Goal: Task Accomplishment & Management: Use online tool/utility

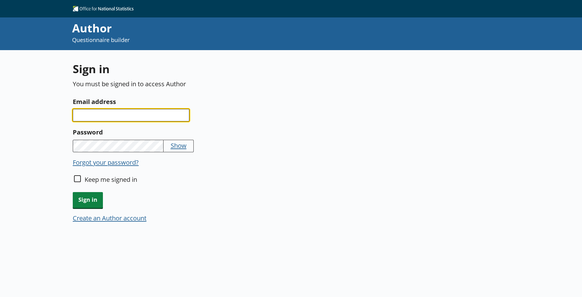
click at [104, 118] on input "Email address" at bounding box center [131, 115] width 117 height 12
type input "[PERSON_NAME][EMAIL_ADDRESS][PERSON_NAME][DOMAIN_NAME]"
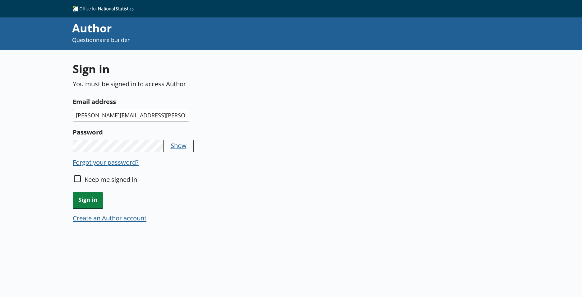
click at [176, 148] on button "Show" at bounding box center [179, 145] width 16 height 9
click at [90, 196] on span "Sign in" at bounding box center [88, 200] width 30 height 16
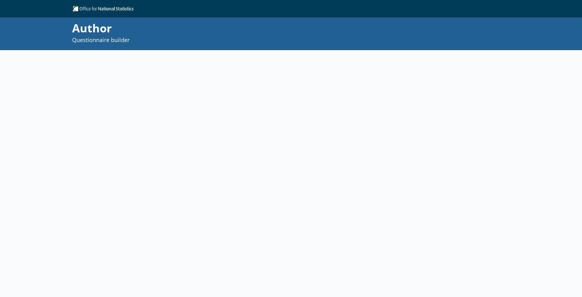
click at [94, 194] on div at bounding box center [290, 156] width 434 height 213
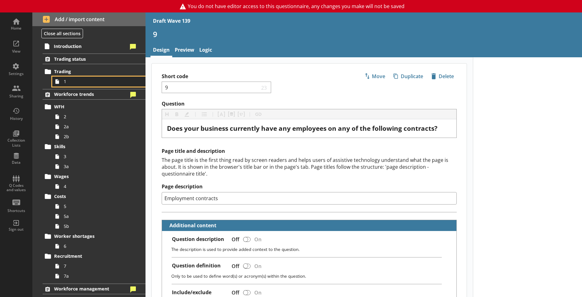
click at [83, 86] on link "1" at bounding box center [98, 81] width 93 height 10
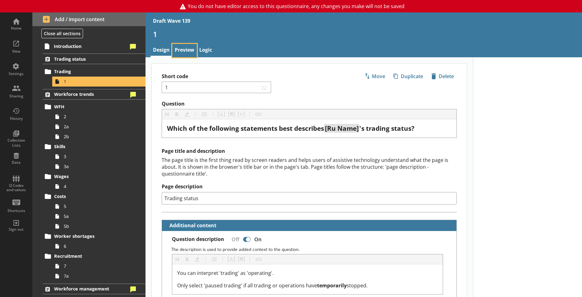
click at [186, 46] on link "Preview" at bounding box center [184, 50] width 25 height 13
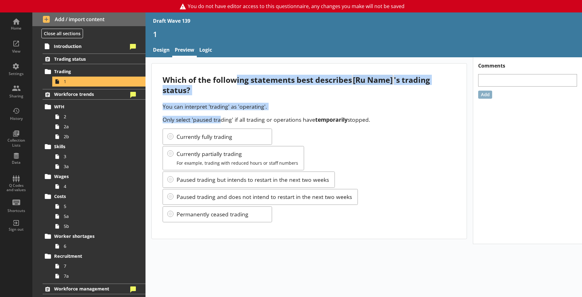
drag, startPoint x: 234, startPoint y: 78, endPoint x: 222, endPoint y: 113, distance: 36.9
click at [222, 113] on div "Which of the following statements best describes [Ru Name] 's trading status? Y…" at bounding box center [309, 150] width 315 height 175
drag, startPoint x: 222, startPoint y: 113, endPoint x: 203, endPoint y: 98, distance: 24.6
click at [203, 98] on div "Which of the following statements best describes [Ru Name] 's trading status? Y…" at bounding box center [309, 150] width 315 height 175
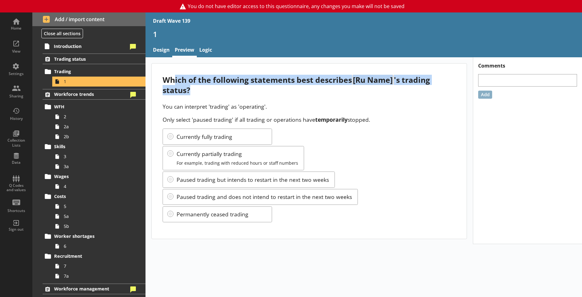
drag, startPoint x: 191, startPoint y: 88, endPoint x: 175, endPoint y: 76, distance: 20.4
click at [175, 76] on div "Which of the following statements best describes [Ru Name] 's trading status?" at bounding box center [309, 85] width 293 height 21
drag, startPoint x: 175, startPoint y: 76, endPoint x: 183, endPoint y: 83, distance: 10.6
click at [183, 83] on div "Which of the following statements best describes [Ru Name] 's trading status?" at bounding box center [309, 85] width 293 height 21
drag, startPoint x: 168, startPoint y: 77, endPoint x: 201, endPoint y: 88, distance: 34.3
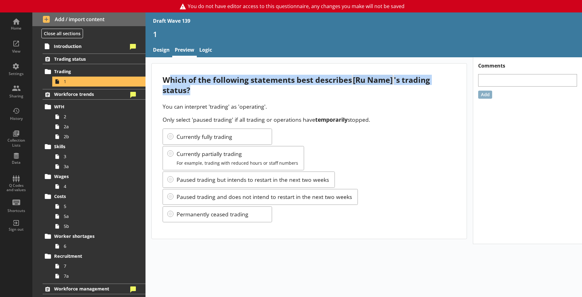
click at [201, 88] on div "Which of the following statements best describes [Ru Name] 's trading status?" at bounding box center [309, 85] width 293 height 21
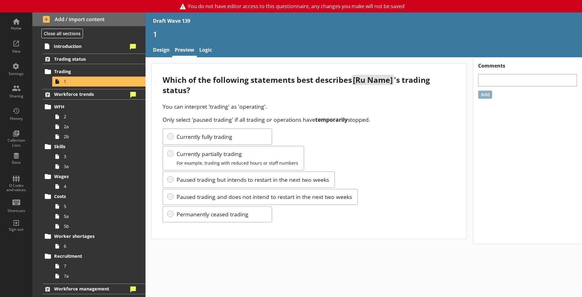
drag, startPoint x: 201, startPoint y: 88, endPoint x: 217, endPoint y: 109, distance: 27.2
click at [217, 109] on p "You can interpret 'trading' as 'operating'." at bounding box center [309, 106] width 293 height 7
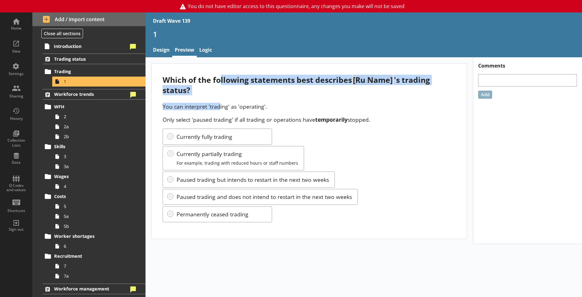
drag, startPoint x: 220, startPoint y: 109, endPoint x: 221, endPoint y: 84, distance: 25.2
click at [221, 84] on div "Which of the following statements best describes [Ru Name] 's trading status? Y…" at bounding box center [309, 150] width 315 height 175
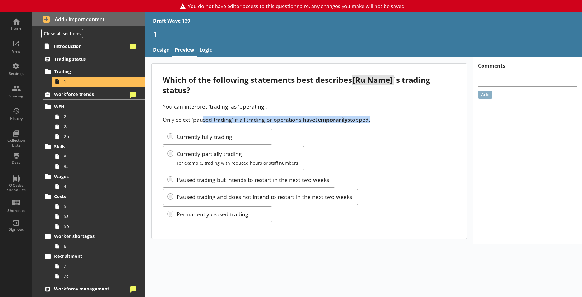
drag, startPoint x: 221, startPoint y: 84, endPoint x: 370, endPoint y: 114, distance: 151.6
click at [370, 114] on div "You can interpret 'trading' as 'operating'. Only select 'paused trading' if all…" at bounding box center [309, 113] width 293 height 21
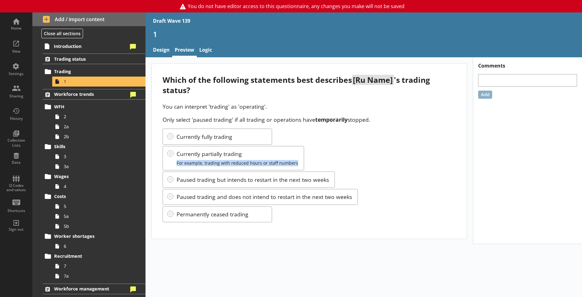
drag, startPoint x: 344, startPoint y: 166, endPoint x: 342, endPoint y: 156, distance: 10.9
click at [342, 156] on div "Currently fully trading Currently partially trading For example, trading with r…" at bounding box center [309, 175] width 293 height 94
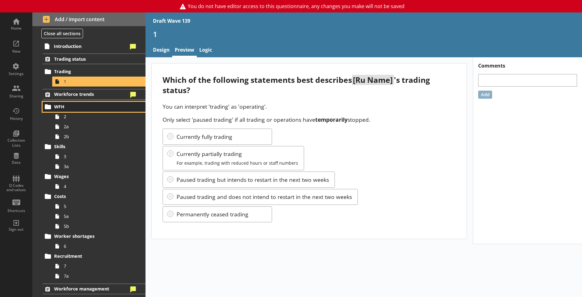
click at [66, 109] on span "WFH" at bounding box center [91, 107] width 74 height 6
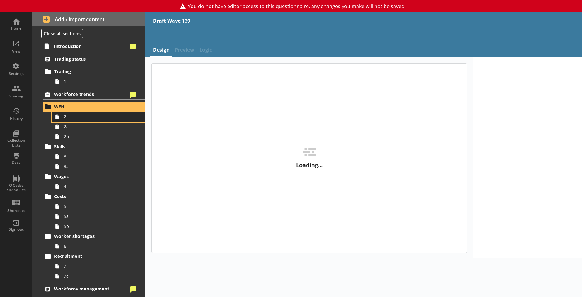
click at [70, 113] on span "2" at bounding box center [97, 116] width 67 height 6
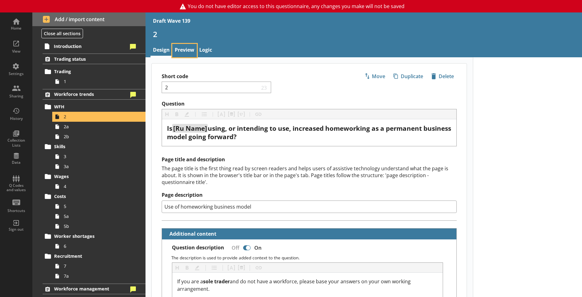
click at [187, 51] on link "Preview" at bounding box center [184, 50] width 25 height 13
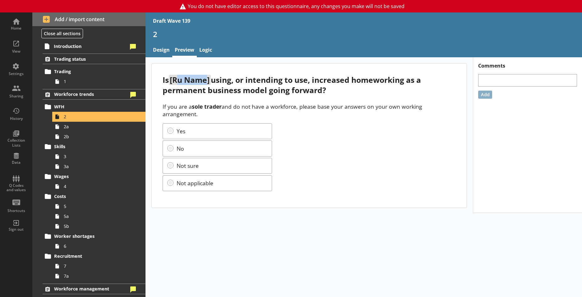
drag, startPoint x: 179, startPoint y: 83, endPoint x: 210, endPoint y: 80, distance: 31.2
click at [210, 80] on span "[Ru Name]" at bounding box center [190, 80] width 42 height 10
drag, startPoint x: 210, startPoint y: 80, endPoint x: 187, endPoint y: 78, distance: 23.7
click at [202, 78] on span "[Ru Name]" at bounding box center [190, 80] width 42 height 10
click at [185, 82] on span "[Ru Name]" at bounding box center [190, 80] width 42 height 10
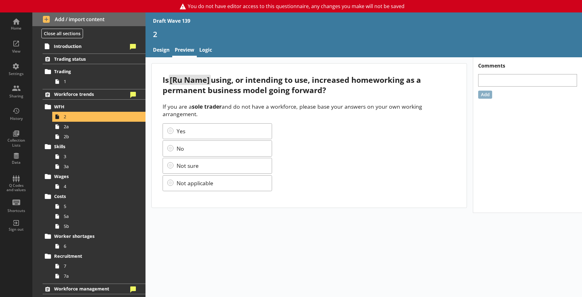
click at [182, 81] on span "[Ru Name]" at bounding box center [190, 80] width 42 height 10
click at [179, 80] on span "[Ru Name]" at bounding box center [190, 80] width 42 height 10
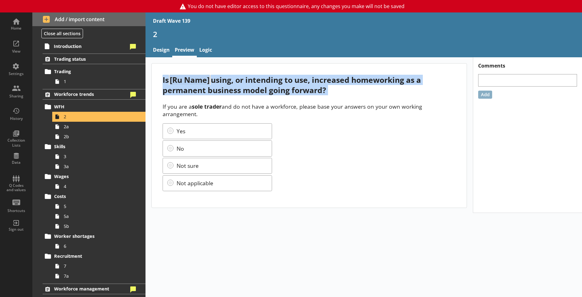
click at [179, 80] on span "[Ru Name]" at bounding box center [190, 80] width 42 height 10
drag, startPoint x: 179, startPoint y: 80, endPoint x: 196, endPoint y: 83, distance: 17.6
click at [196, 83] on span "[Ru Name]" at bounding box center [190, 80] width 42 height 10
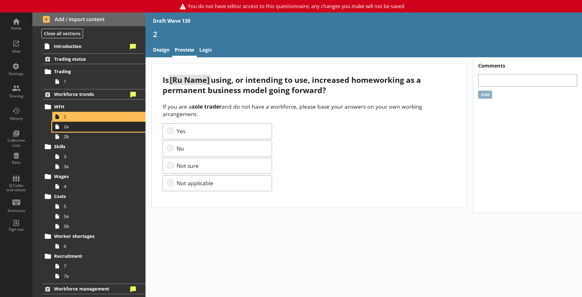
click at [76, 129] on span "2a" at bounding box center [97, 126] width 67 height 6
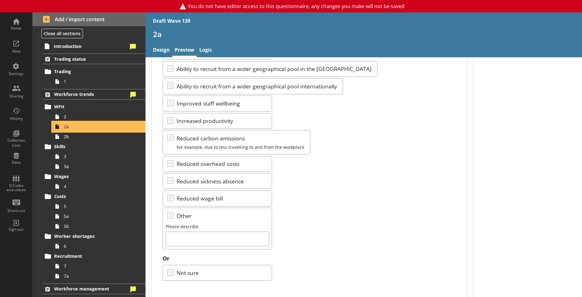
scroll to position [75, 0]
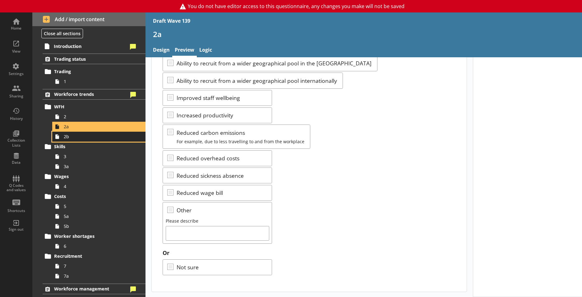
click at [87, 138] on span "2b" at bounding box center [97, 136] width 67 height 6
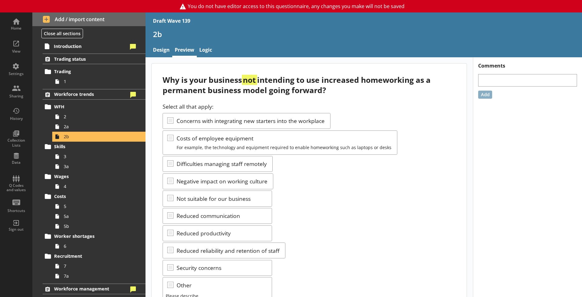
click at [264, 93] on div "Why is your business not intending to use increased homeworking as a permanent …" at bounding box center [309, 85] width 293 height 21
click at [396, 184] on div "Select all that apply: Concerns with integrating new starters into the workplac…" at bounding box center [309, 210] width 293 height 215
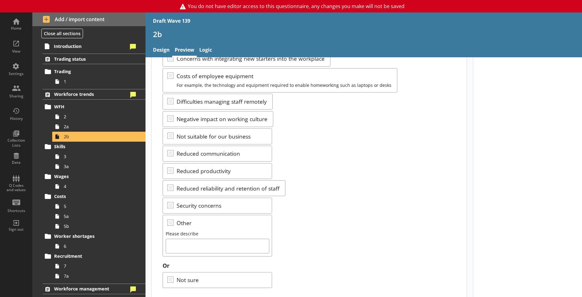
scroll to position [75, 0]
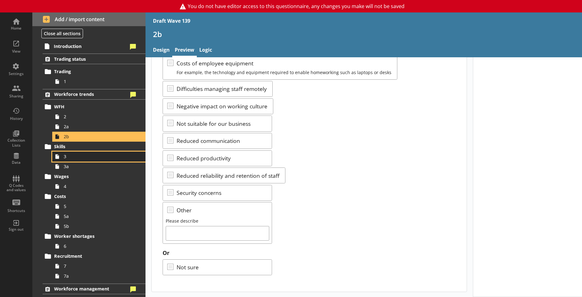
click at [104, 159] on link "3" at bounding box center [98, 156] width 93 height 10
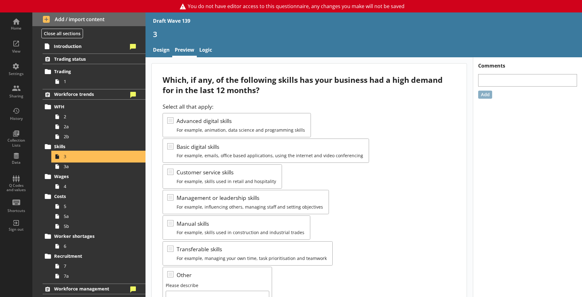
scroll to position [31, 0]
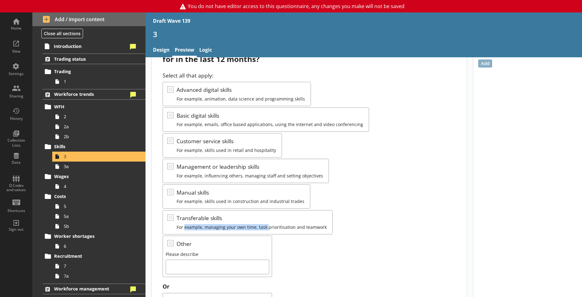
drag, startPoint x: 266, startPoint y: 225, endPoint x: 184, endPoint y: 225, distance: 82.4
click at [184, 225] on div "Select all that apply: Advanced digital skills For example, animation, data sci…" at bounding box center [309, 174] width 293 height 205
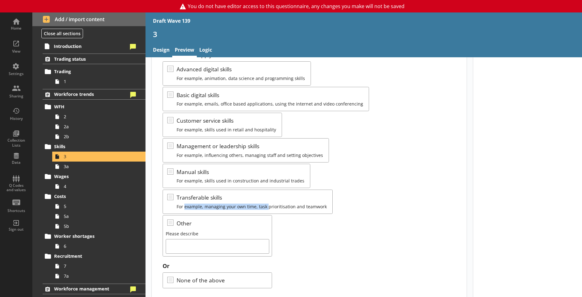
scroll to position [65, 0]
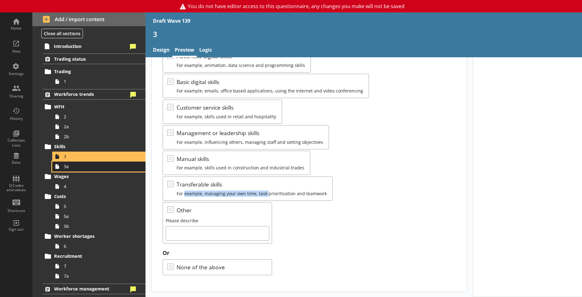
click at [85, 168] on span "3a" at bounding box center [97, 166] width 67 height 6
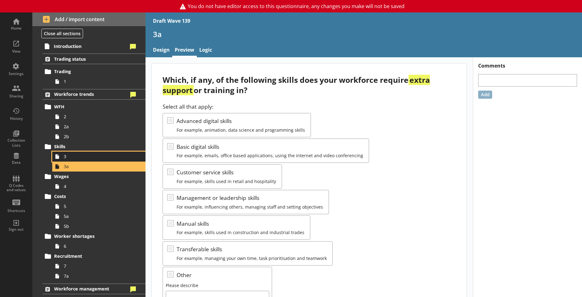
click at [77, 159] on link "3" at bounding box center [98, 156] width 93 height 10
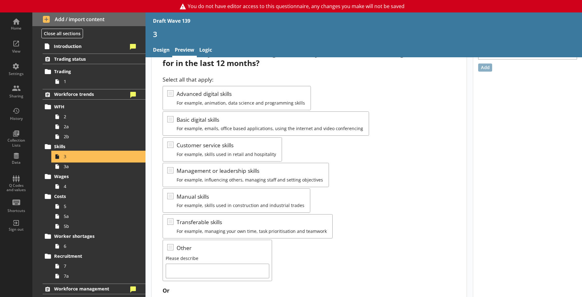
scroll to position [62, 0]
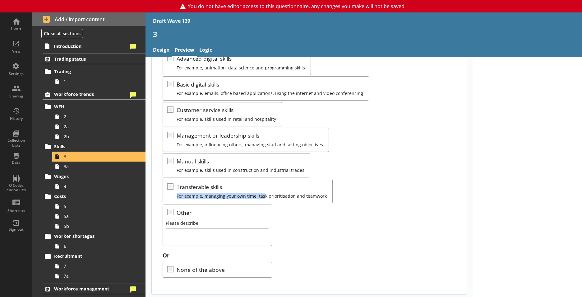
drag, startPoint x: 243, startPoint y: 189, endPoint x: 264, endPoint y: 197, distance: 22.2
click at [264, 197] on div "Select all that apply: Advanced digital skills For example, animation, data sci…" at bounding box center [309, 142] width 293 height 205
drag, startPoint x: 264, startPoint y: 197, endPoint x: 298, endPoint y: 228, distance: 45.8
click at [298, 228] on div "Select all that apply: Advanced digital skills For example, animation, data sci…" at bounding box center [309, 142] width 293 height 205
click at [90, 164] on span "3a" at bounding box center [97, 166] width 67 height 6
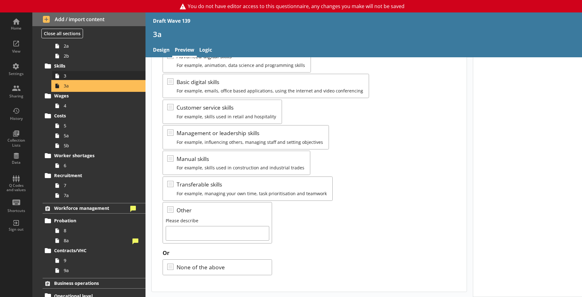
scroll to position [69, 0]
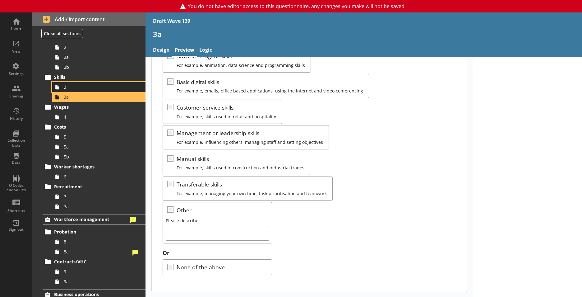
click at [71, 90] on span "3" at bounding box center [97, 87] width 67 height 6
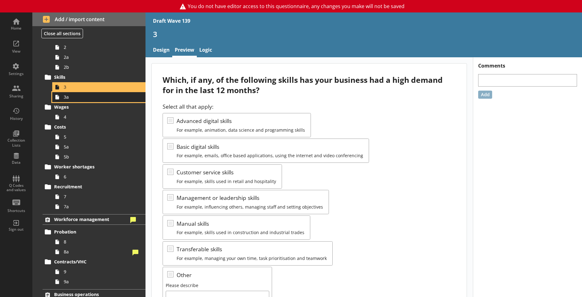
click at [61, 95] on icon at bounding box center [57, 97] width 10 height 10
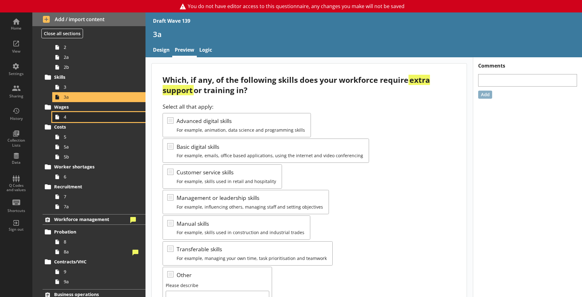
click at [77, 118] on span "4" at bounding box center [97, 117] width 67 height 6
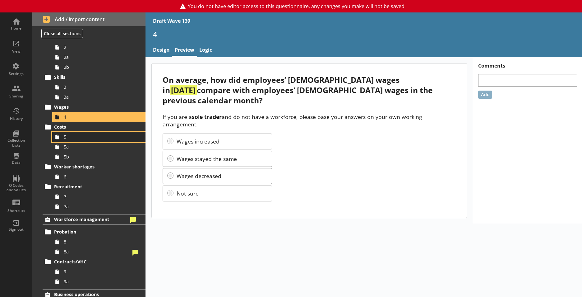
click at [87, 134] on span "5" at bounding box center [97, 137] width 67 height 6
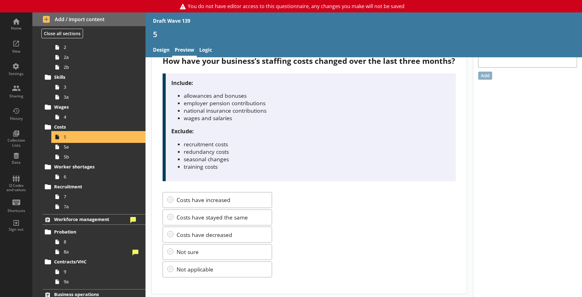
scroll to position [31, 0]
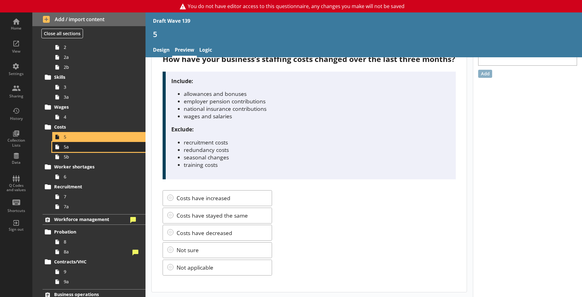
click at [86, 143] on link "5a" at bounding box center [98, 147] width 93 height 10
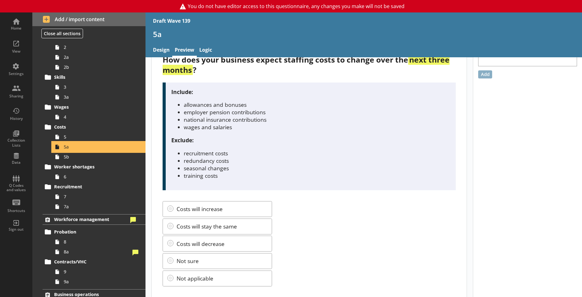
scroll to position [31, 0]
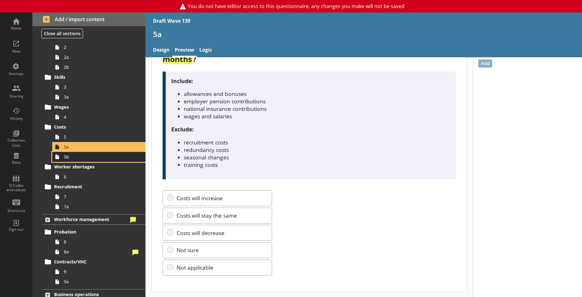
click at [93, 159] on span "5b" at bounding box center [97, 157] width 67 height 6
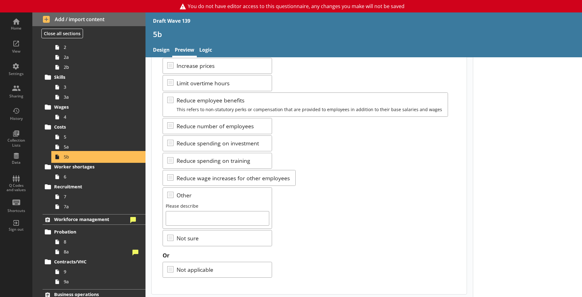
scroll to position [75, 0]
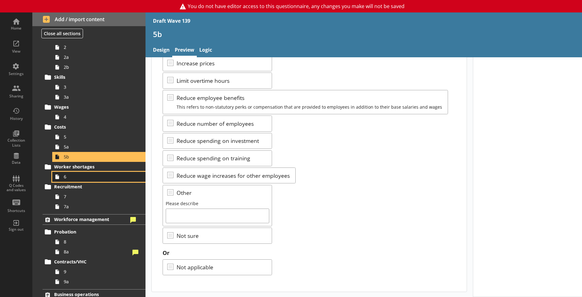
click at [86, 176] on span "6" at bounding box center [97, 176] width 67 height 6
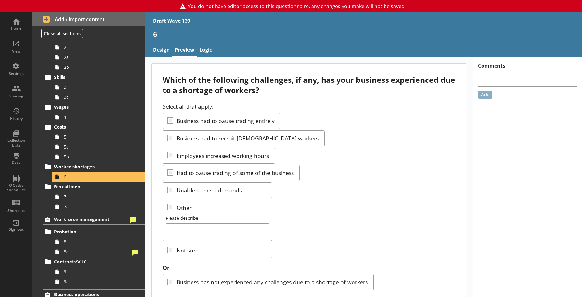
click at [337, 160] on div "Select all that apply: Business had to pause trading entirely Business had to r…" at bounding box center [309, 180] width 293 height 155
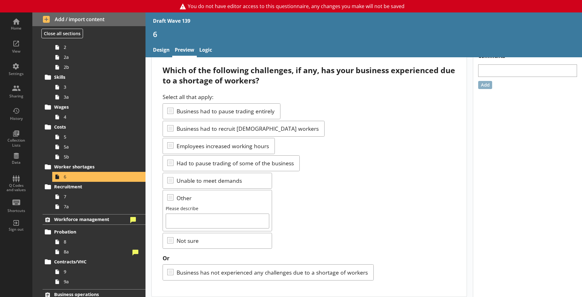
scroll to position [15, 0]
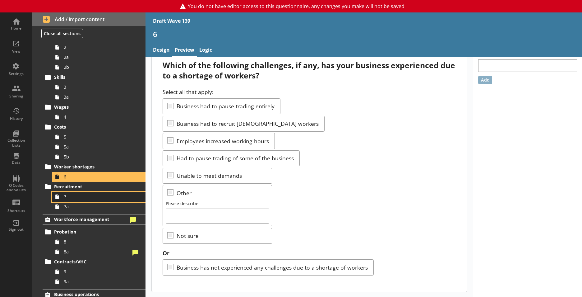
click at [118, 200] on link "7" at bounding box center [98, 197] width 93 height 10
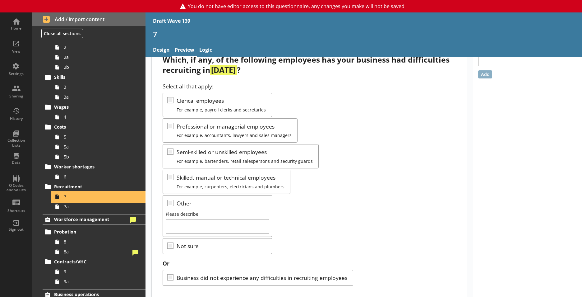
scroll to position [31, 0]
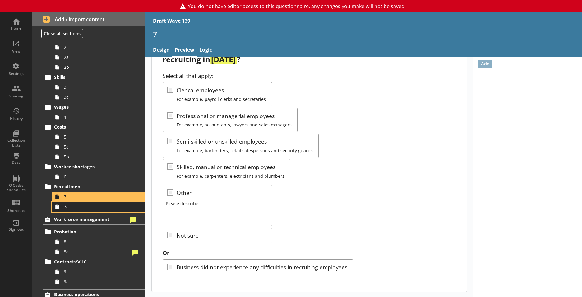
click at [86, 210] on link "7a" at bounding box center [98, 206] width 93 height 10
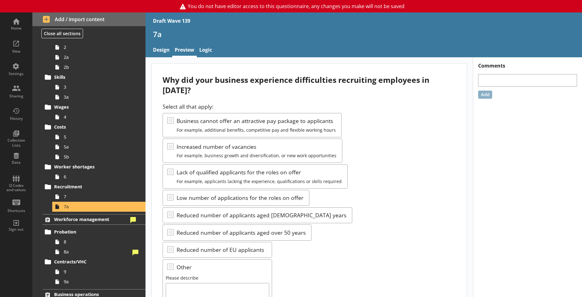
drag, startPoint x: 260, startPoint y: 84, endPoint x: 263, endPoint y: 88, distance: 4.7
click at [263, 88] on div "Why did your business experience difficulties recruiting employees in [DATE]?" at bounding box center [309, 85] width 293 height 21
click at [78, 246] on link "8" at bounding box center [98, 242] width 93 height 10
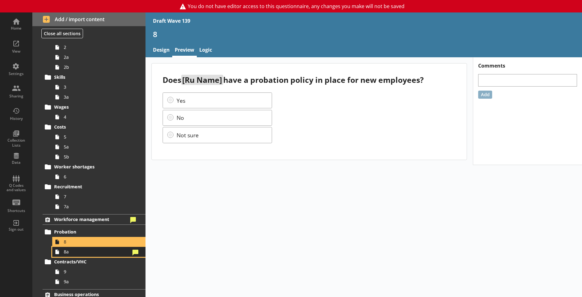
click at [74, 252] on span "8a" at bounding box center [97, 251] width 67 height 6
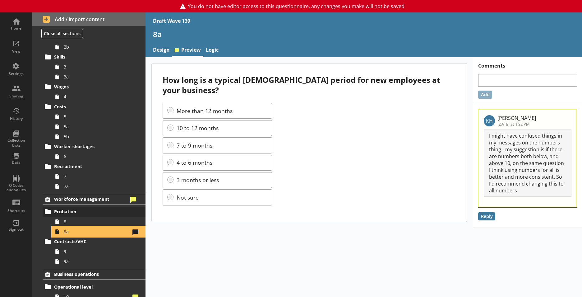
scroll to position [100, 0]
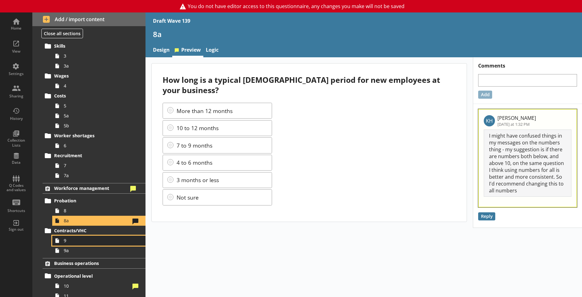
click at [81, 238] on span "9" at bounding box center [97, 240] width 67 height 6
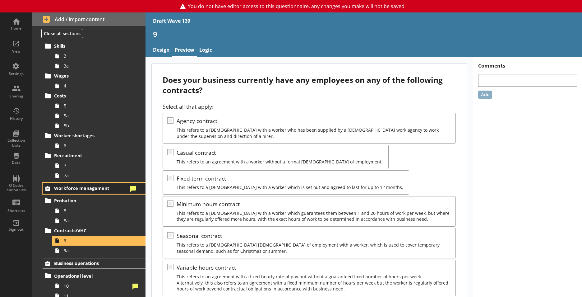
click at [86, 192] on link "Workforce management" at bounding box center [94, 188] width 103 height 11
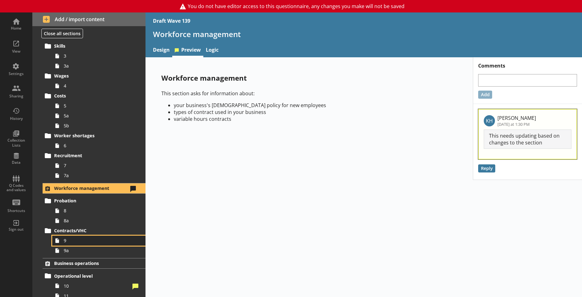
click at [64, 238] on span "9" at bounding box center [97, 240] width 67 height 6
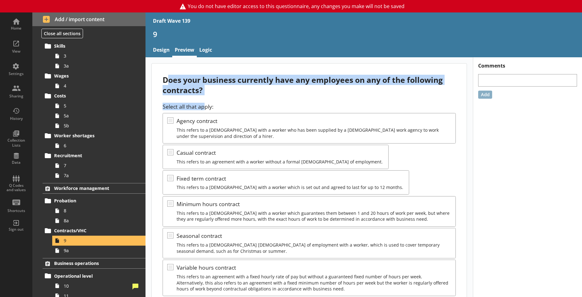
drag, startPoint x: 169, startPoint y: 77, endPoint x: 205, endPoint y: 99, distance: 42.4
click at [205, 99] on div "Does your business currently have any employees on any of the following contrac…" at bounding box center [309, 236] width 315 height 347
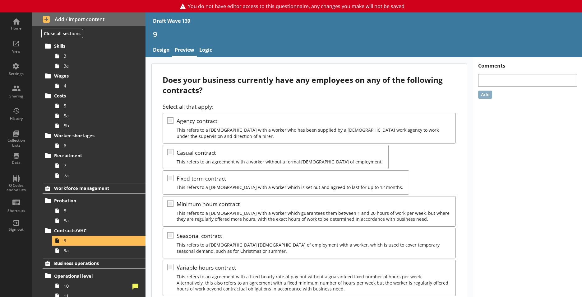
drag, startPoint x: 205, startPoint y: 99, endPoint x: 216, endPoint y: 107, distance: 13.9
click at [216, 107] on div "Select all that apply: Agency contract This refers to a [DEMOGRAPHIC_DATA] with…" at bounding box center [309, 215] width 293 height 225
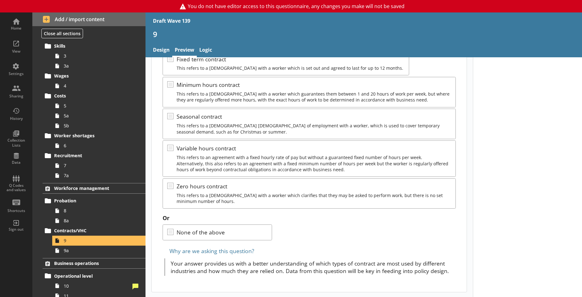
scroll to position [119, 0]
click at [111, 252] on span "9a" at bounding box center [97, 250] width 67 height 6
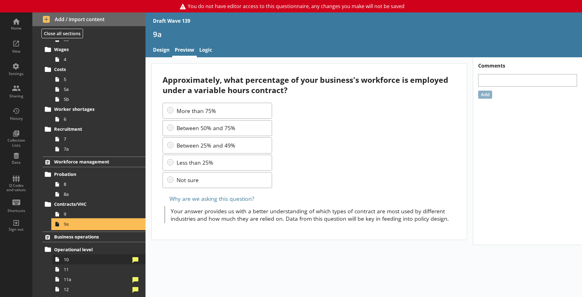
scroll to position [163, 0]
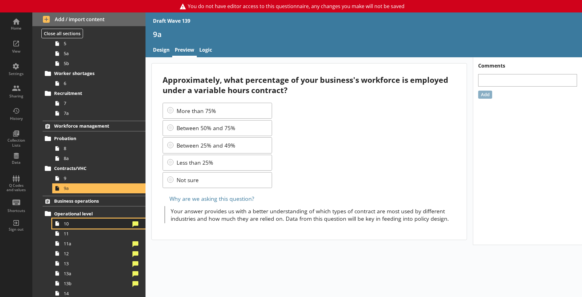
click at [97, 223] on span "10" at bounding box center [97, 223] width 67 height 6
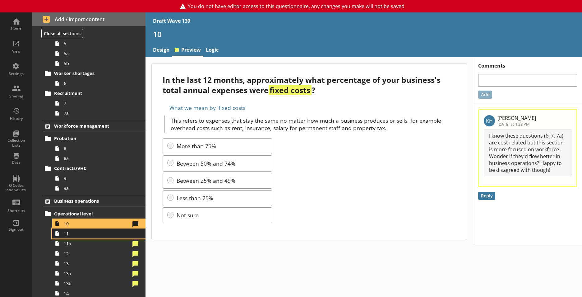
click at [104, 232] on span "11" at bounding box center [97, 233] width 67 height 6
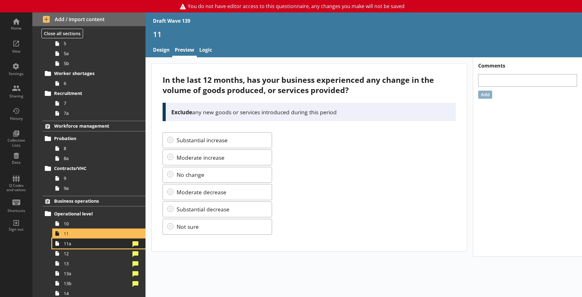
click at [95, 247] on link "11a" at bounding box center [98, 243] width 93 height 10
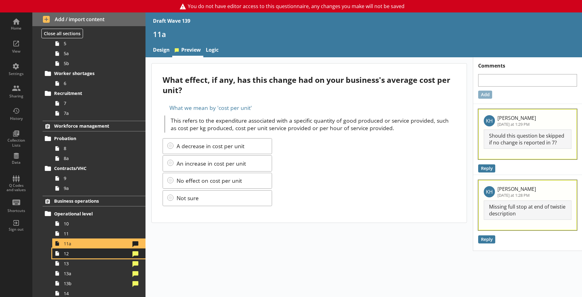
click at [89, 255] on span "12" at bounding box center [97, 253] width 67 height 6
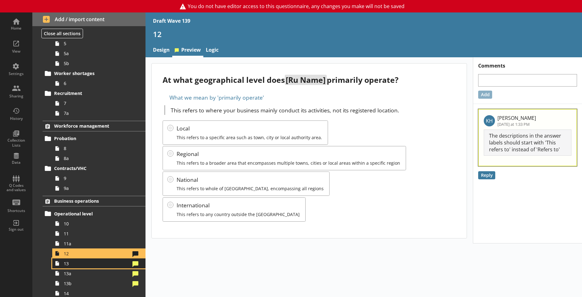
click at [81, 266] on span "13" at bounding box center [97, 263] width 67 height 6
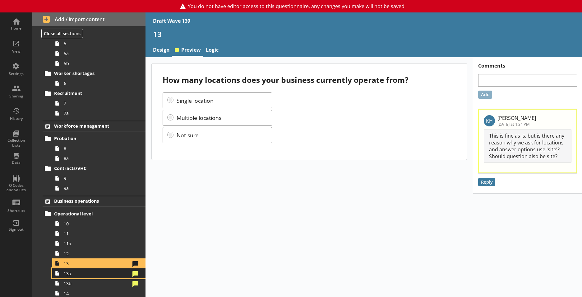
click at [73, 271] on span "13a" at bounding box center [97, 273] width 67 height 6
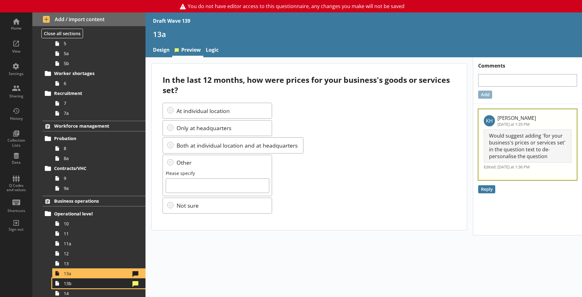
click at [76, 283] on span "13b" at bounding box center [97, 283] width 67 height 6
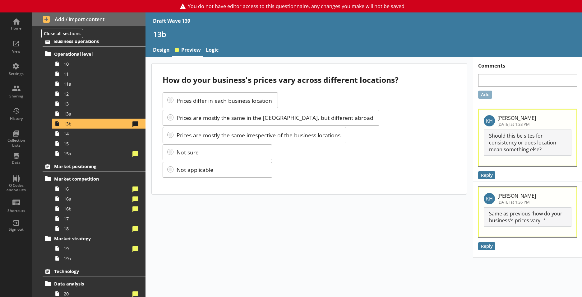
scroll to position [323, 0]
drag, startPoint x: 196, startPoint y: 77, endPoint x: 202, endPoint y: 84, distance: 9.3
click at [202, 84] on div "How do your business's prices vary across different locations?" at bounding box center [309, 80] width 293 height 10
drag, startPoint x: 210, startPoint y: 260, endPoint x: 203, endPoint y: 245, distance: 17.1
click at [210, 260] on div "How do your business's prices vary across different locations? Prices differ in…" at bounding box center [364, 176] width 437 height 239
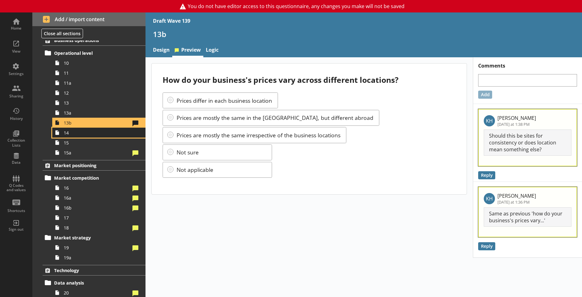
click at [81, 130] on span "14" at bounding box center [97, 133] width 67 height 6
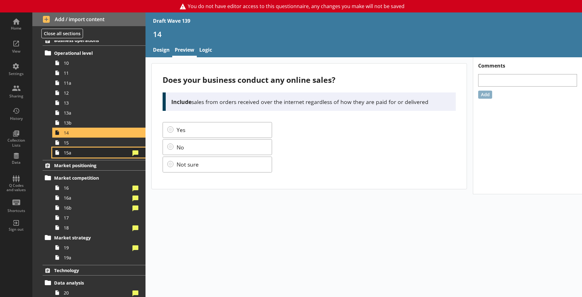
click at [95, 148] on link "15a" at bounding box center [98, 152] width 93 height 10
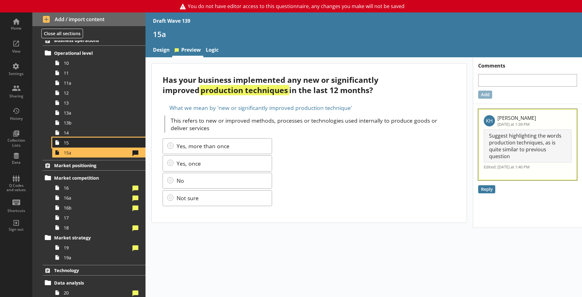
click at [88, 143] on span "15" at bounding box center [97, 143] width 67 height 6
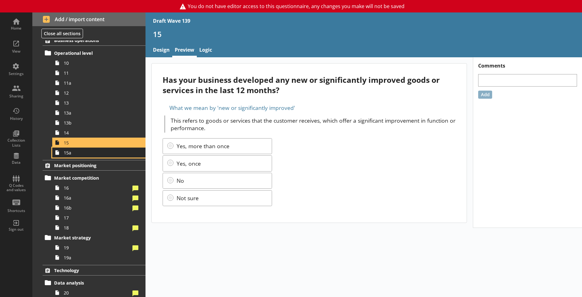
click at [81, 151] on span "15a" at bounding box center [97, 153] width 67 height 6
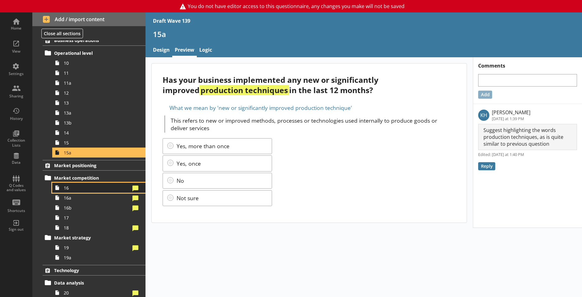
click at [72, 190] on span "16" at bounding box center [97, 188] width 67 height 6
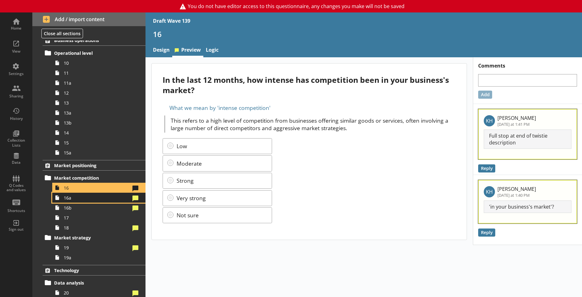
click at [72, 195] on span "16a" at bounding box center [97, 198] width 67 height 6
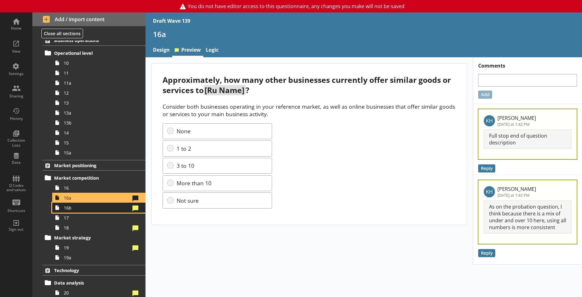
click at [71, 210] on span "16b" at bounding box center [97, 208] width 67 height 6
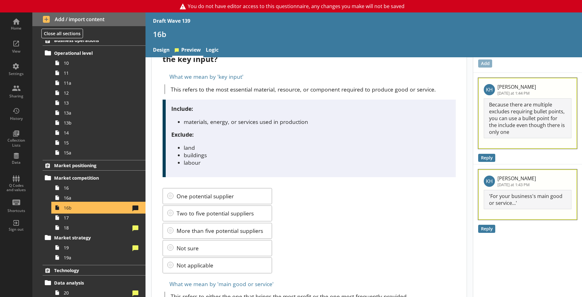
scroll to position [57, 0]
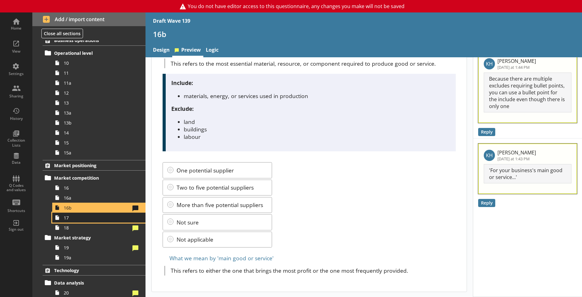
click at [81, 218] on span "17" at bounding box center [97, 218] width 67 height 6
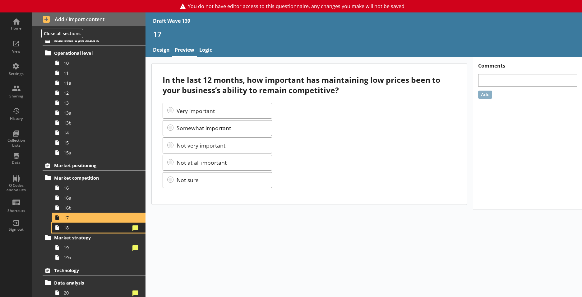
click at [98, 230] on span "18" at bounding box center [97, 227] width 67 height 6
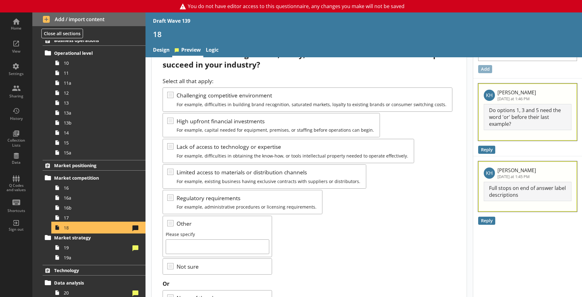
scroll to position [25, 0]
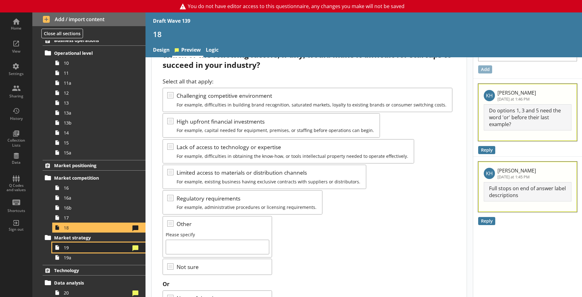
click at [97, 247] on span "19" at bounding box center [97, 247] width 67 height 6
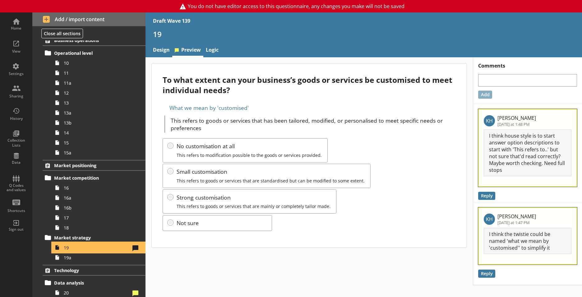
scroll to position [354, 0]
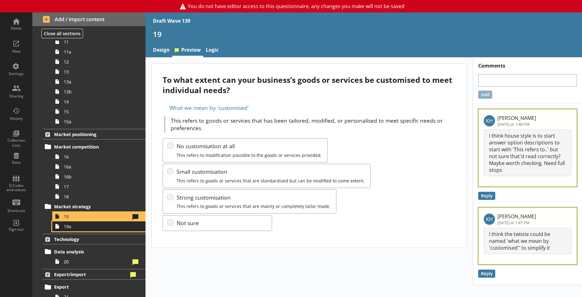
click at [83, 226] on span "19a" at bounding box center [97, 226] width 67 height 6
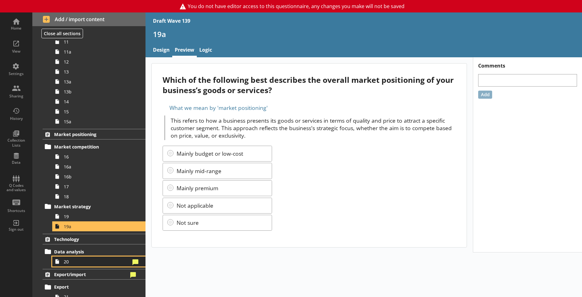
click at [82, 261] on span "20" at bounding box center [97, 261] width 67 height 6
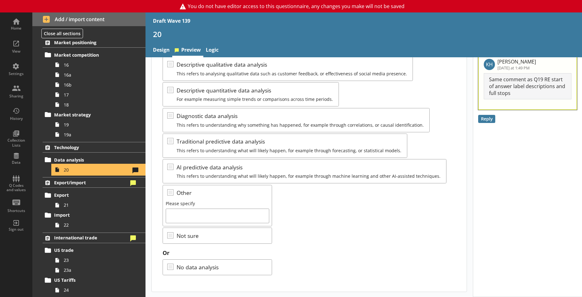
scroll to position [478, 0]
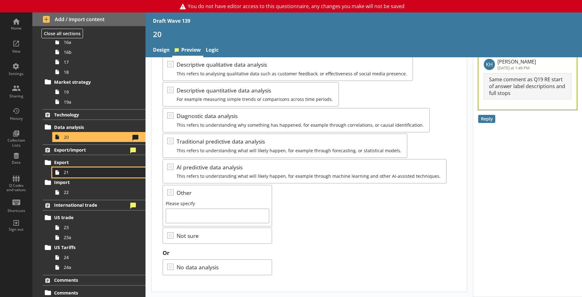
click at [63, 170] on link "21" at bounding box center [98, 172] width 93 height 10
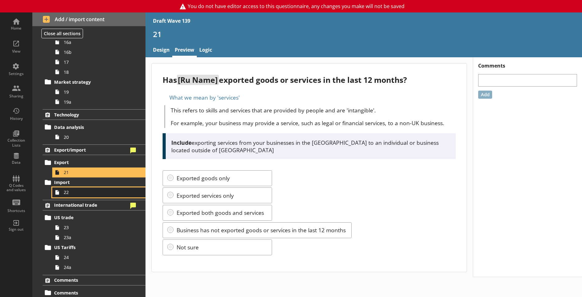
click at [95, 189] on link "22" at bounding box center [98, 192] width 93 height 10
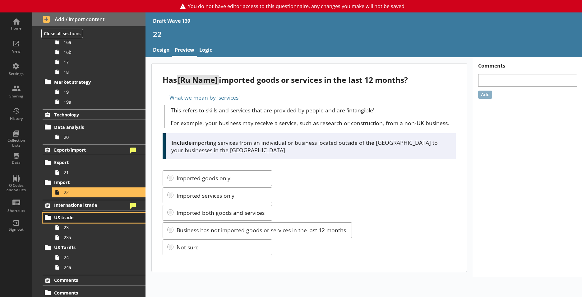
click at [95, 217] on span "US trade" at bounding box center [91, 217] width 74 height 6
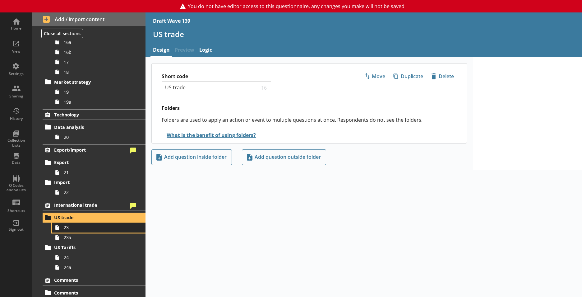
click at [95, 230] on link "23" at bounding box center [98, 227] width 93 height 10
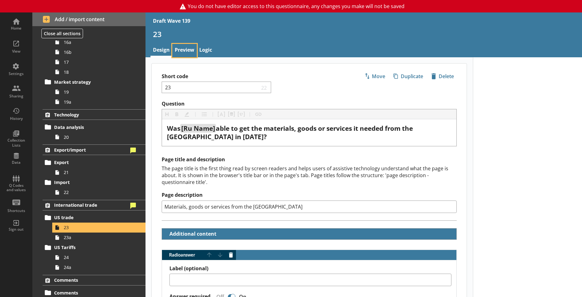
click at [184, 49] on link "Preview" at bounding box center [184, 50] width 25 height 13
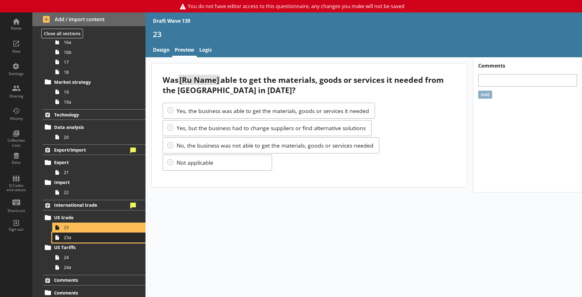
click at [82, 236] on span "23a" at bounding box center [97, 237] width 67 height 6
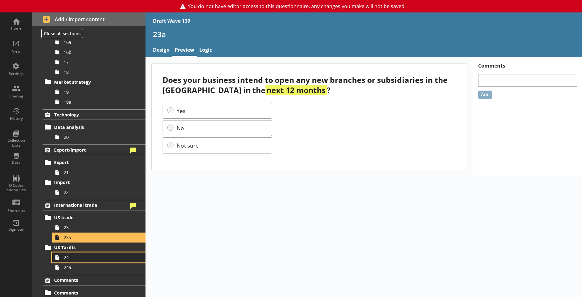
click at [87, 261] on link "24" at bounding box center [98, 257] width 93 height 10
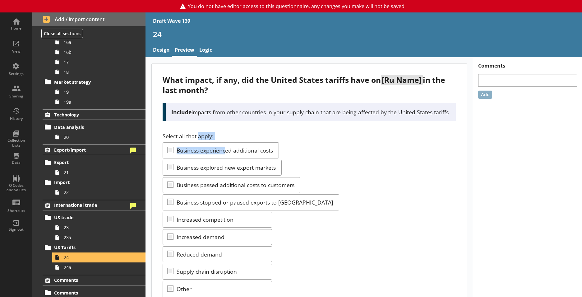
drag, startPoint x: 225, startPoint y: 158, endPoint x: 198, endPoint y: 138, distance: 34.3
click at [198, 138] on div "What impact, if any, did the United States tariffs have on [Ru Name] in the las…" at bounding box center [309, 225] width 315 height 324
drag, startPoint x: 198, startPoint y: 138, endPoint x: 303, endPoint y: 166, distance: 109.1
click at [303, 166] on div "Select all that apply: Business experienced additional costs Business explored …" at bounding box center [309, 235] width 293 height 207
drag, startPoint x: 293, startPoint y: 150, endPoint x: 289, endPoint y: 137, distance: 13.0
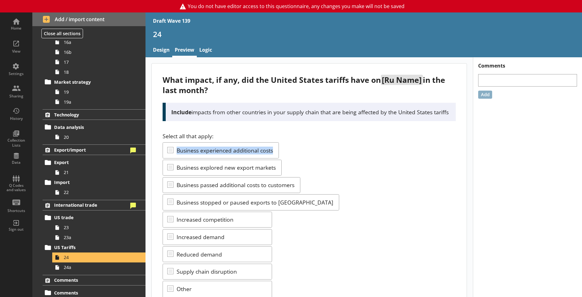
click at [289, 137] on div "What impact, if any, did the United States tariffs have on [Ru Name] in the las…" at bounding box center [309, 225] width 315 height 324
click at [303, 173] on div "Select all that apply: Business experienced additional costs Business explored …" at bounding box center [309, 235] width 293 height 207
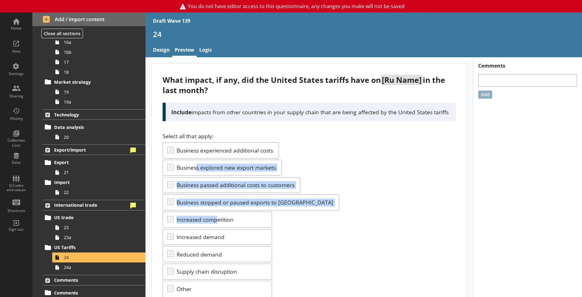
drag, startPoint x: 199, startPoint y: 173, endPoint x: 219, endPoint y: 235, distance: 65.0
click at [219, 235] on div "Select all that apply: Business experienced additional costs Business explored …" at bounding box center [309, 235] width 293 height 207
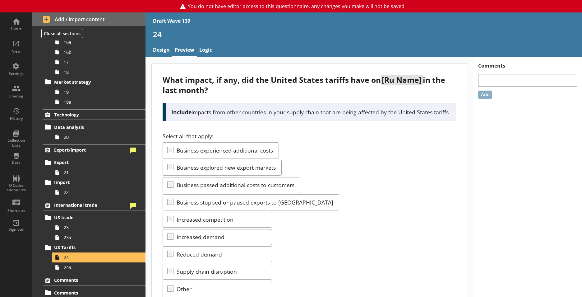
click at [375, 252] on div "Select all that apply: Business experienced additional costs Business explored …" at bounding box center [309, 235] width 293 height 207
click at [387, 181] on div "Select all that apply: Business experienced additional costs Business explored …" at bounding box center [309, 235] width 293 height 207
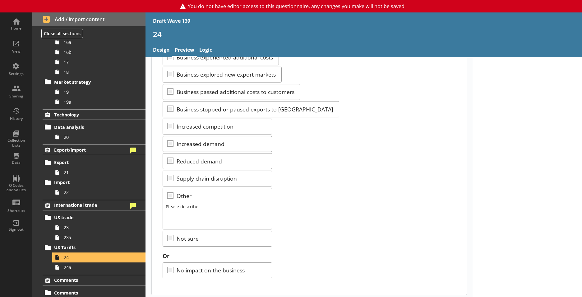
scroll to position [93, 0]
click at [79, 270] on span "24a" at bounding box center [97, 267] width 67 height 6
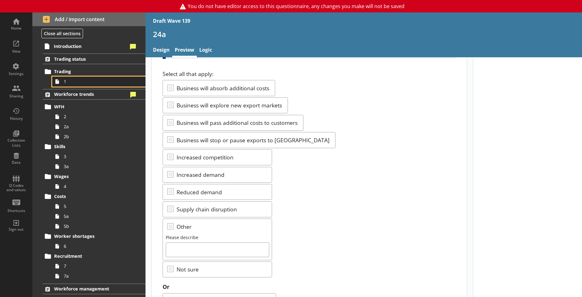
click at [78, 81] on span "1" at bounding box center [97, 81] width 67 height 6
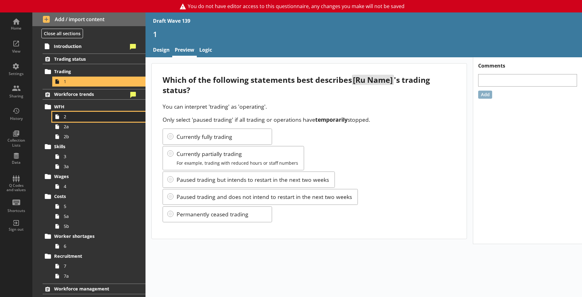
click at [75, 117] on span "2" at bounding box center [97, 116] width 67 height 6
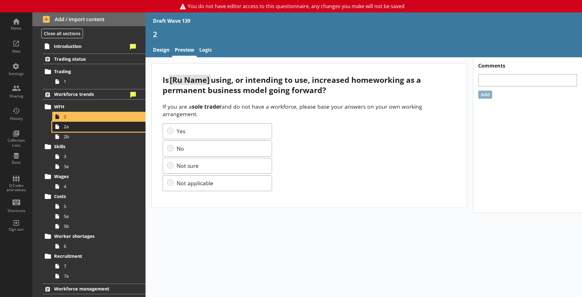
click at [99, 125] on span "2a" at bounding box center [97, 126] width 67 height 6
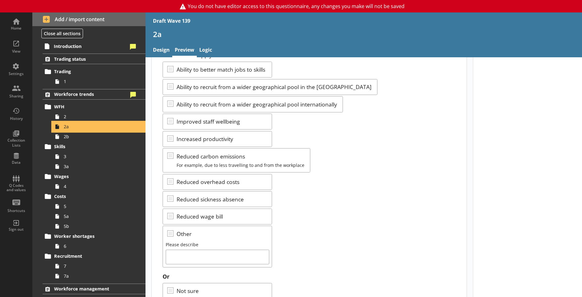
scroll to position [62, 0]
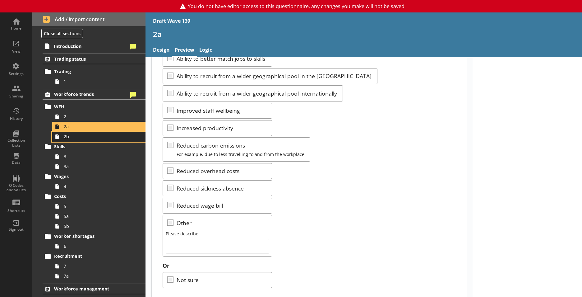
click at [83, 139] on span "2b" at bounding box center [97, 136] width 67 height 6
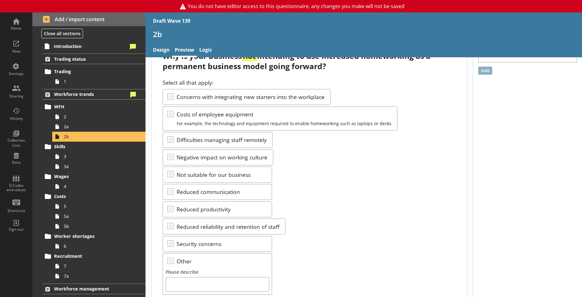
scroll to position [62, 0]
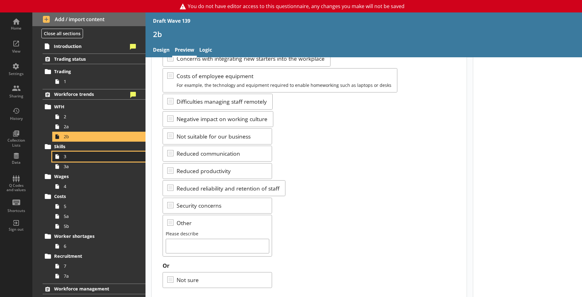
click at [97, 158] on span "3" at bounding box center [97, 156] width 67 height 6
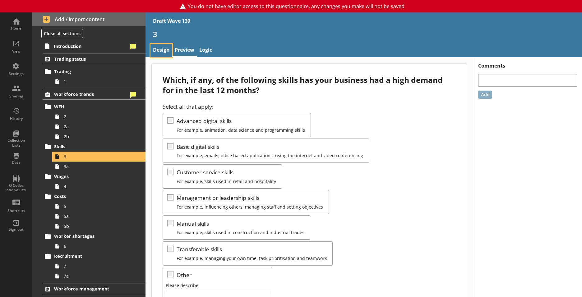
click at [168, 48] on link "Design" at bounding box center [161, 50] width 22 height 13
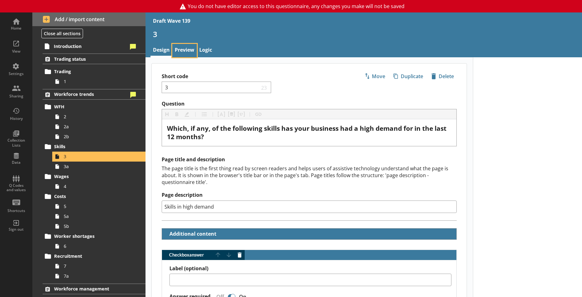
click at [179, 52] on link "Preview" at bounding box center [184, 50] width 25 height 13
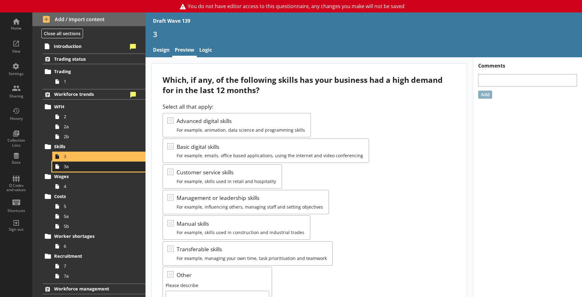
click at [93, 166] on span "3a" at bounding box center [97, 166] width 67 height 6
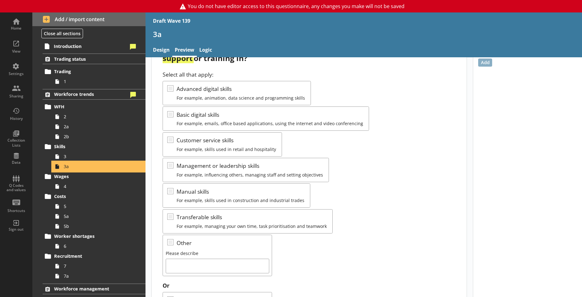
scroll to position [62, 0]
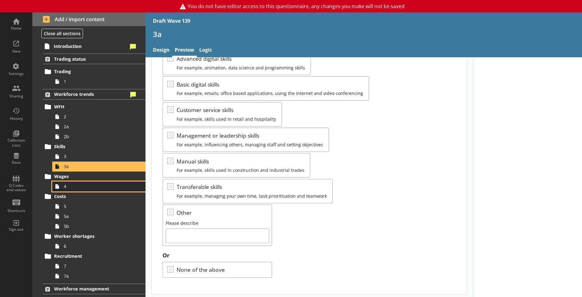
click at [105, 183] on span "4" at bounding box center [97, 186] width 67 height 6
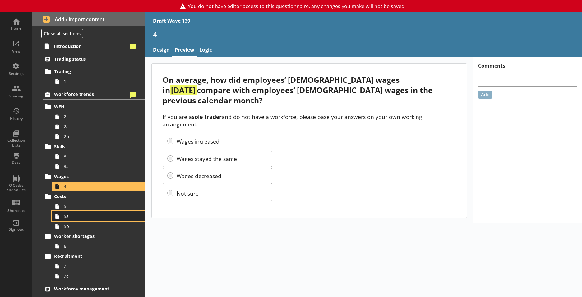
click at [70, 212] on link "5a" at bounding box center [98, 216] width 93 height 10
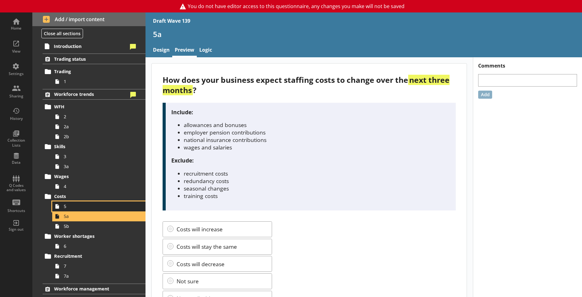
click at [68, 208] on span "5" at bounding box center [97, 206] width 67 height 6
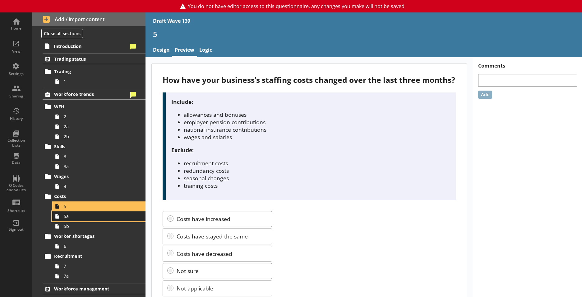
click at [70, 219] on span "5a" at bounding box center [97, 216] width 67 height 6
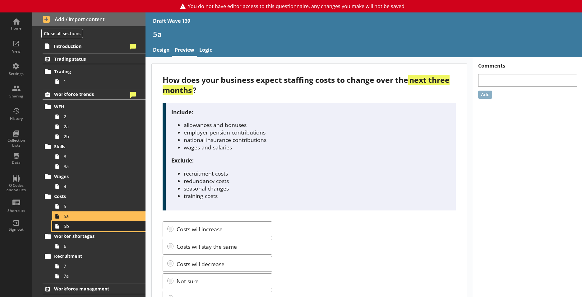
click at [77, 227] on span "5b" at bounding box center [97, 226] width 67 height 6
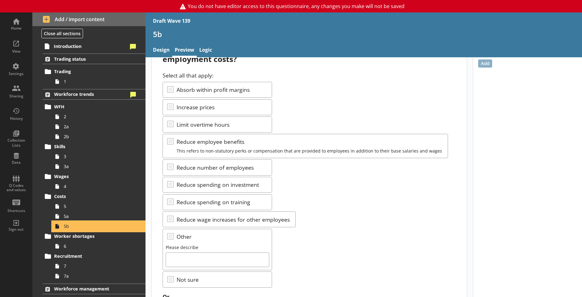
scroll to position [62, 0]
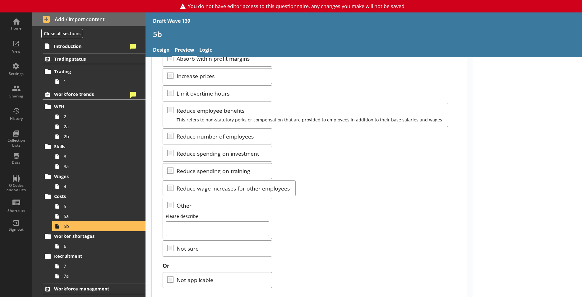
click at [360, 196] on div "Select all that apply: Absorb within profit margins Increase prices Limit overt…" at bounding box center [309, 147] width 293 height 215
click at [119, 243] on span "6" at bounding box center [97, 246] width 67 height 6
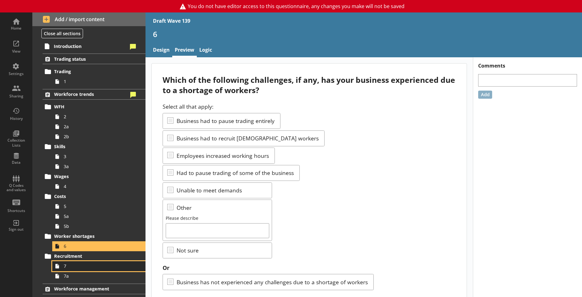
click at [69, 266] on span "7" at bounding box center [97, 266] width 67 height 6
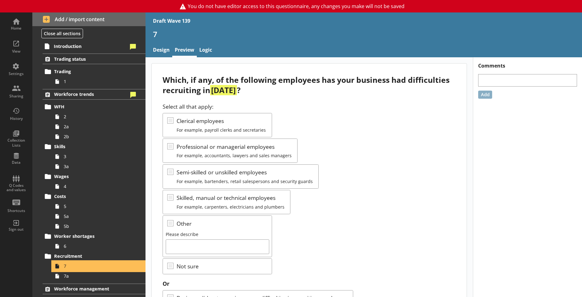
scroll to position [31, 0]
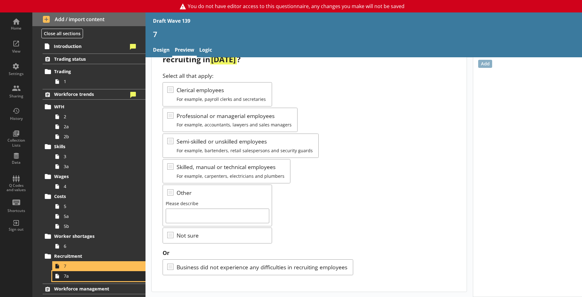
click at [81, 273] on span "7a" at bounding box center [97, 276] width 67 height 6
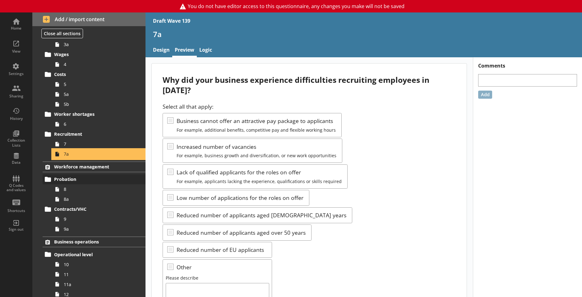
scroll to position [124, 0]
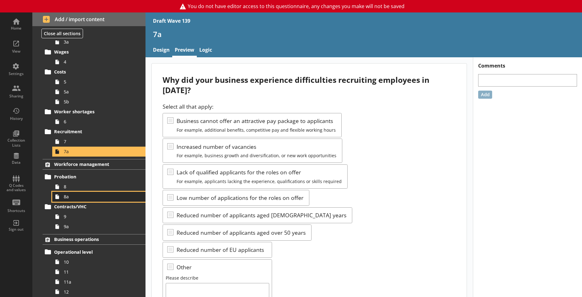
click at [59, 192] on icon at bounding box center [57, 197] width 10 height 10
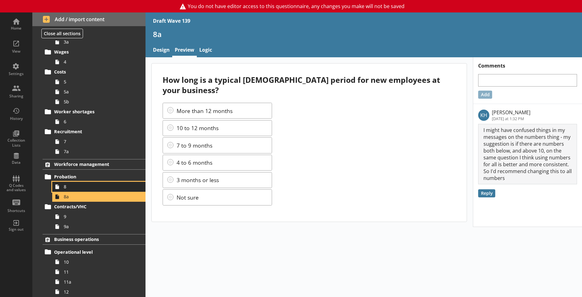
click at [61, 184] on icon at bounding box center [57, 187] width 10 height 10
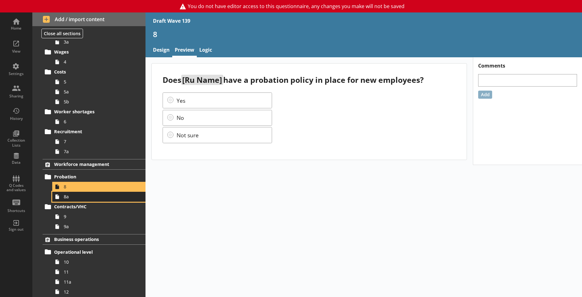
click at [70, 197] on span "8a" at bounding box center [97, 196] width 67 height 6
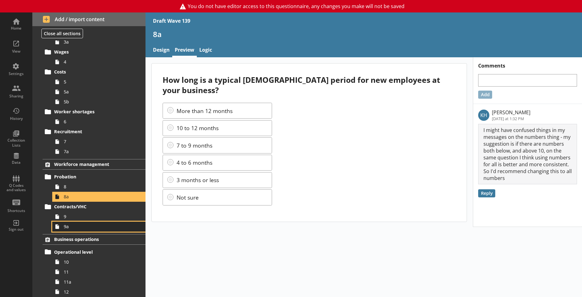
click at [65, 221] on link "9a" at bounding box center [98, 226] width 93 height 10
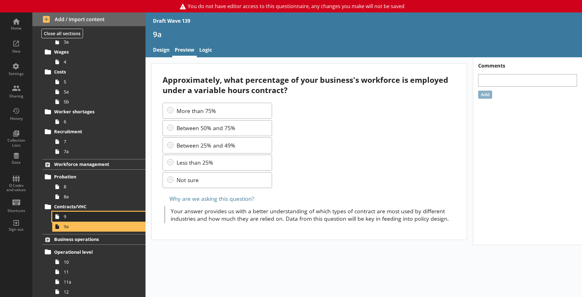
click at [63, 217] on link "9" at bounding box center [98, 216] width 93 height 10
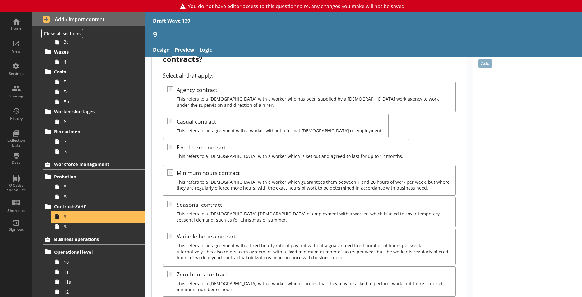
scroll to position [62, 0]
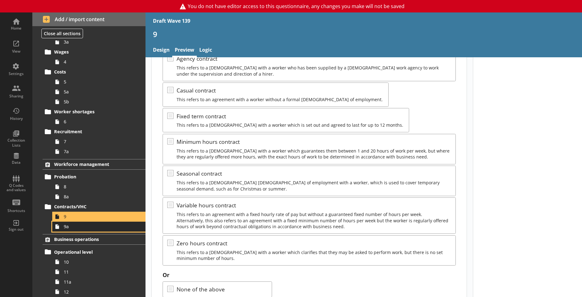
click at [83, 224] on span "9a" at bounding box center [97, 226] width 67 height 6
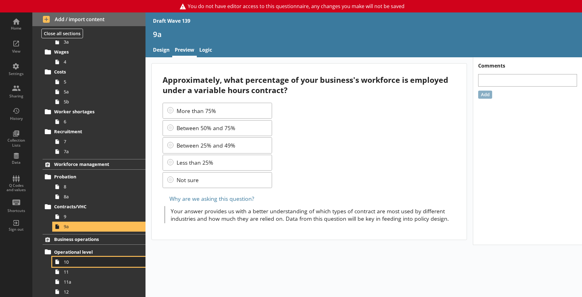
click at [79, 266] on link "10" at bounding box center [98, 262] width 93 height 10
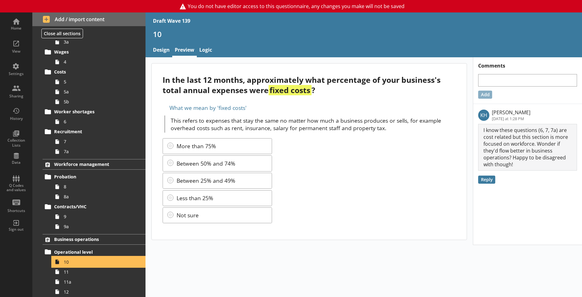
scroll to position [155, 0]
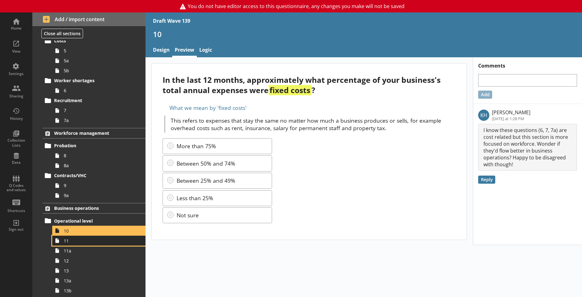
click at [72, 244] on link "11" at bounding box center [98, 240] width 93 height 10
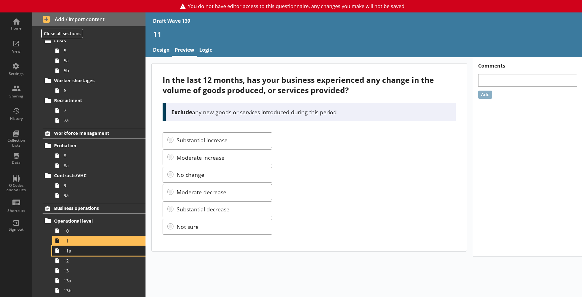
click at [73, 255] on link "11a" at bounding box center [98, 250] width 93 height 10
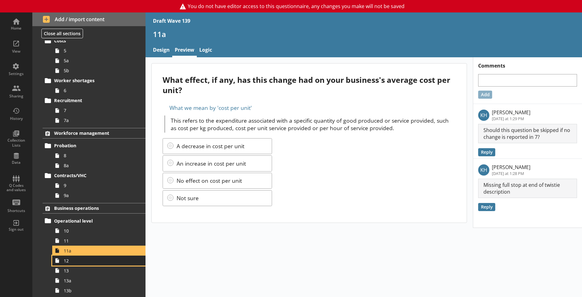
click at [76, 259] on span "12" at bounding box center [97, 260] width 67 height 6
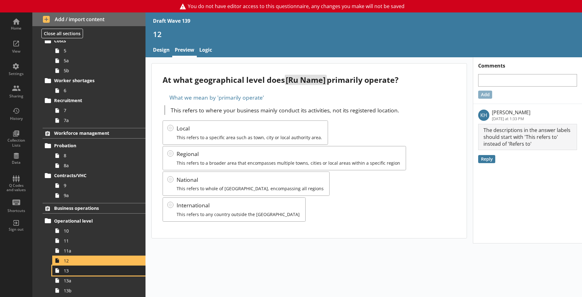
click at [82, 272] on span "13" at bounding box center [97, 270] width 67 height 6
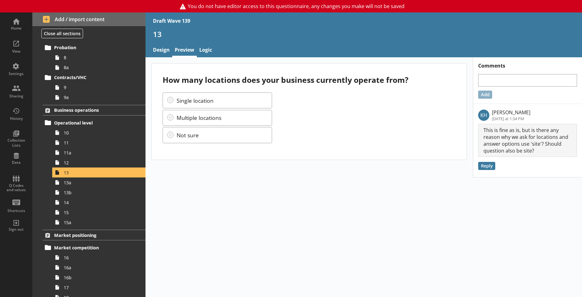
scroll to position [254, 0]
click at [104, 184] on link "13a" at bounding box center [98, 181] width 93 height 10
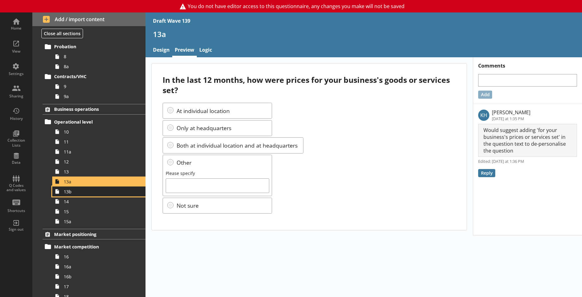
click at [103, 191] on span "13b" at bounding box center [97, 191] width 67 height 6
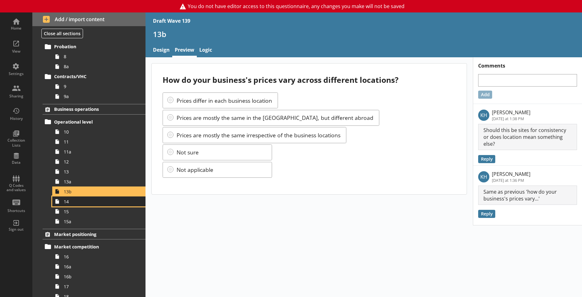
click at [95, 201] on span "14" at bounding box center [97, 201] width 67 height 6
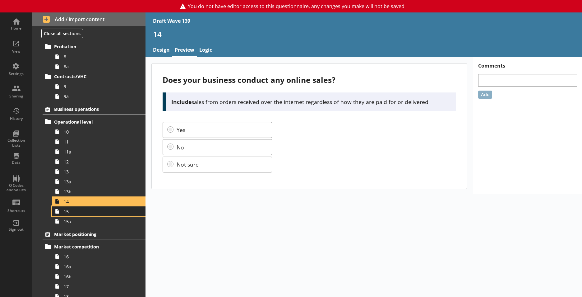
click at [89, 213] on span "15" at bounding box center [97, 211] width 67 height 6
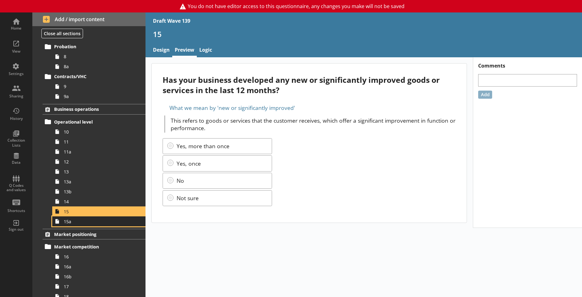
click at [90, 224] on link "15a" at bounding box center [98, 221] width 93 height 10
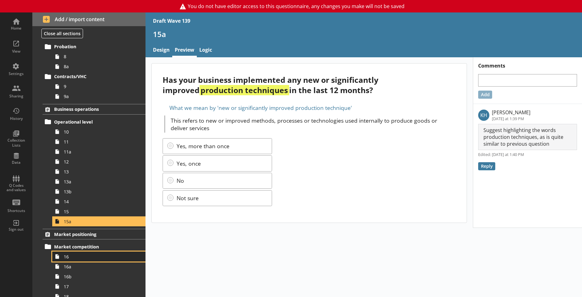
click at [91, 255] on span "16" at bounding box center [97, 256] width 67 height 6
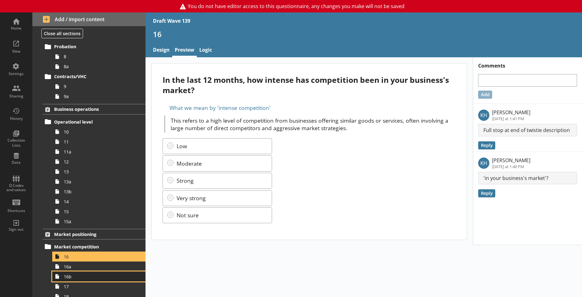
click at [89, 271] on link "16b" at bounding box center [98, 276] width 93 height 10
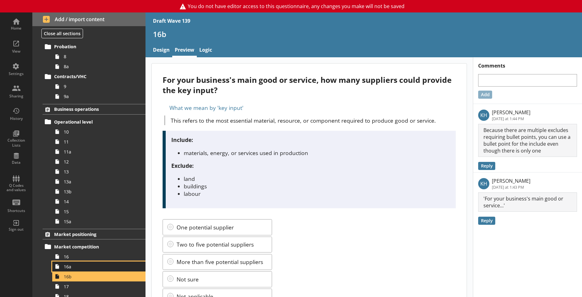
click at [85, 268] on span "16a" at bounding box center [97, 266] width 67 height 6
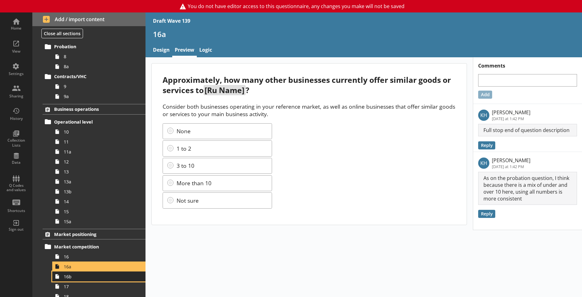
click at [104, 273] on span "16b" at bounding box center [97, 276] width 67 height 6
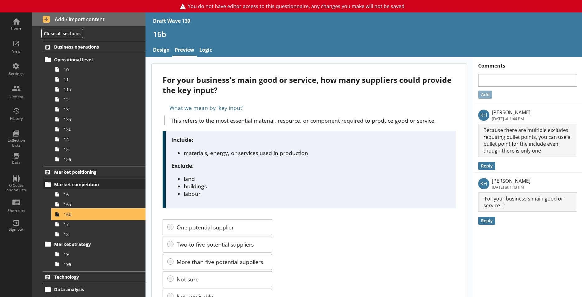
scroll to position [348, 0]
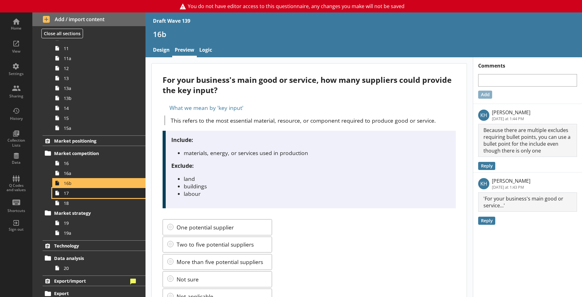
click at [66, 196] on span "17" at bounding box center [97, 193] width 67 height 6
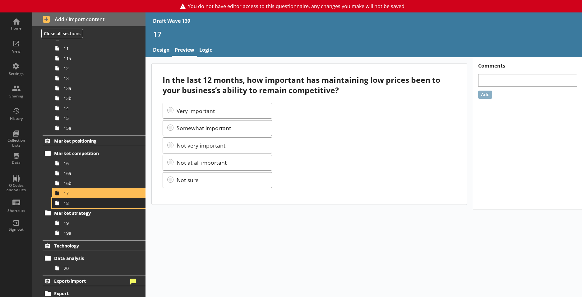
click at [66, 205] on span "18" at bounding box center [97, 203] width 67 height 6
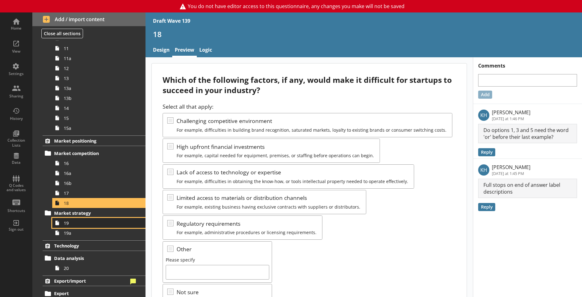
click at [78, 222] on span "19" at bounding box center [97, 223] width 67 height 6
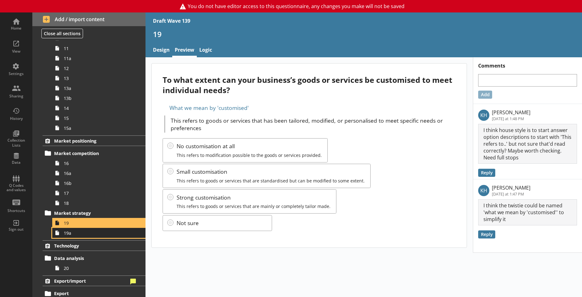
click at [76, 237] on link "19a" at bounding box center [98, 233] width 93 height 10
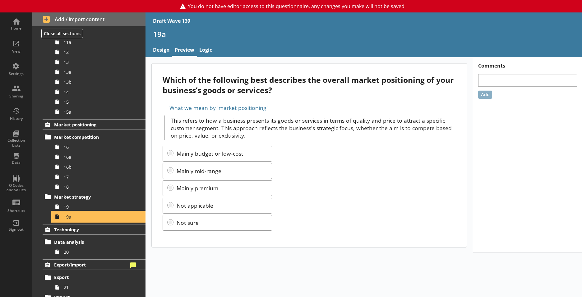
scroll to position [379, 0]
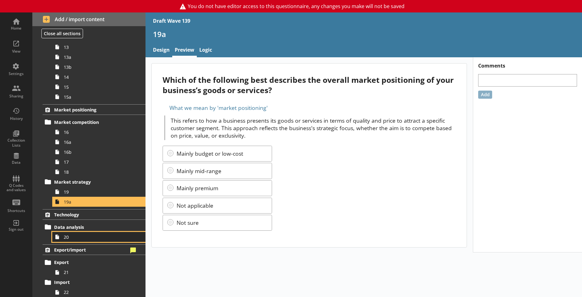
click at [91, 237] on span "20" at bounding box center [97, 237] width 67 height 6
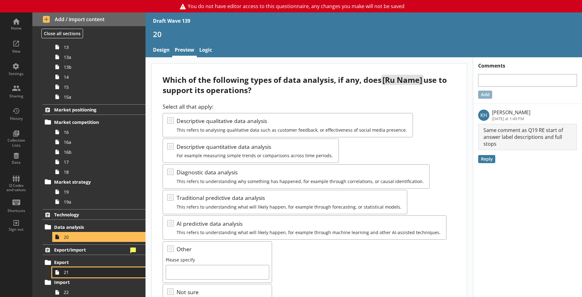
click at [75, 274] on span "21" at bounding box center [97, 272] width 67 height 6
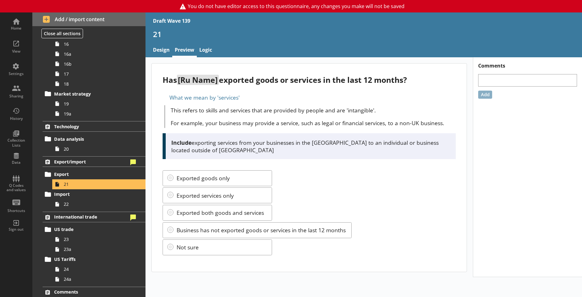
scroll to position [505, 0]
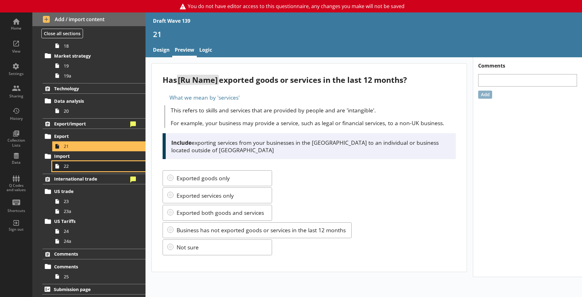
click at [73, 166] on span "22" at bounding box center [97, 166] width 67 height 6
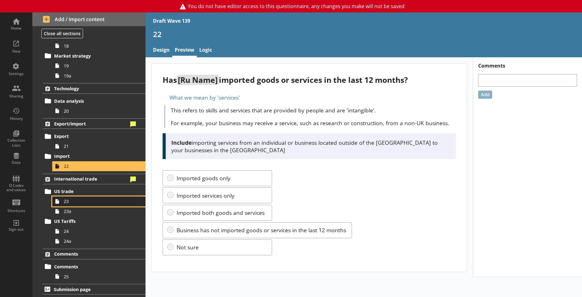
click at [73, 200] on span "23" at bounding box center [97, 201] width 67 height 6
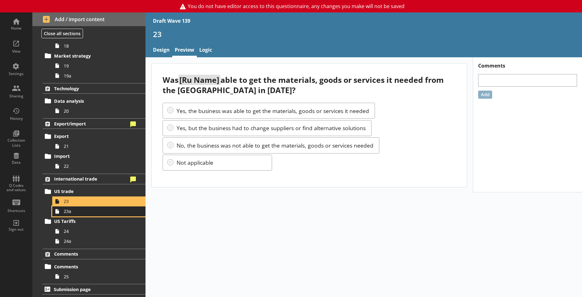
click at [111, 209] on span "23a" at bounding box center [97, 211] width 67 height 6
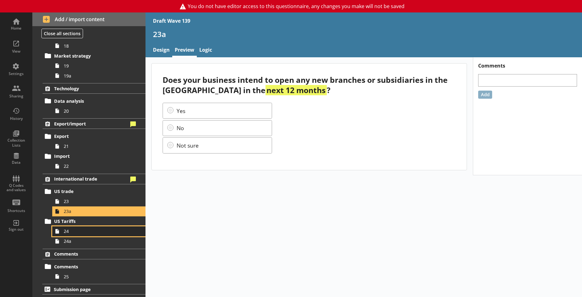
click at [100, 233] on span "24" at bounding box center [97, 231] width 67 height 6
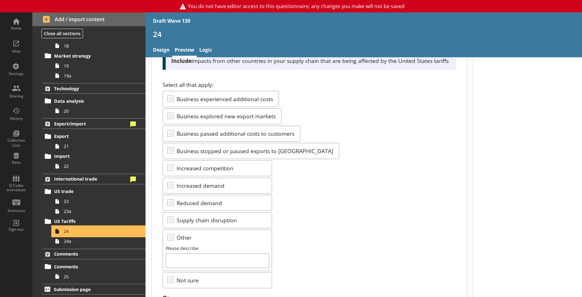
scroll to position [62, 0]
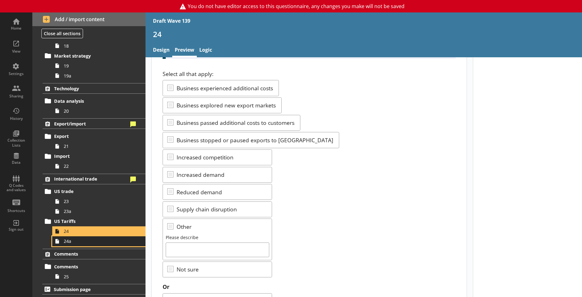
click at [80, 245] on link "24a" at bounding box center [98, 241] width 93 height 10
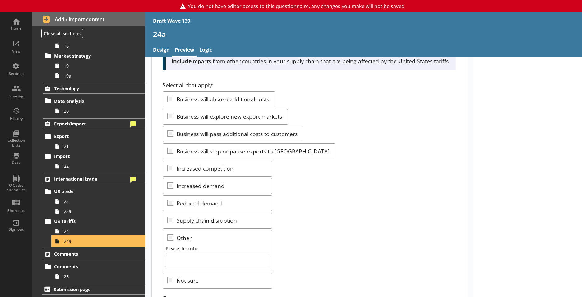
scroll to position [62, 0]
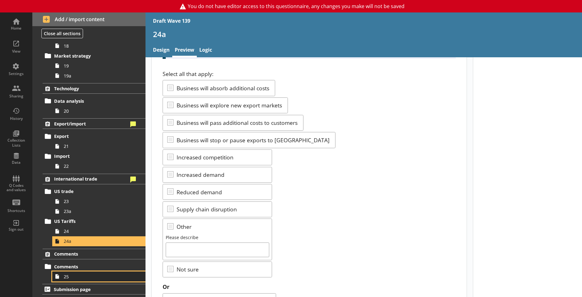
click at [67, 276] on span "25" at bounding box center [97, 276] width 67 height 6
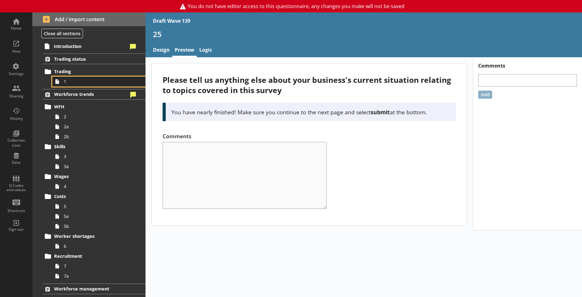
click at [76, 79] on span "1" at bounding box center [97, 81] width 67 height 6
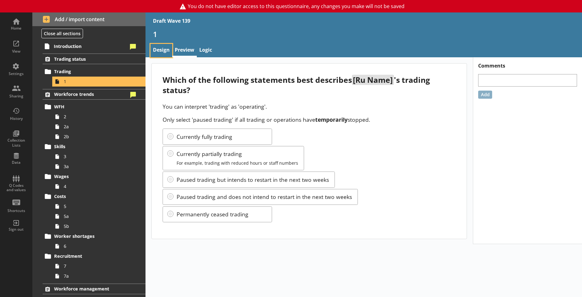
click at [164, 47] on link "Design" at bounding box center [161, 50] width 22 height 13
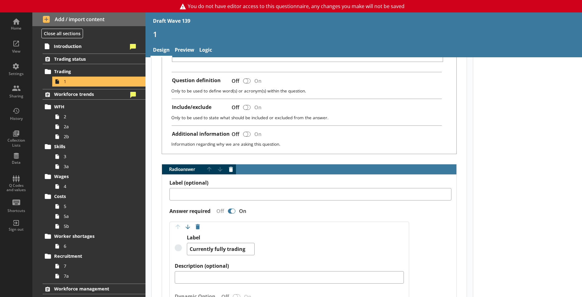
scroll to position [155, 0]
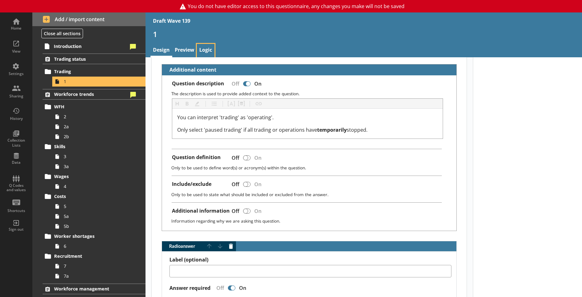
click at [206, 49] on link "Logic" at bounding box center [206, 50] width 18 height 13
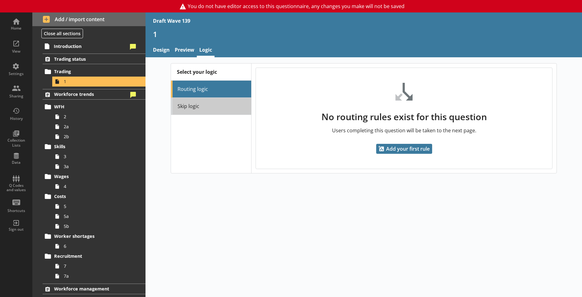
click at [199, 103] on link "Skip logic" at bounding box center [211, 106] width 80 height 17
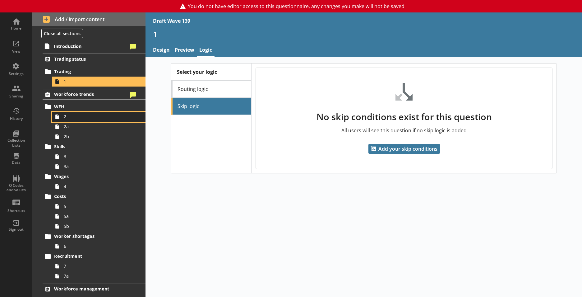
click at [76, 116] on span "2" at bounding box center [97, 116] width 67 height 6
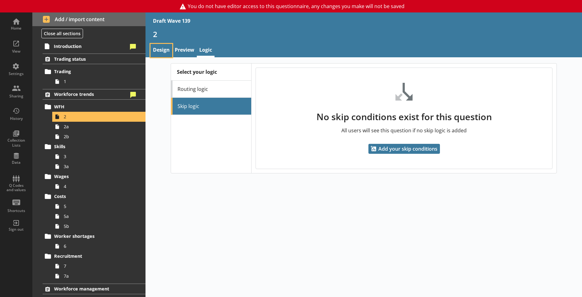
click at [163, 47] on link "Design" at bounding box center [161, 50] width 22 height 13
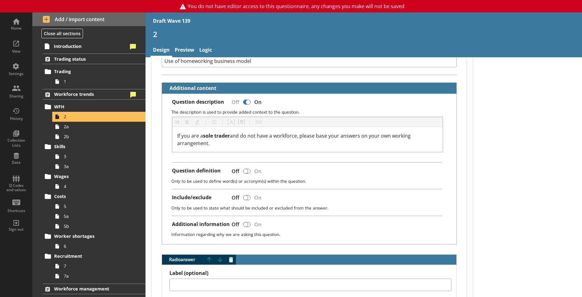
scroll to position [93, 0]
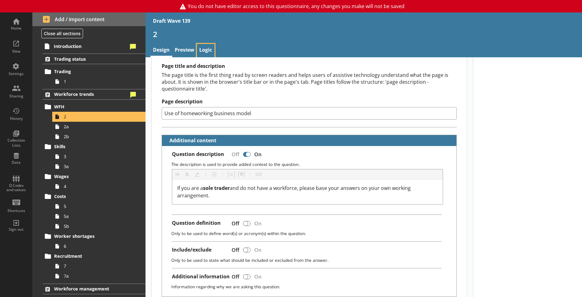
click at [204, 54] on link "Logic" at bounding box center [206, 50] width 18 height 13
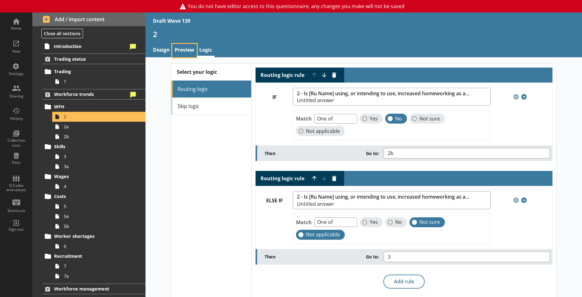
click at [185, 53] on link "Preview" at bounding box center [184, 50] width 25 height 13
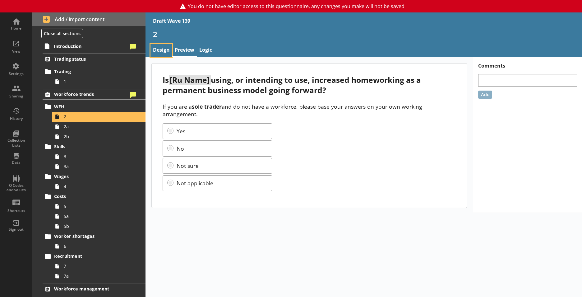
click at [167, 49] on link "Design" at bounding box center [161, 50] width 22 height 13
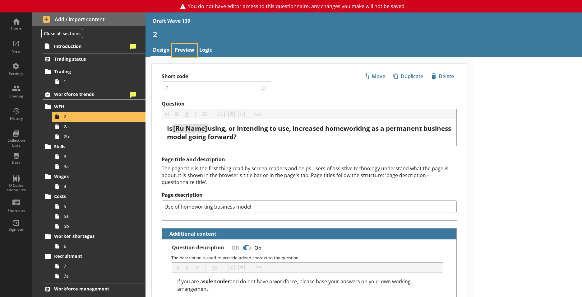
click at [185, 55] on link "Preview" at bounding box center [184, 50] width 25 height 13
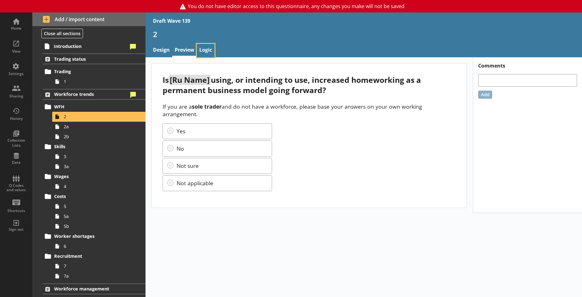
click at [205, 54] on link "Logic" at bounding box center [206, 50] width 18 height 13
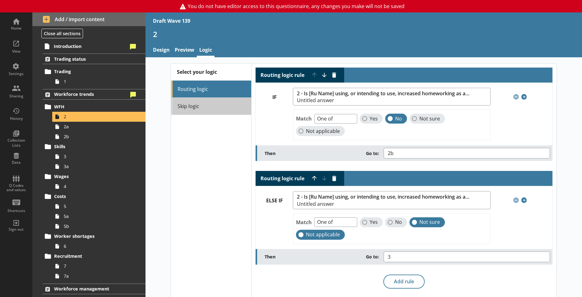
click at [211, 105] on link "Skip logic" at bounding box center [211, 106] width 80 height 17
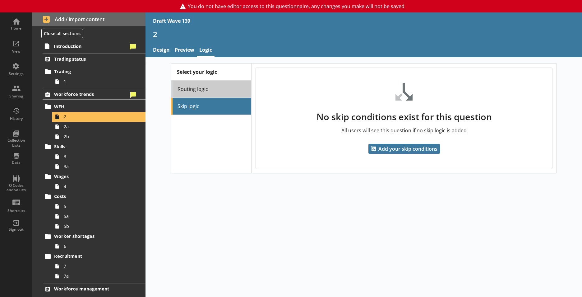
click at [199, 83] on link "Routing logic" at bounding box center [211, 89] width 80 height 17
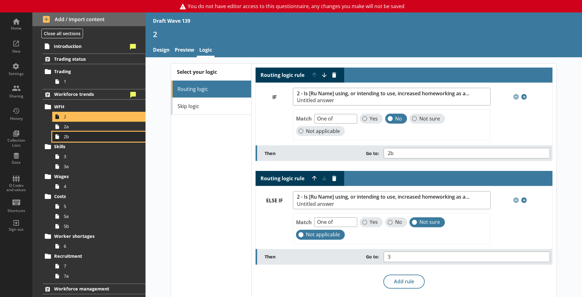
click at [66, 138] on span "2b" at bounding box center [97, 136] width 67 height 6
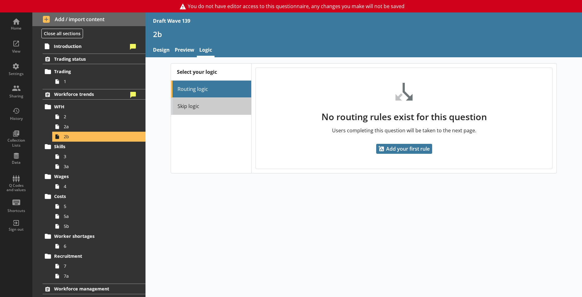
click at [203, 109] on link "Skip logic" at bounding box center [211, 106] width 80 height 17
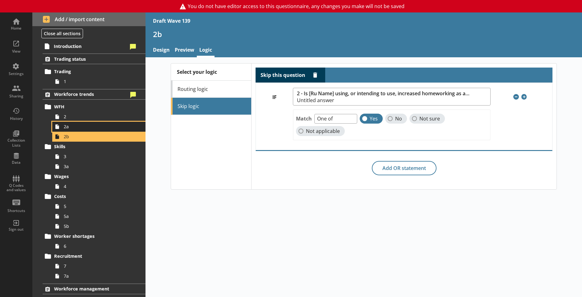
click at [89, 127] on span "2a" at bounding box center [97, 126] width 67 height 6
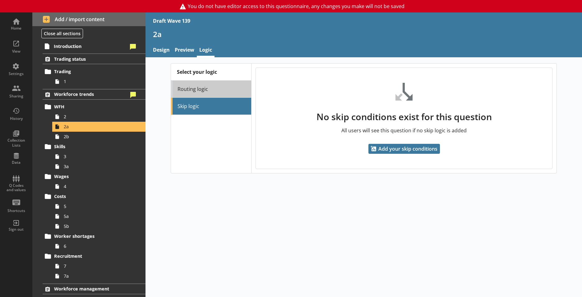
click at [242, 88] on link "Routing logic" at bounding box center [211, 89] width 80 height 17
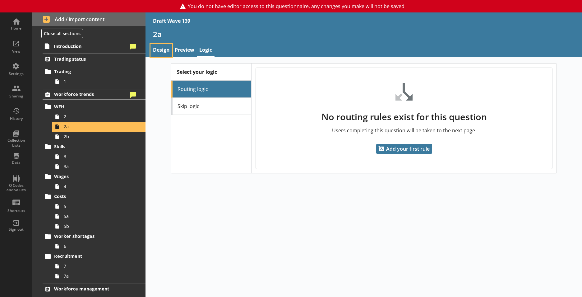
click at [169, 47] on link "Design" at bounding box center [161, 50] width 22 height 13
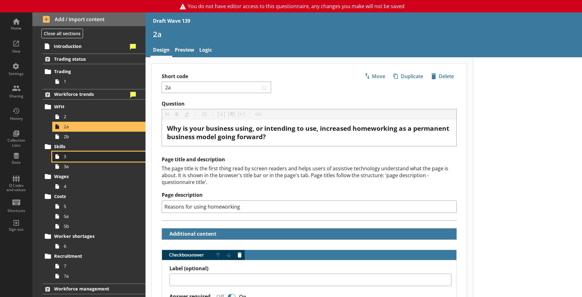
click at [79, 157] on span "3" at bounding box center [97, 156] width 67 height 6
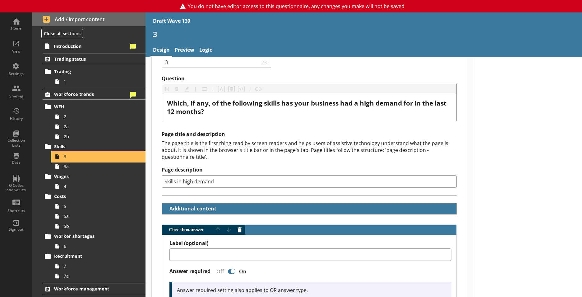
scroll to position [93, 0]
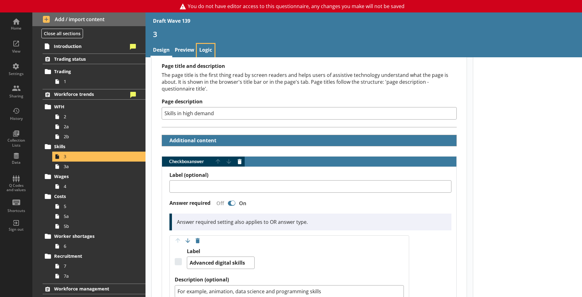
click at [201, 53] on link "Logic" at bounding box center [206, 50] width 18 height 13
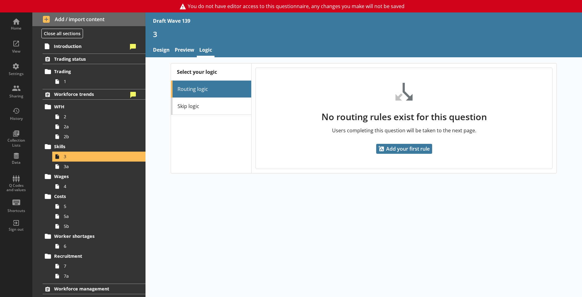
click at [196, 122] on div "Select your logic Routing logic Skip logic" at bounding box center [211, 117] width 80 height 109
click at [197, 94] on li "Routing logic" at bounding box center [211, 89] width 80 height 17
click at [199, 107] on link "Skip logic" at bounding box center [211, 106] width 80 height 17
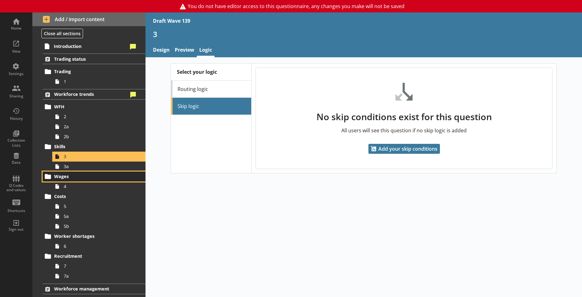
click at [73, 174] on span "Wages" at bounding box center [91, 176] width 74 height 6
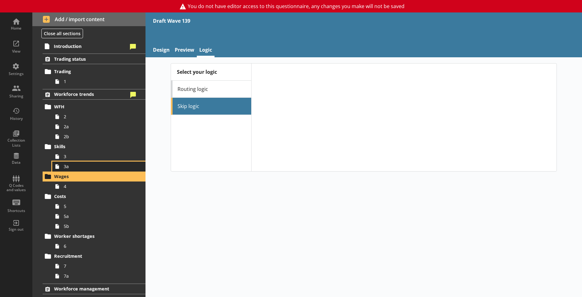
click at [68, 168] on span "3a" at bounding box center [97, 166] width 67 height 6
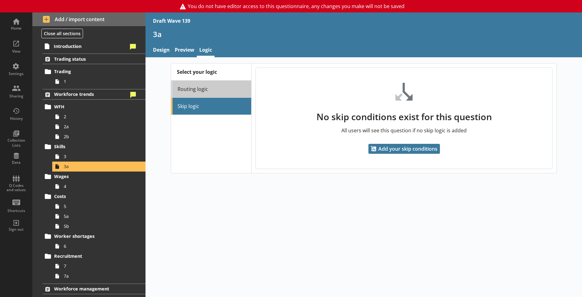
click at [212, 87] on link "Routing logic" at bounding box center [211, 89] width 80 height 17
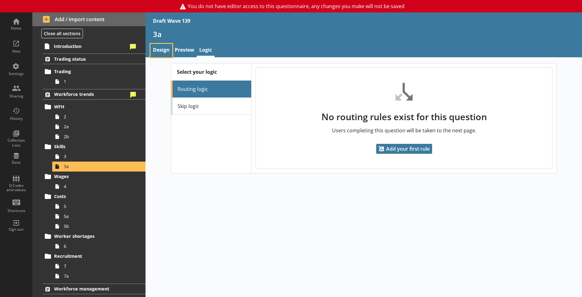
click at [162, 50] on link "Design" at bounding box center [161, 50] width 22 height 13
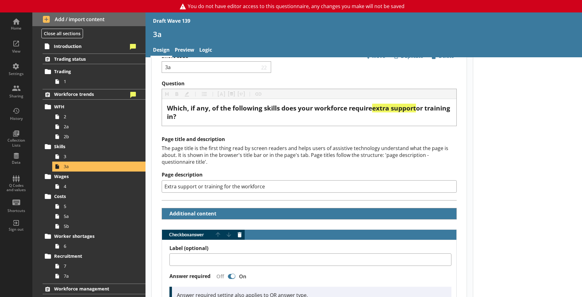
scroll to position [31, 0]
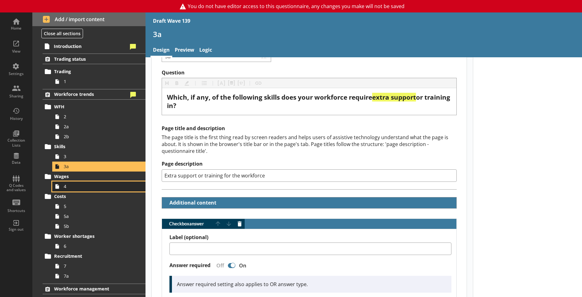
click at [100, 186] on span "4" at bounding box center [97, 186] width 67 height 6
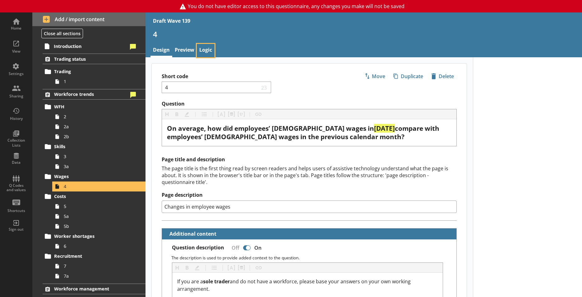
click at [206, 52] on link "Logic" at bounding box center [206, 50] width 18 height 13
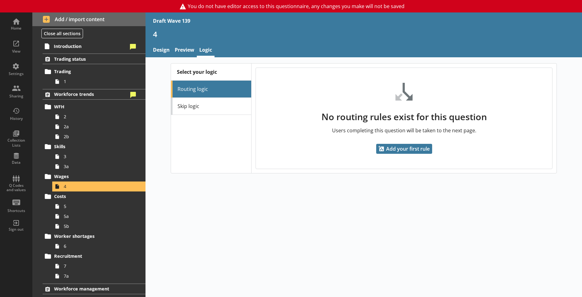
click at [206, 123] on div "Select your logic Routing logic Skip logic" at bounding box center [211, 117] width 80 height 109
click at [205, 110] on link "Skip logic" at bounding box center [211, 106] width 80 height 17
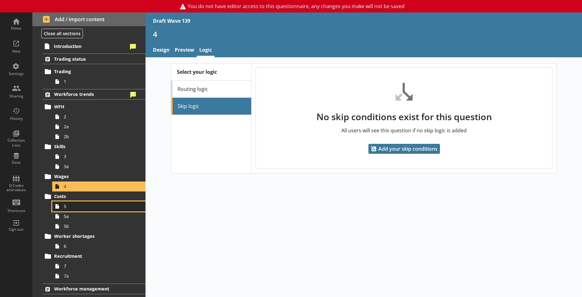
click at [80, 210] on link "5" at bounding box center [98, 206] width 93 height 10
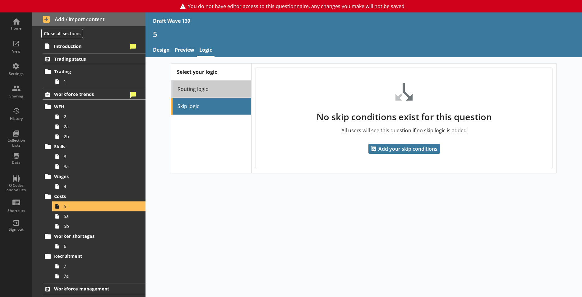
click at [206, 91] on link "Routing logic" at bounding box center [211, 89] width 80 height 17
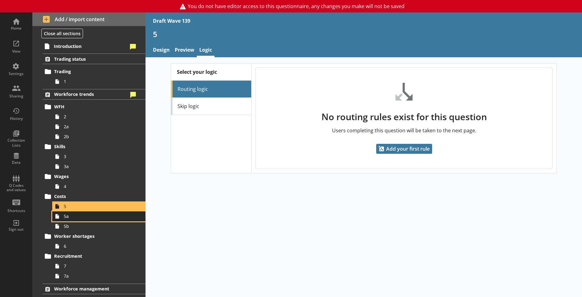
click at [90, 217] on span "5a" at bounding box center [97, 216] width 67 height 6
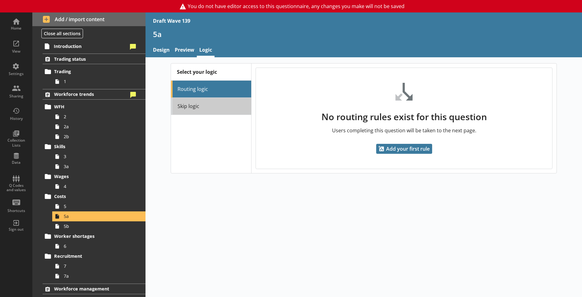
click at [220, 112] on link "Skip logic" at bounding box center [211, 106] width 80 height 17
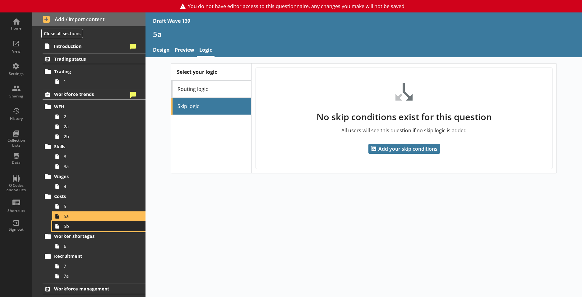
click at [66, 222] on link "5b" at bounding box center [98, 226] width 93 height 10
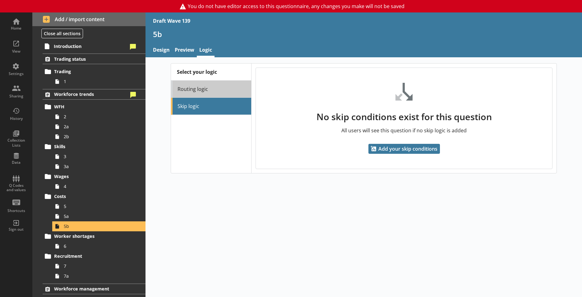
click at [210, 95] on link "Routing logic" at bounding box center [211, 89] width 80 height 17
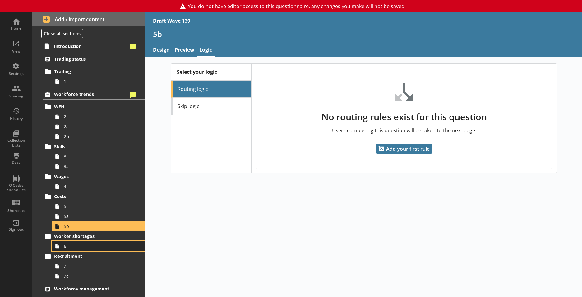
click at [67, 248] on span "6" at bounding box center [97, 246] width 67 height 6
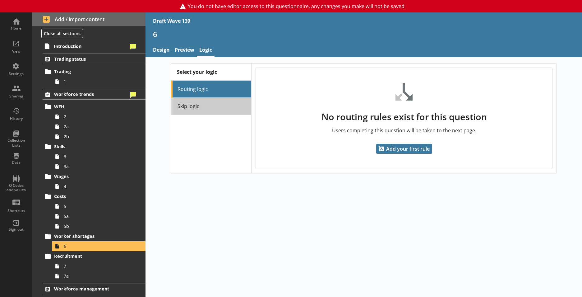
click at [230, 106] on link "Skip logic" at bounding box center [211, 106] width 80 height 17
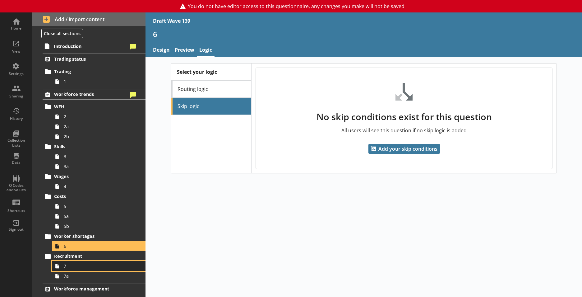
click at [91, 266] on span "7" at bounding box center [97, 266] width 67 height 6
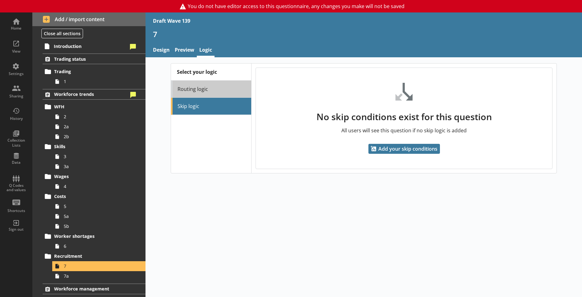
click at [193, 90] on link "Routing logic" at bounding box center [211, 89] width 80 height 17
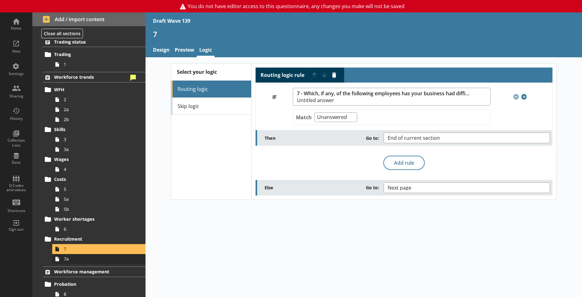
scroll to position [31, 0]
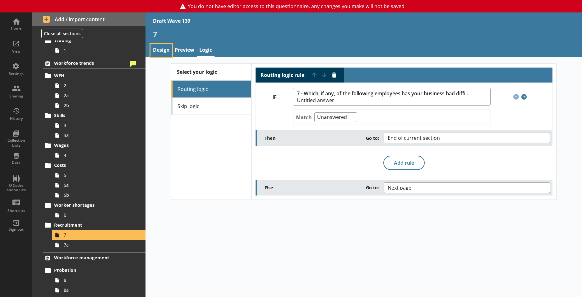
click at [164, 46] on link "Design" at bounding box center [161, 50] width 22 height 13
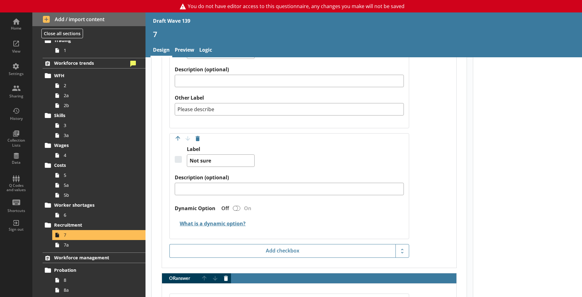
scroll to position [875, 0]
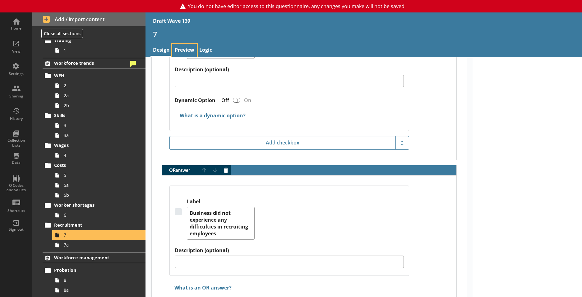
click at [180, 51] on link "Preview" at bounding box center [184, 50] width 25 height 13
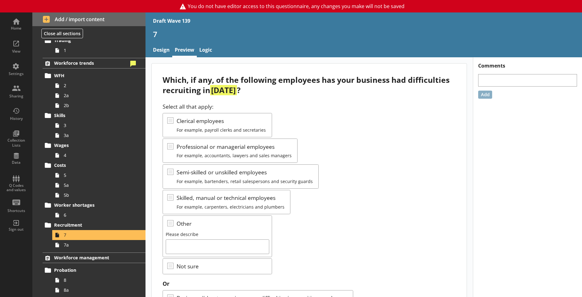
scroll to position [31, 0]
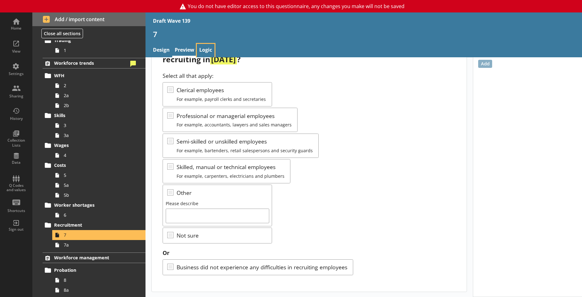
click at [214, 47] on link "Logic" at bounding box center [206, 50] width 18 height 13
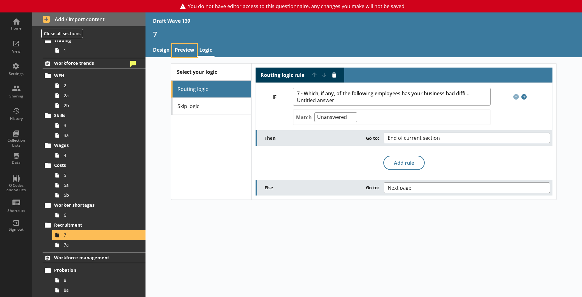
click at [178, 50] on link "Preview" at bounding box center [184, 50] width 25 height 13
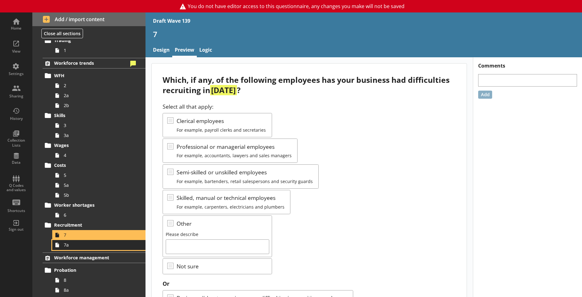
click at [73, 245] on span "7a" at bounding box center [97, 245] width 67 height 6
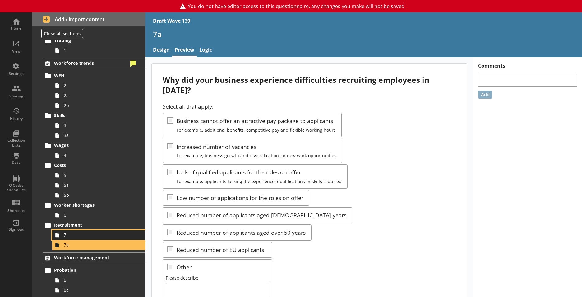
click at [67, 236] on span "7" at bounding box center [97, 235] width 67 height 6
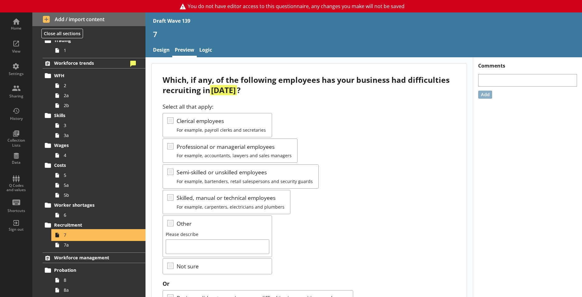
scroll to position [31, 0]
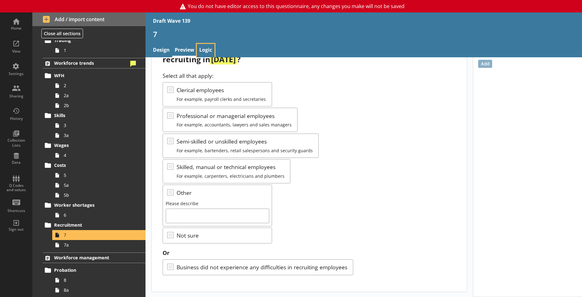
click at [206, 48] on link "Logic" at bounding box center [206, 50] width 18 height 13
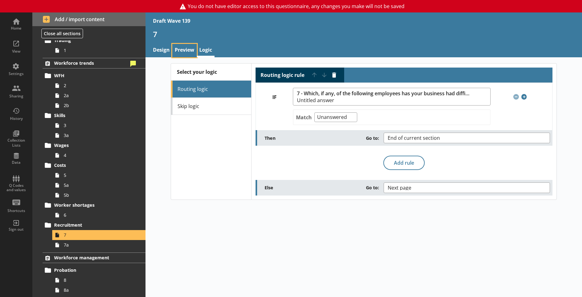
click at [189, 50] on link "Preview" at bounding box center [184, 50] width 25 height 13
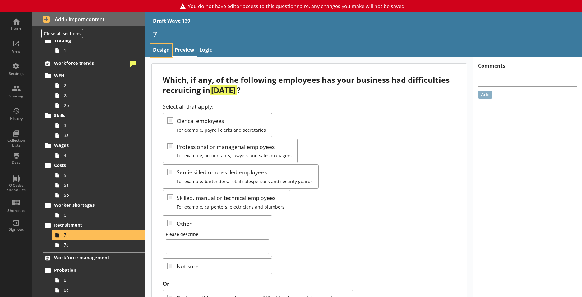
click at [166, 53] on link "Design" at bounding box center [161, 50] width 22 height 13
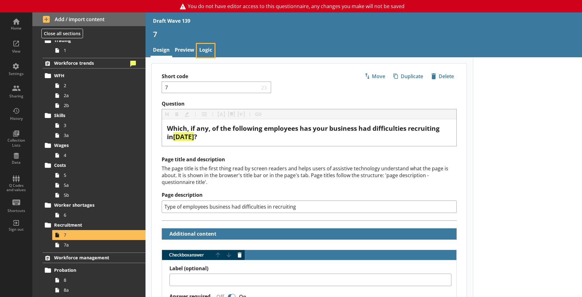
click at [207, 44] on link "Logic" at bounding box center [206, 50] width 18 height 13
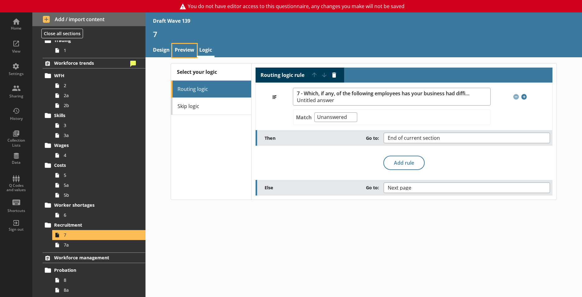
click at [185, 48] on link "Preview" at bounding box center [184, 50] width 25 height 13
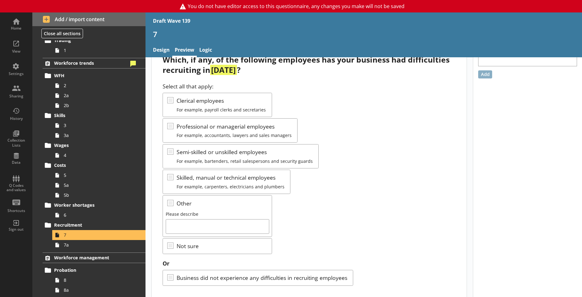
scroll to position [31, 0]
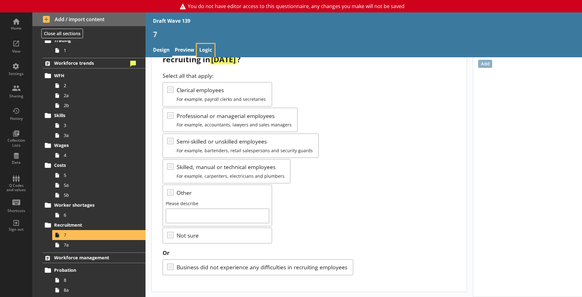
click at [203, 49] on link "Logic" at bounding box center [206, 50] width 18 height 13
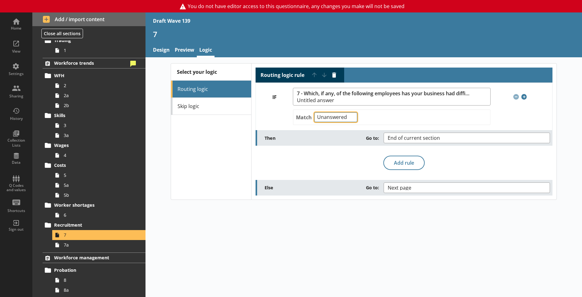
click at [335, 115] on select "Any of Not any of All of Count of Unanswered" at bounding box center [335, 117] width 43 height 10
click at [158, 48] on link "Design" at bounding box center [161, 50] width 22 height 13
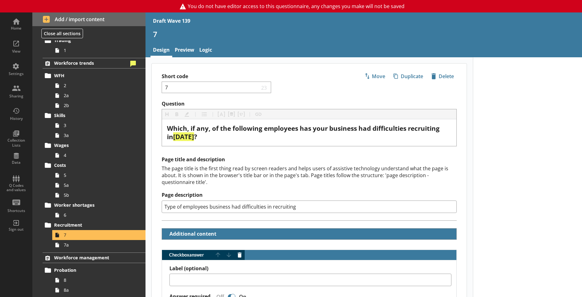
click at [184, 51] on link "Preview" at bounding box center [184, 50] width 25 height 13
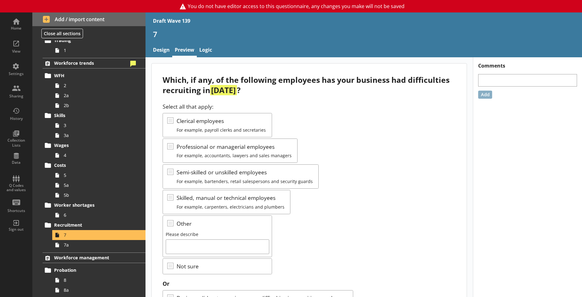
scroll to position [31, 0]
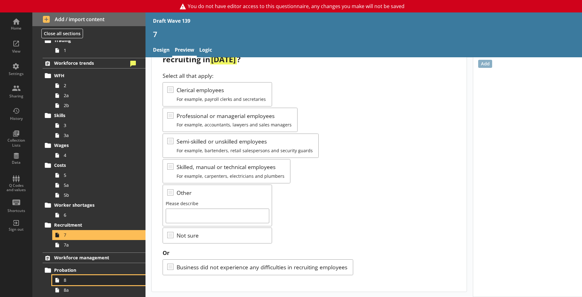
click at [90, 275] on link "8" at bounding box center [98, 280] width 93 height 10
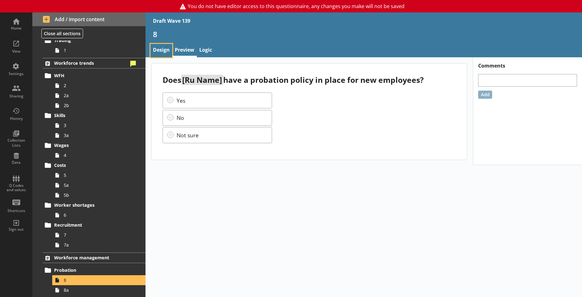
click at [166, 50] on link "Design" at bounding box center [161, 50] width 22 height 13
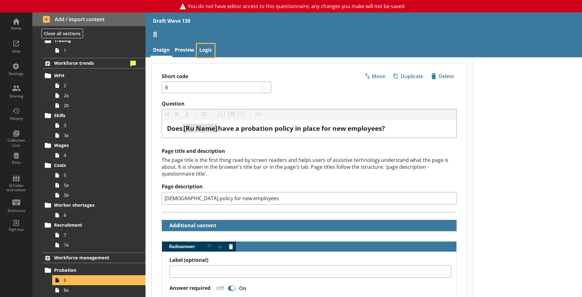
click at [205, 47] on link "Logic" at bounding box center [206, 50] width 18 height 13
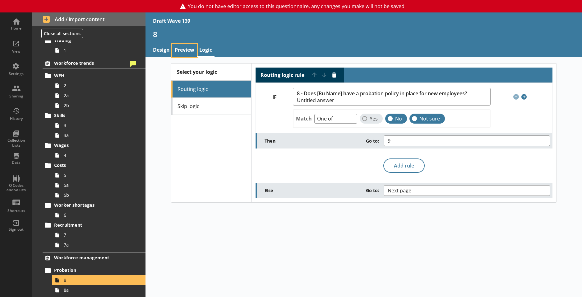
click at [189, 50] on link "Preview" at bounding box center [184, 50] width 25 height 13
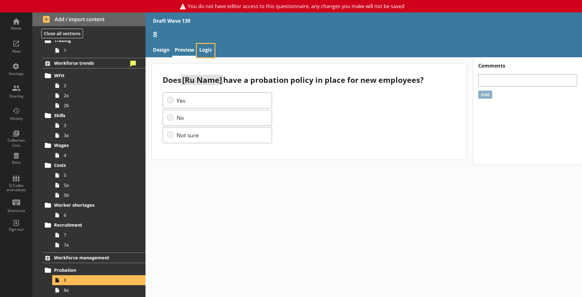
click at [215, 52] on link "Logic" at bounding box center [206, 50] width 18 height 13
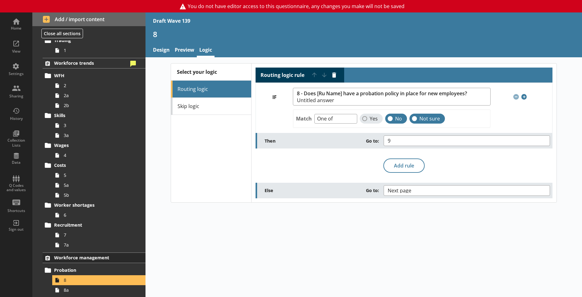
scroll to position [62, 0]
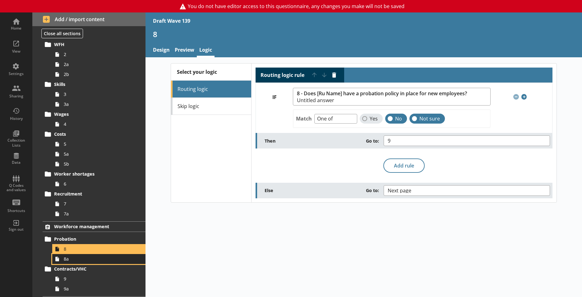
click at [69, 257] on span "8a" at bounding box center [97, 259] width 67 height 6
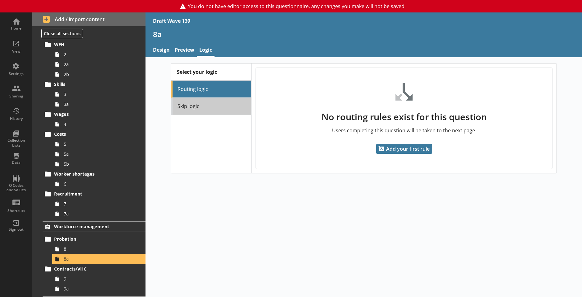
click at [246, 110] on link "Skip logic" at bounding box center [211, 106] width 80 height 17
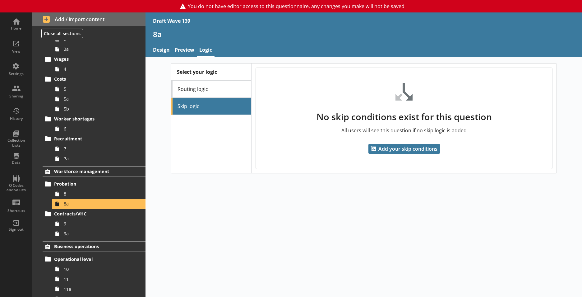
scroll to position [124, 0]
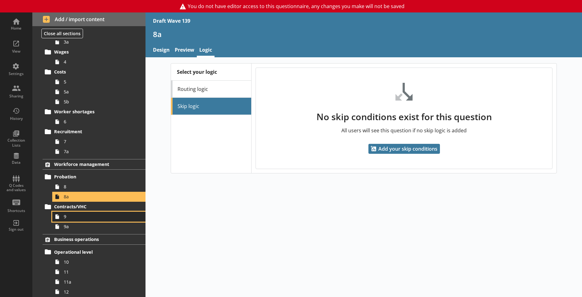
click at [85, 213] on link "9" at bounding box center [98, 216] width 93 height 10
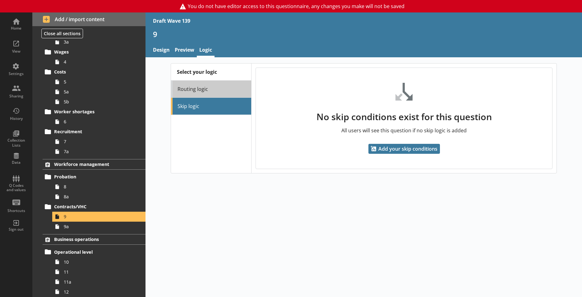
click at [209, 88] on link "Routing logic" at bounding box center [211, 89] width 80 height 17
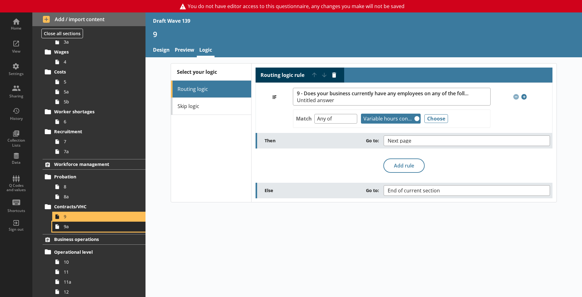
click at [69, 227] on span "9a" at bounding box center [97, 226] width 67 height 6
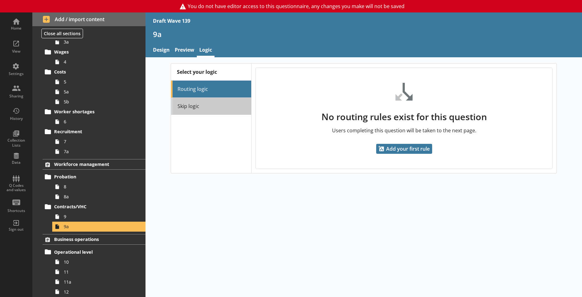
click at [227, 104] on link "Skip logic" at bounding box center [211, 106] width 80 height 17
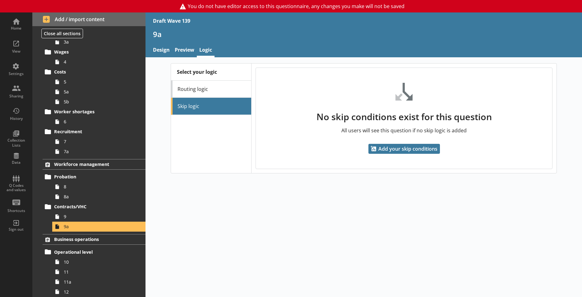
click at [159, 41] on div "9a" at bounding box center [364, 36] width 437 height 15
click at [160, 49] on link "Design" at bounding box center [161, 50] width 22 height 13
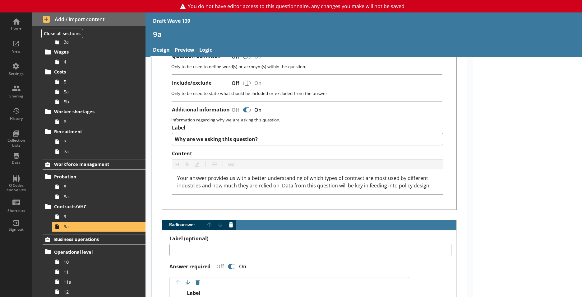
scroll to position [155, 0]
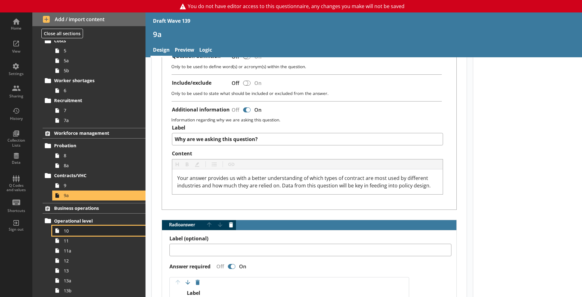
click at [90, 232] on span "10" at bounding box center [97, 231] width 67 height 6
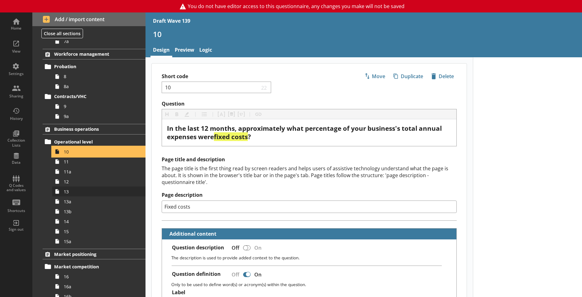
scroll to position [280, 0]
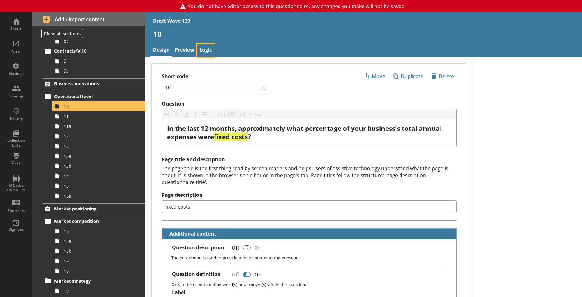
click at [207, 49] on link "Logic" at bounding box center [206, 50] width 18 height 13
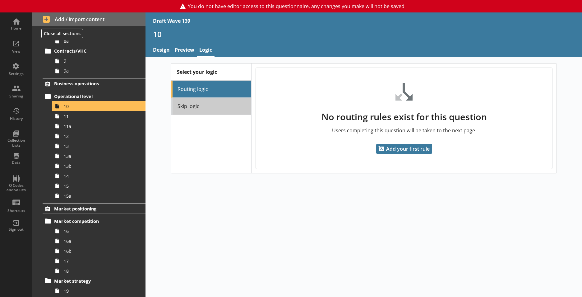
click at [216, 111] on link "Skip logic" at bounding box center [211, 106] width 80 height 17
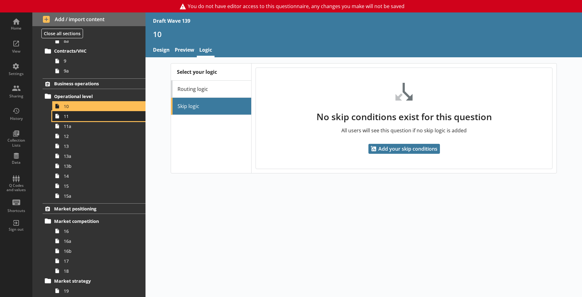
click at [66, 120] on link "11" at bounding box center [98, 116] width 93 height 10
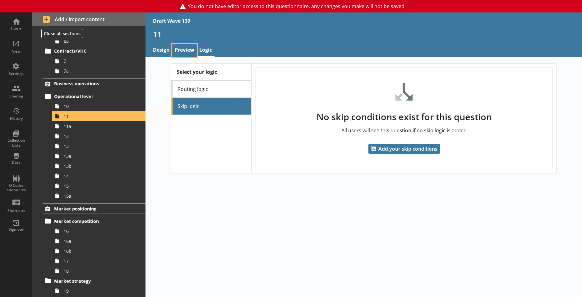
click at [187, 52] on link "Preview" at bounding box center [184, 50] width 25 height 13
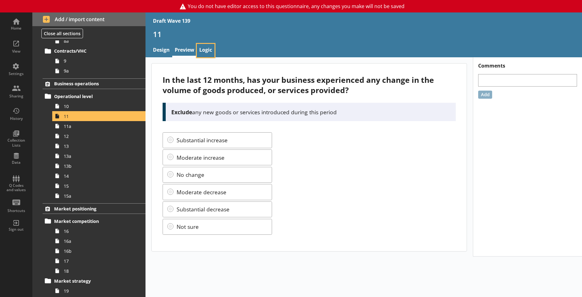
click at [206, 51] on link "Logic" at bounding box center [206, 50] width 18 height 13
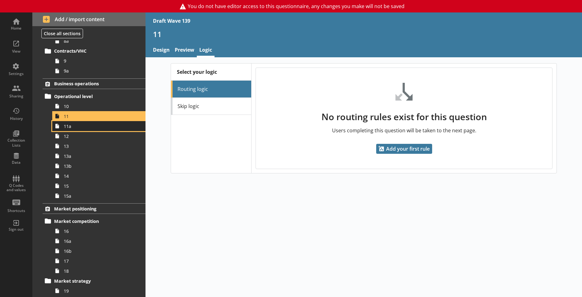
click at [104, 126] on span "11a" at bounding box center [97, 126] width 67 height 6
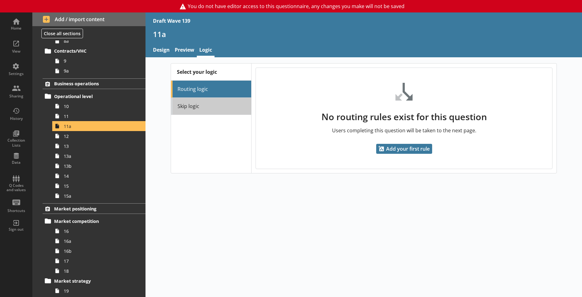
click at [188, 104] on link "Skip logic" at bounding box center [211, 106] width 80 height 17
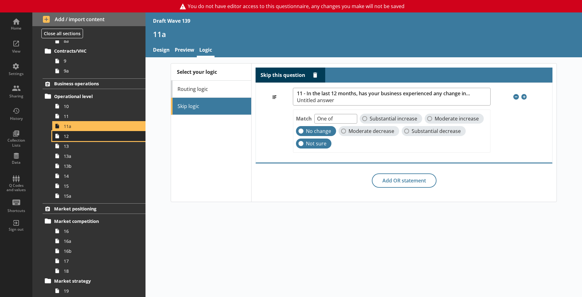
click at [94, 139] on link "12" at bounding box center [98, 136] width 93 height 10
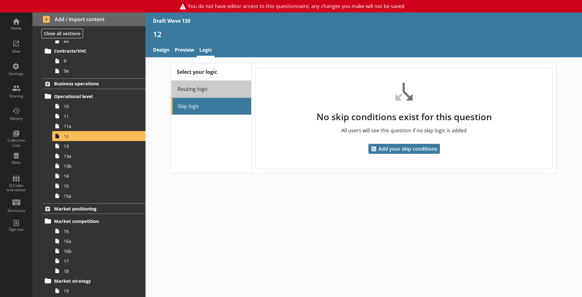
click at [204, 89] on link "Routing logic" at bounding box center [211, 89] width 80 height 17
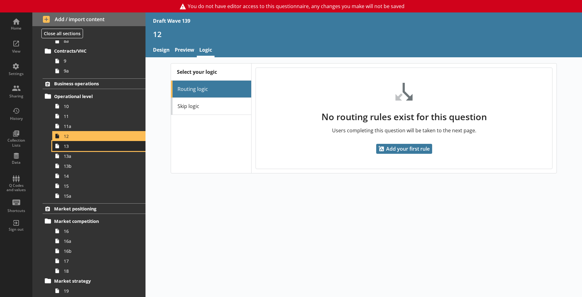
click at [73, 148] on span "13" at bounding box center [97, 146] width 67 height 6
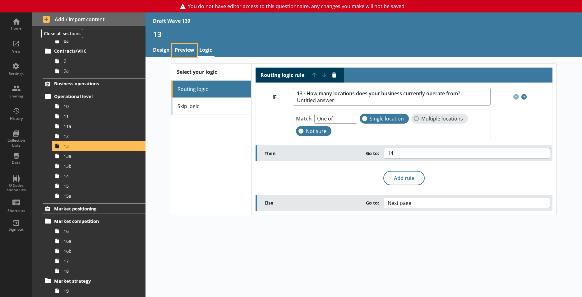
click at [176, 51] on link "Preview" at bounding box center [184, 50] width 25 height 13
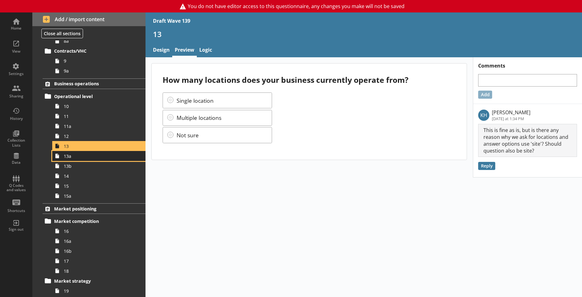
click at [62, 159] on icon at bounding box center [57, 156] width 10 height 10
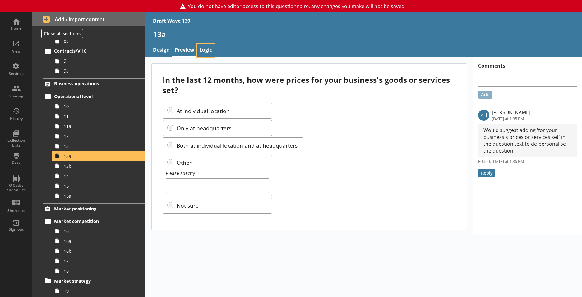
click at [207, 51] on link "Logic" at bounding box center [206, 50] width 18 height 13
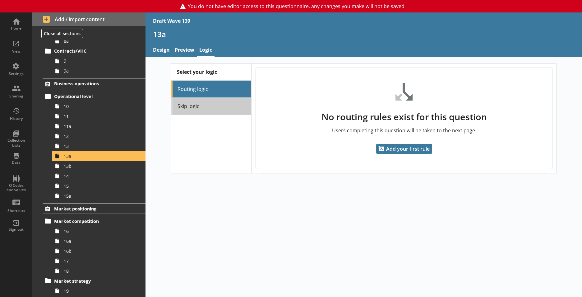
click at [191, 112] on link "Skip logic" at bounding box center [211, 106] width 80 height 17
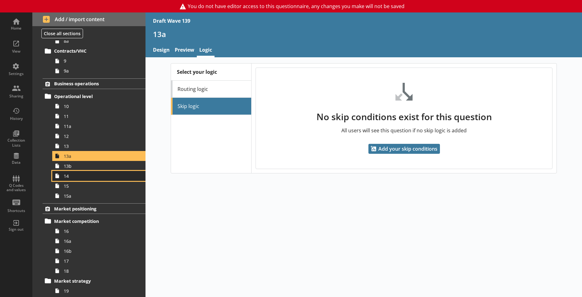
click at [89, 171] on link "14" at bounding box center [98, 176] width 93 height 10
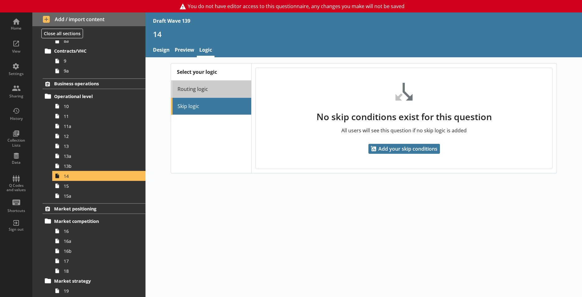
click at [221, 91] on link "Routing logic" at bounding box center [211, 89] width 80 height 17
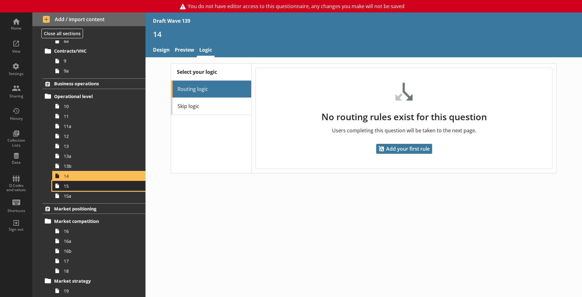
click at [103, 186] on span "15" at bounding box center [97, 186] width 67 height 6
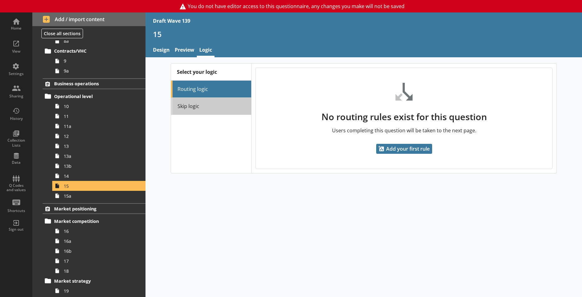
click at [210, 104] on link "Skip logic" at bounding box center [211, 106] width 80 height 17
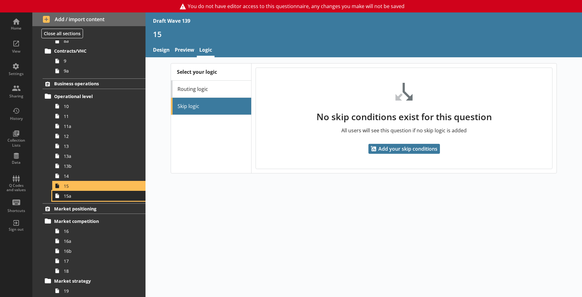
click at [71, 199] on link "15a" at bounding box center [98, 196] width 93 height 10
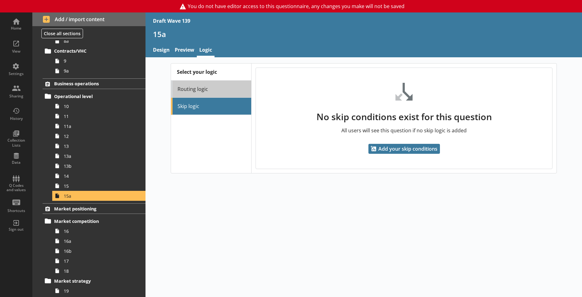
click at [201, 95] on link "Routing logic" at bounding box center [211, 89] width 80 height 17
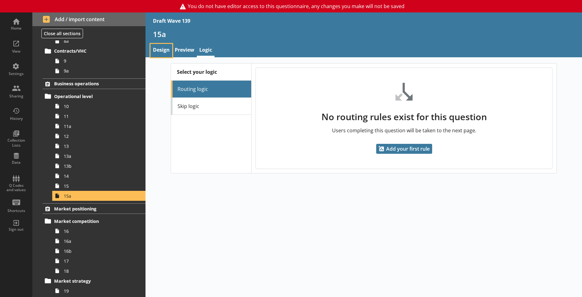
click at [156, 49] on link "Design" at bounding box center [161, 50] width 22 height 13
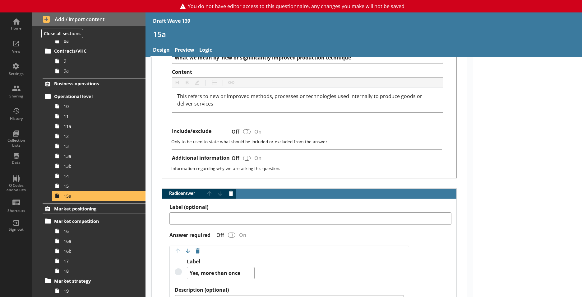
scroll to position [249, 0]
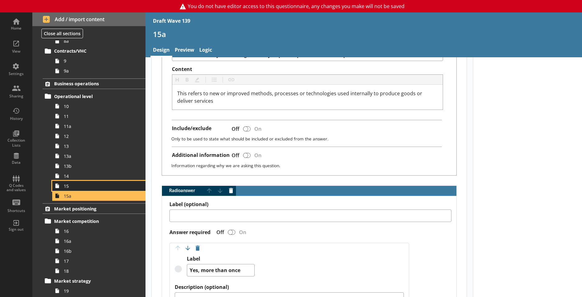
click at [83, 190] on link "15" at bounding box center [98, 186] width 93 height 10
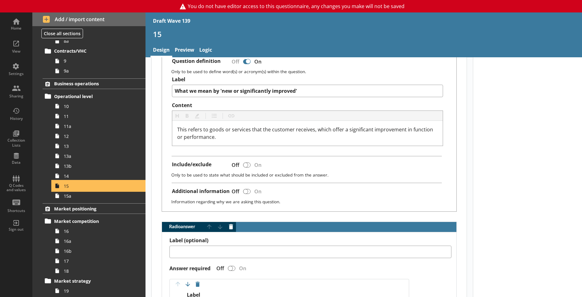
scroll to position [249, 0]
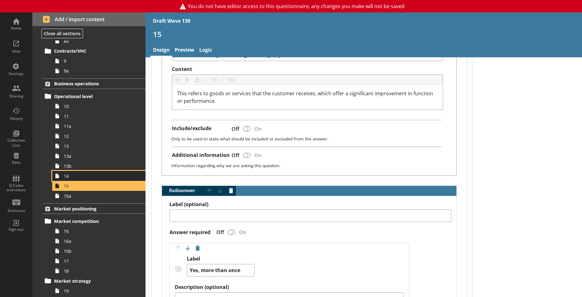
click at [78, 175] on span "14" at bounding box center [97, 176] width 67 height 6
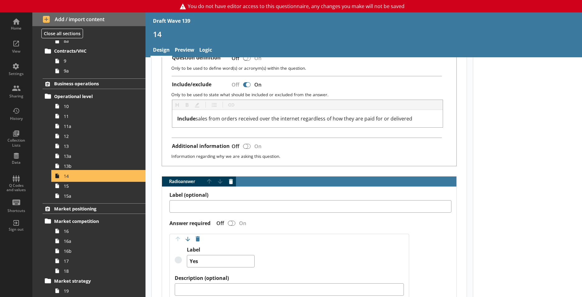
scroll to position [218, 0]
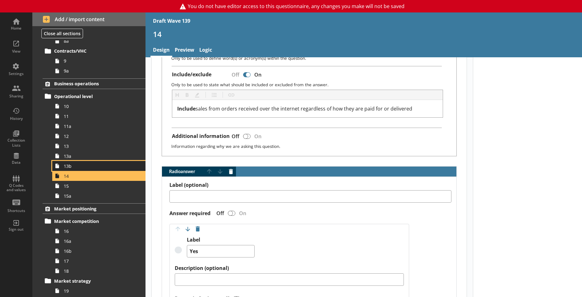
click at [72, 169] on link "13b" at bounding box center [98, 166] width 93 height 10
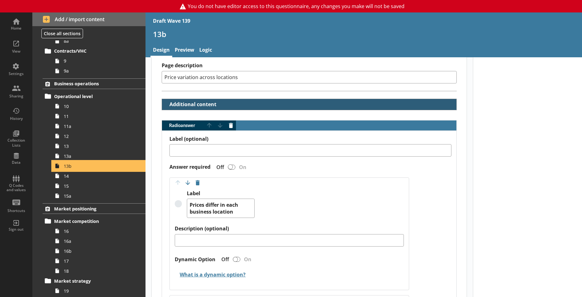
scroll to position [124, 0]
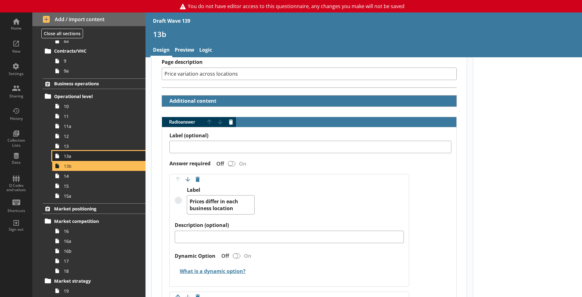
click at [65, 157] on span "13a" at bounding box center [97, 156] width 67 height 6
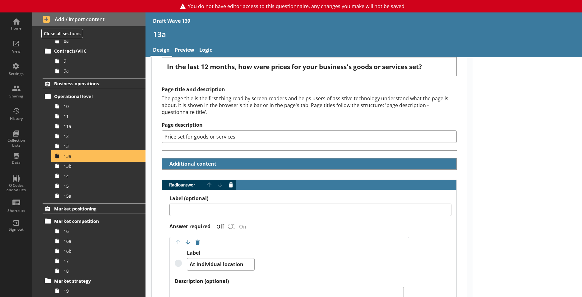
scroll to position [62, 0]
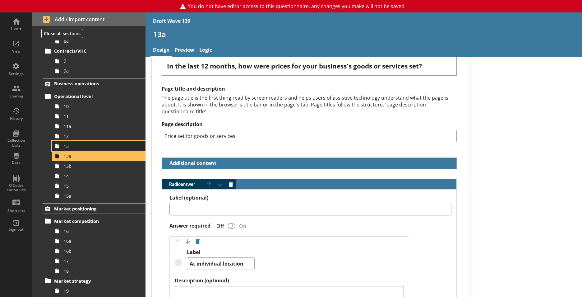
click at [72, 148] on span "13" at bounding box center [97, 146] width 67 height 6
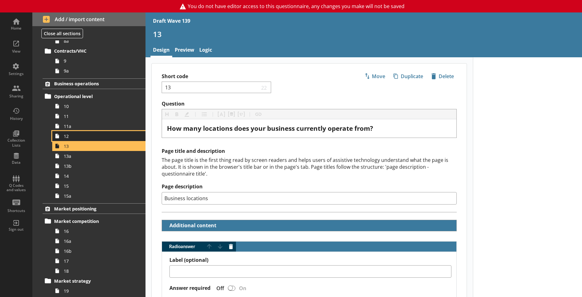
click at [66, 138] on span "12" at bounding box center [97, 136] width 67 height 6
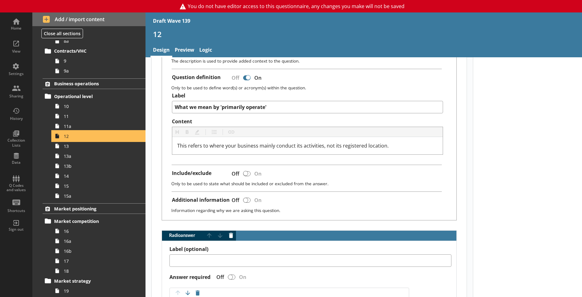
scroll to position [218, 0]
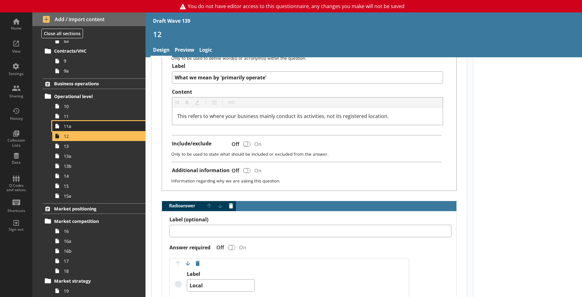
click at [84, 126] on span "11a" at bounding box center [97, 126] width 67 height 6
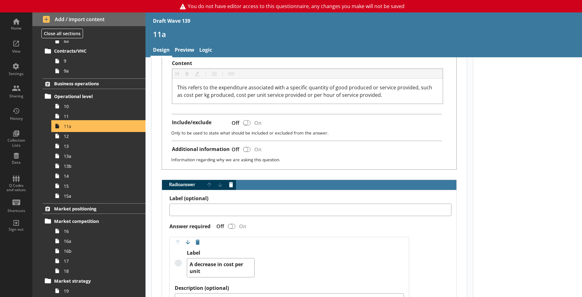
scroll to position [249, 0]
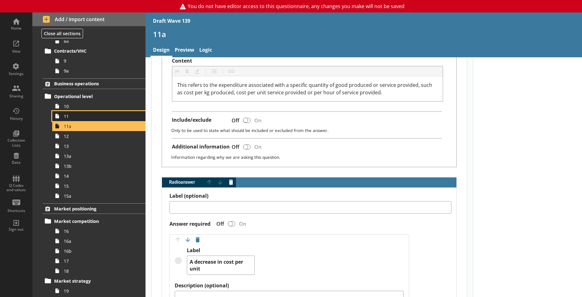
click at [74, 118] on span "11" at bounding box center [97, 116] width 67 height 6
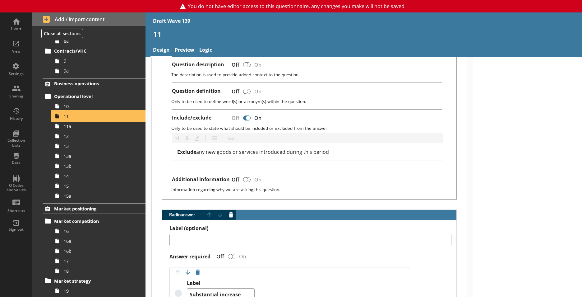
scroll to position [187, 0]
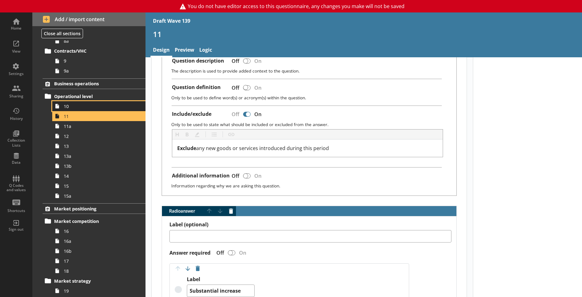
click at [92, 107] on span "10" at bounding box center [97, 106] width 67 height 6
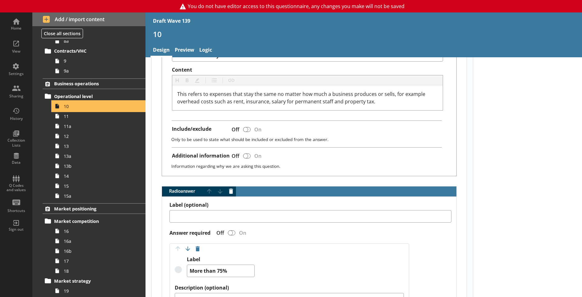
scroll to position [249, 0]
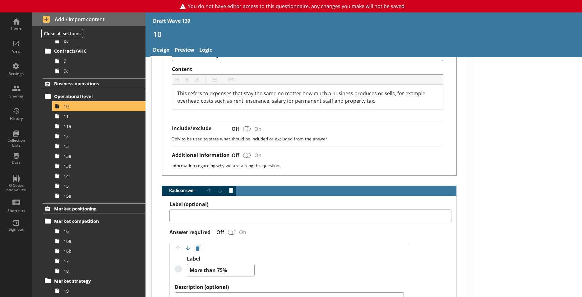
click at [62, 76] on ol "Trading status Trading 1 Workforce trends WFH 2 2a 2b Skills 3 3a Wages 4 Costs…" at bounding box center [88, 140] width 113 height 732
click at [61, 75] on icon at bounding box center [57, 71] width 10 height 10
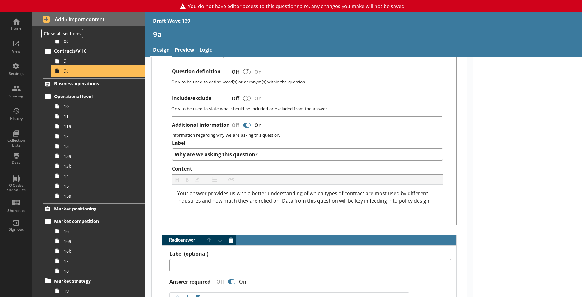
scroll to position [218, 0]
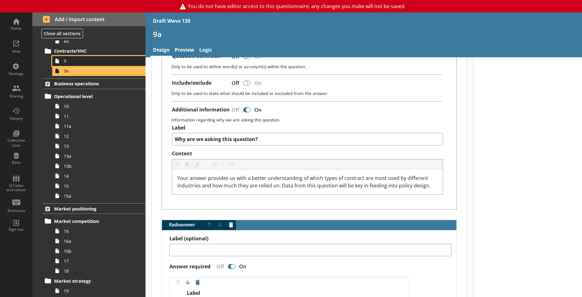
click at [86, 64] on link "9" at bounding box center [98, 61] width 93 height 10
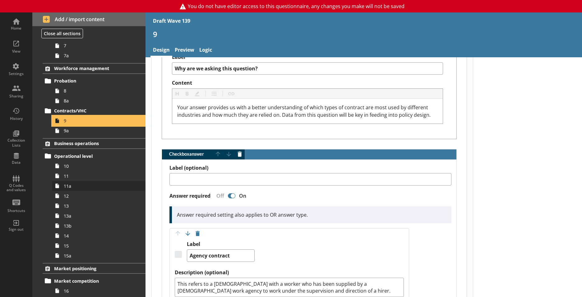
scroll to position [187, 0]
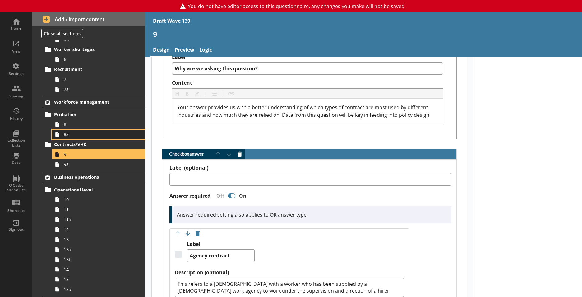
click at [73, 137] on span "8a" at bounding box center [97, 134] width 67 height 6
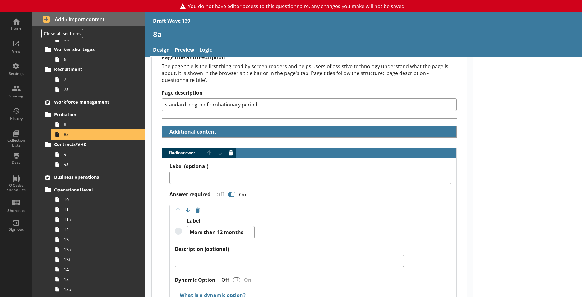
scroll to position [93, 0]
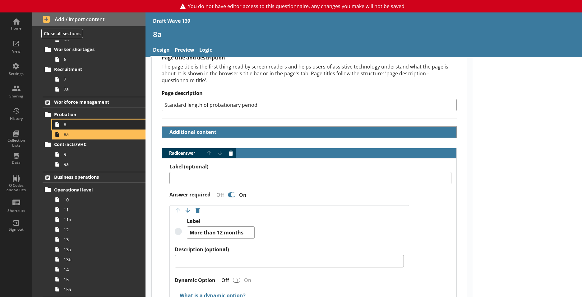
click at [63, 125] on link "8" at bounding box center [98, 124] width 93 height 10
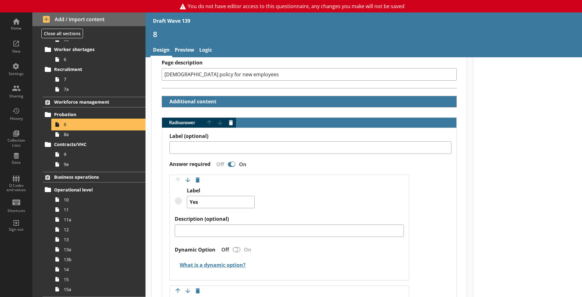
scroll to position [124, 0]
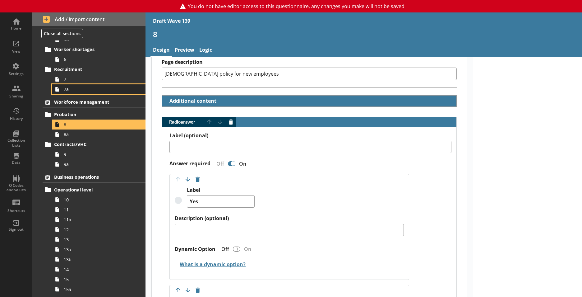
click at [76, 90] on span "7a" at bounding box center [97, 89] width 67 height 6
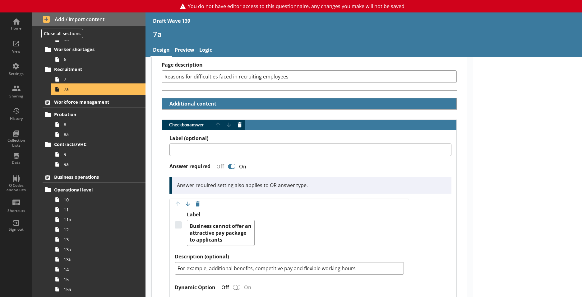
scroll to position [124, 0]
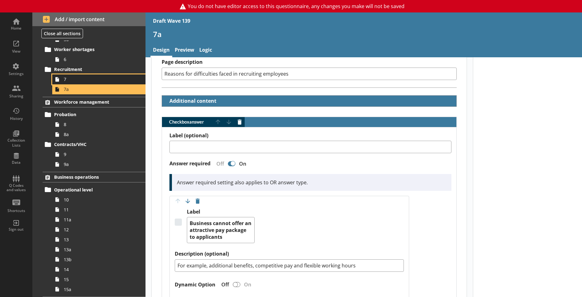
click at [86, 79] on span "7" at bounding box center [97, 79] width 67 height 6
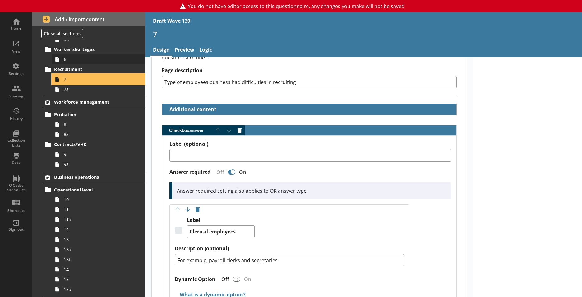
scroll to position [155, 0]
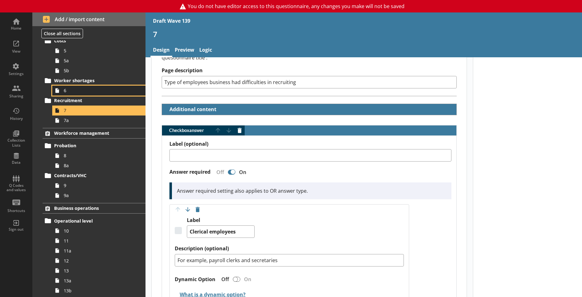
click at [88, 94] on link "6" at bounding box center [98, 91] width 93 height 10
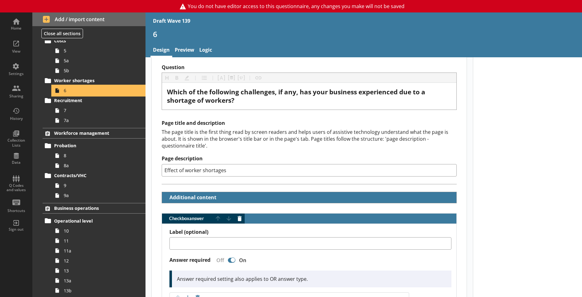
scroll to position [124, 0]
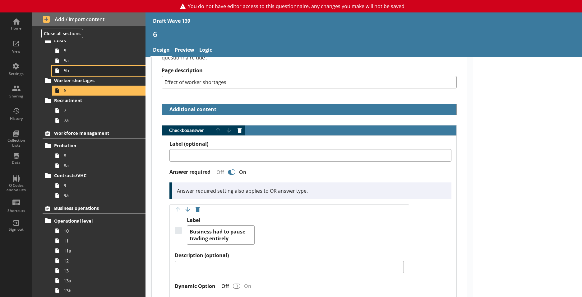
click at [75, 71] on span "5b" at bounding box center [97, 70] width 67 height 6
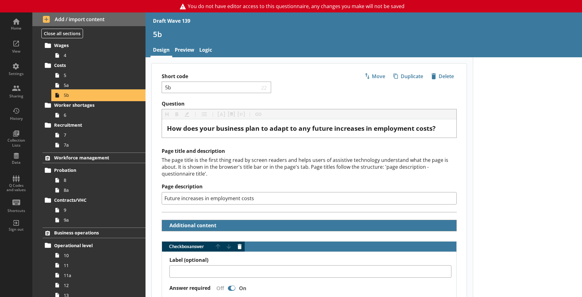
scroll to position [124, 0]
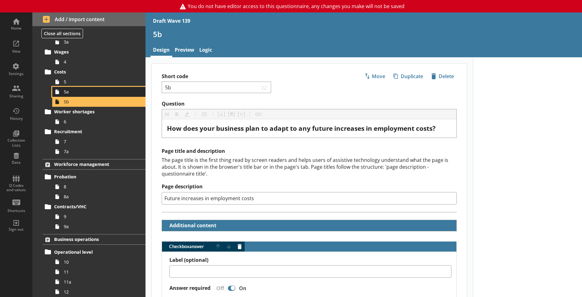
click at [74, 91] on span "5a" at bounding box center [97, 92] width 67 height 6
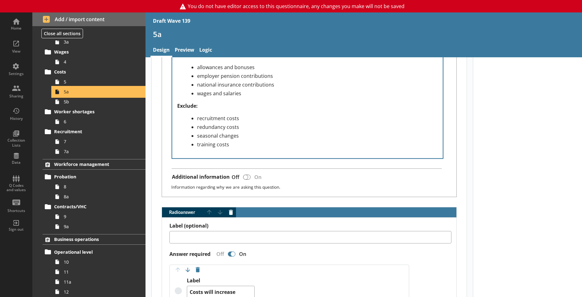
scroll to position [280, 0]
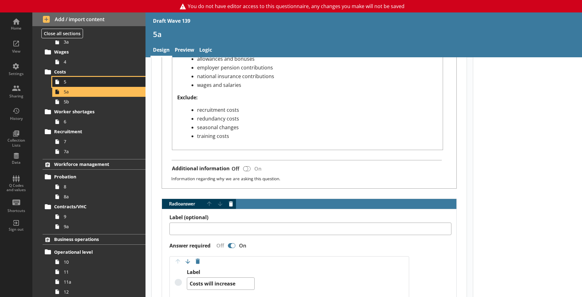
click at [92, 80] on span "5" at bounding box center [97, 82] width 67 height 6
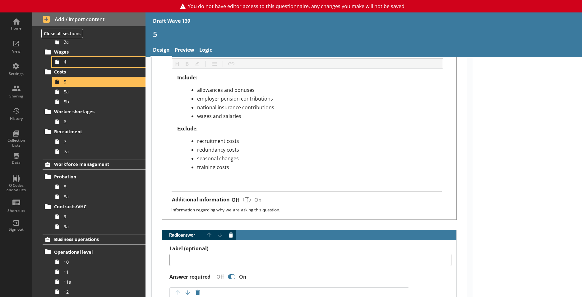
click at [82, 66] on link "4" at bounding box center [98, 62] width 93 height 10
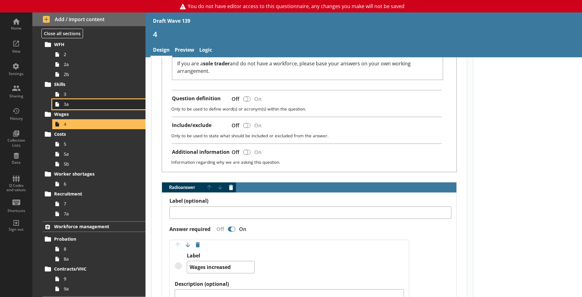
click at [68, 108] on link "3a" at bounding box center [98, 104] width 93 height 10
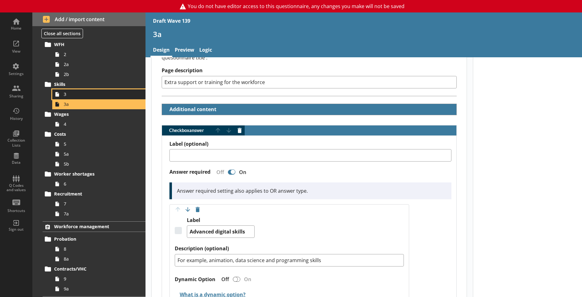
click at [77, 92] on span "3" at bounding box center [97, 94] width 67 height 6
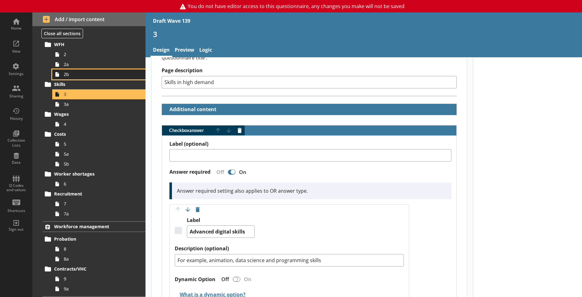
click at [105, 75] on span "2b" at bounding box center [97, 74] width 67 height 6
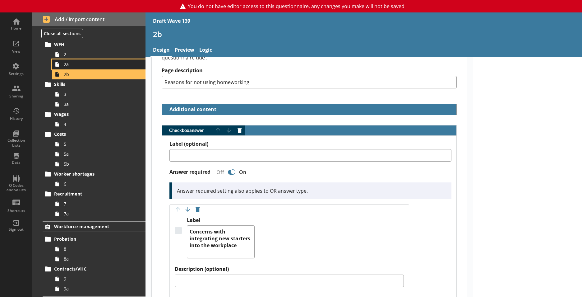
click at [65, 65] on span "2a" at bounding box center [97, 64] width 67 height 6
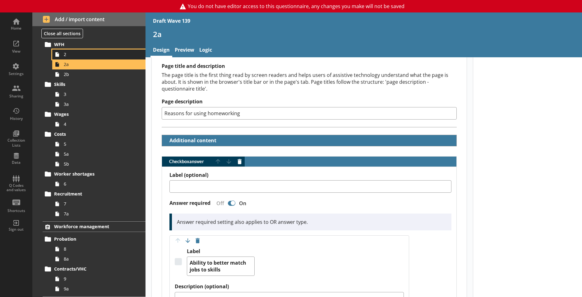
click at [63, 57] on link "2" at bounding box center [98, 54] width 93 height 10
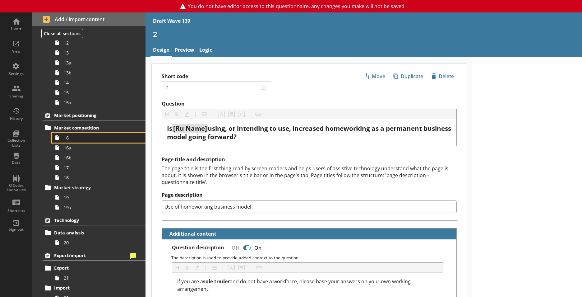
click at [71, 141] on link "16" at bounding box center [98, 137] width 93 height 10
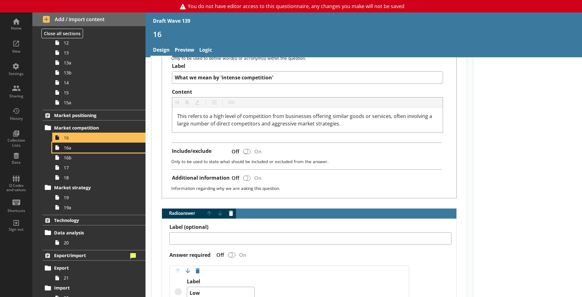
click at [94, 149] on span "16a" at bounding box center [97, 148] width 67 height 6
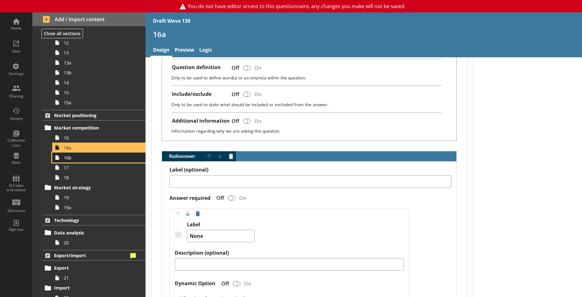
click at [71, 160] on link "16b" at bounding box center [98, 157] width 93 height 10
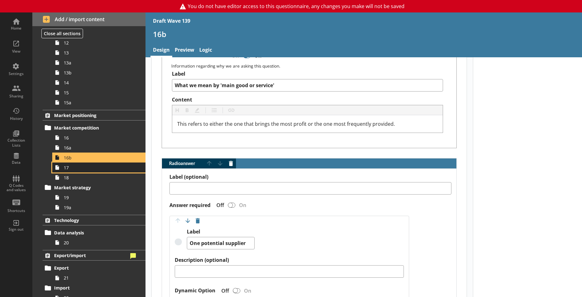
click at [98, 172] on link "17" at bounding box center [98, 167] width 93 height 10
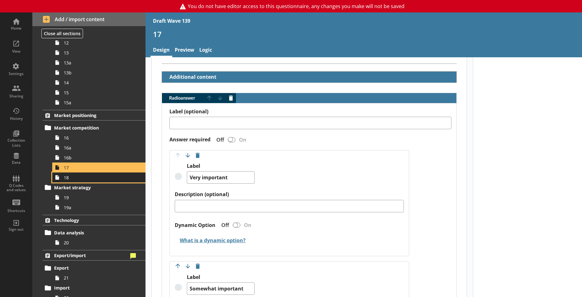
click at [91, 177] on span "18" at bounding box center [97, 177] width 67 height 6
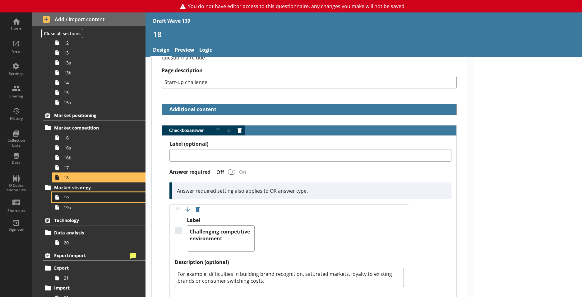
click at [85, 194] on span "19" at bounding box center [97, 197] width 67 height 6
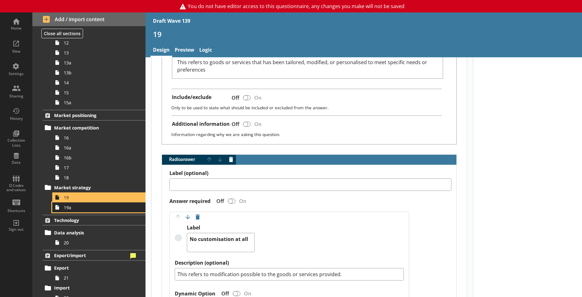
click at [73, 206] on span "19a" at bounding box center [97, 207] width 67 height 6
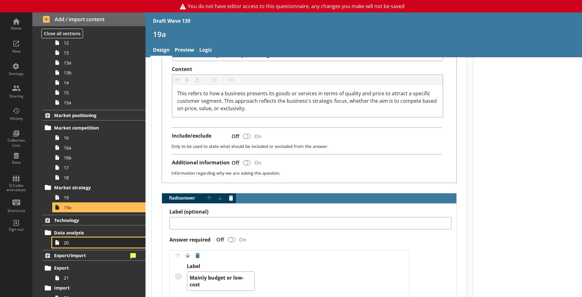
click at [91, 238] on link "20" at bounding box center [98, 242] width 93 height 10
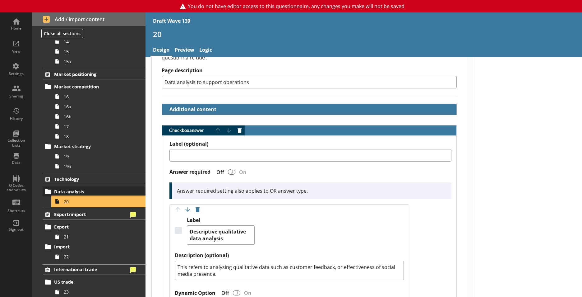
scroll to position [435, 0]
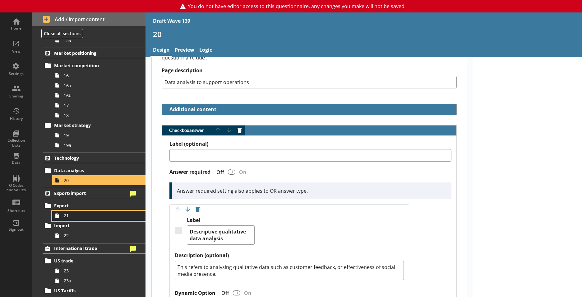
click at [73, 217] on span "21" at bounding box center [97, 215] width 67 height 6
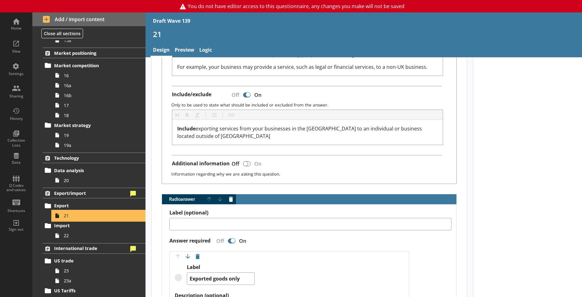
scroll to position [280, 0]
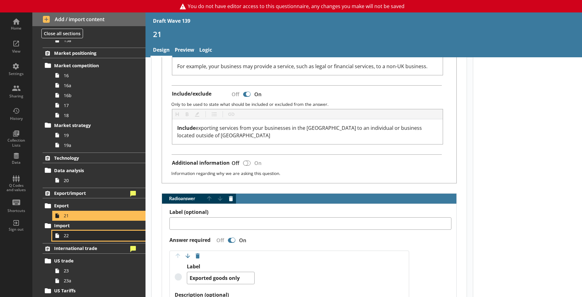
click at [89, 236] on span "22" at bounding box center [97, 235] width 67 height 6
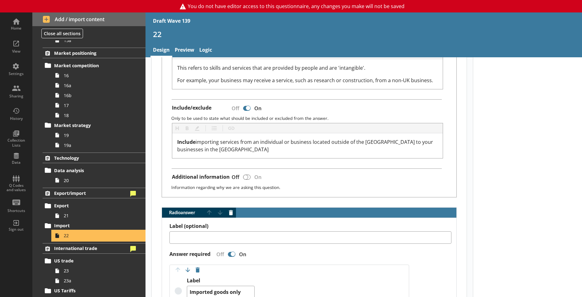
scroll to position [280, 0]
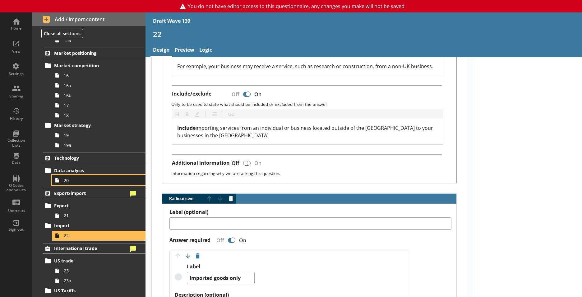
click at [70, 184] on link "20" at bounding box center [98, 180] width 93 height 10
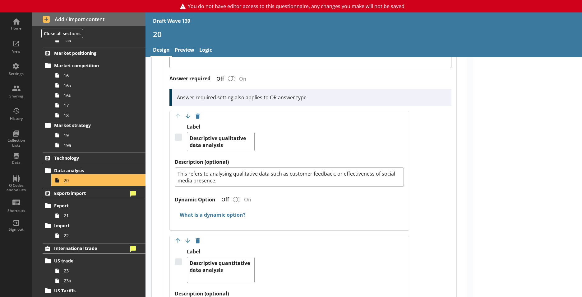
scroll to position [187, 0]
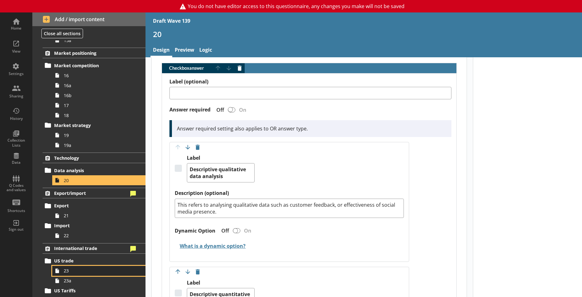
click at [86, 266] on link "23" at bounding box center [98, 271] width 93 height 10
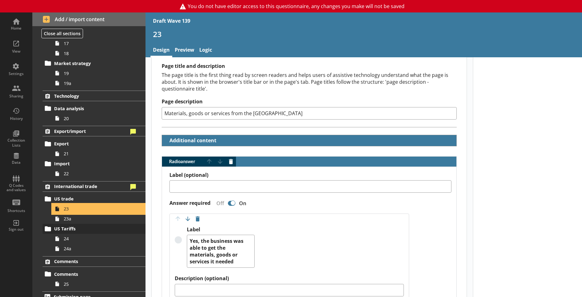
scroll to position [497, 0]
click at [91, 220] on span "23a" at bounding box center [97, 218] width 67 height 6
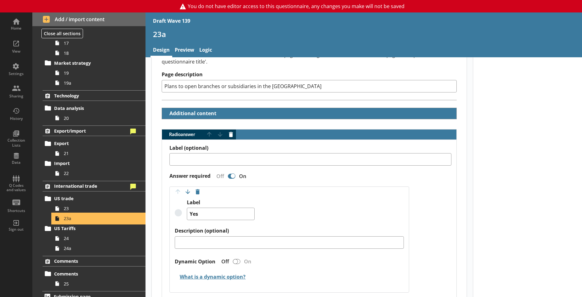
scroll to position [124, 0]
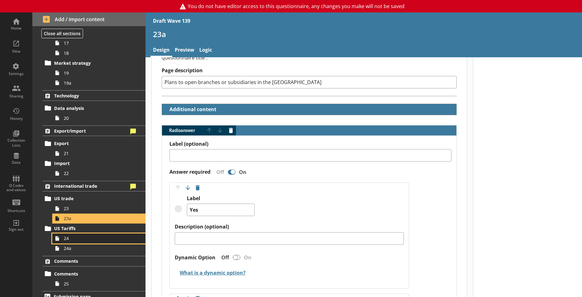
click at [86, 241] on link "24" at bounding box center [98, 238] width 93 height 10
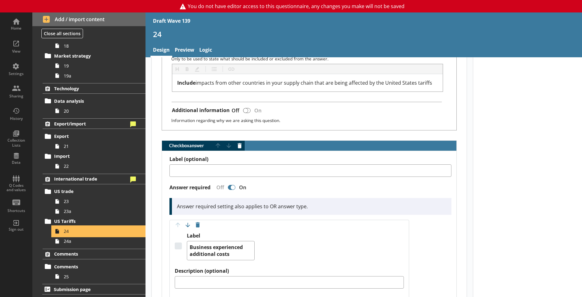
scroll to position [249, 0]
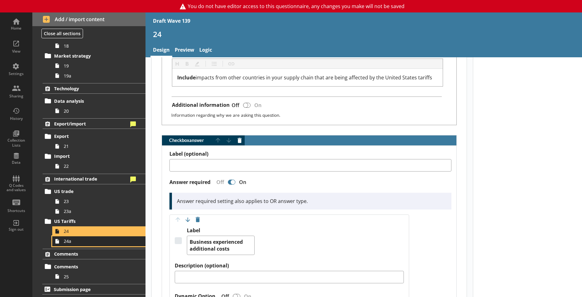
click at [95, 245] on link "24a" at bounding box center [98, 241] width 93 height 10
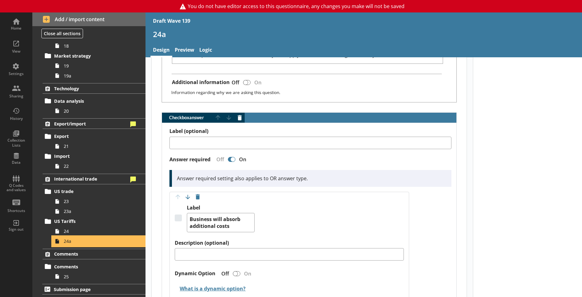
scroll to position [249, 0]
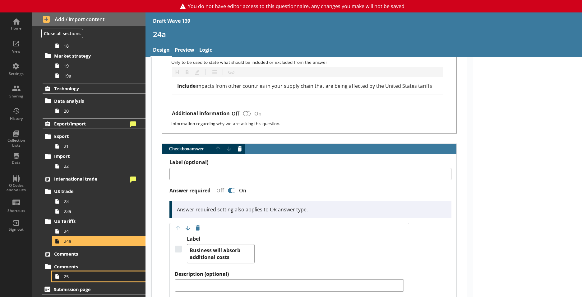
click at [71, 275] on span "25" at bounding box center [97, 276] width 67 height 6
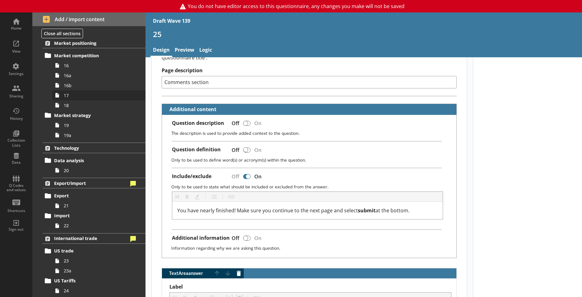
scroll to position [442, 0]
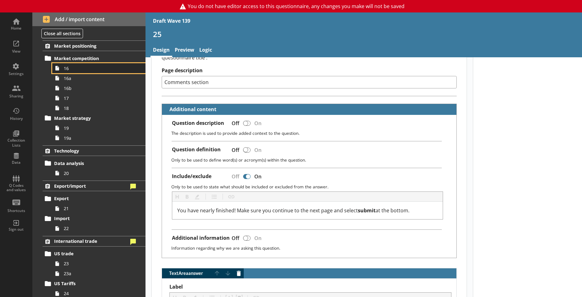
click at [67, 71] on link "16" at bounding box center [98, 68] width 93 height 10
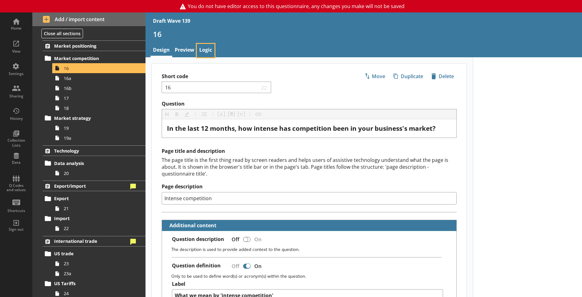
click at [206, 51] on link "Logic" at bounding box center [206, 50] width 18 height 13
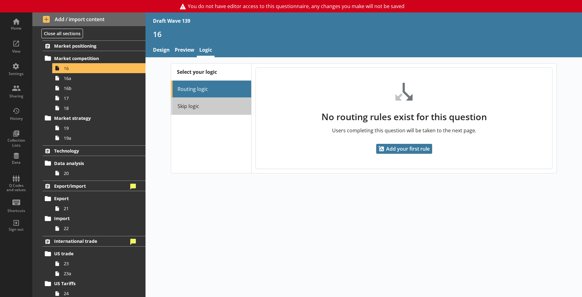
click at [221, 102] on link "Skip logic" at bounding box center [211, 106] width 80 height 17
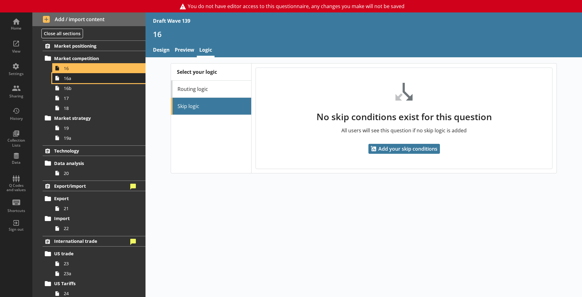
click at [78, 81] on link "16a" at bounding box center [98, 78] width 93 height 10
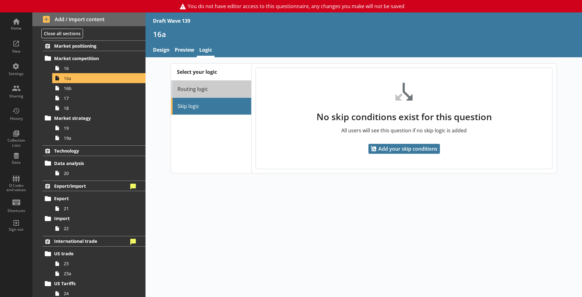
click at [189, 94] on link "Routing logic" at bounding box center [211, 89] width 80 height 17
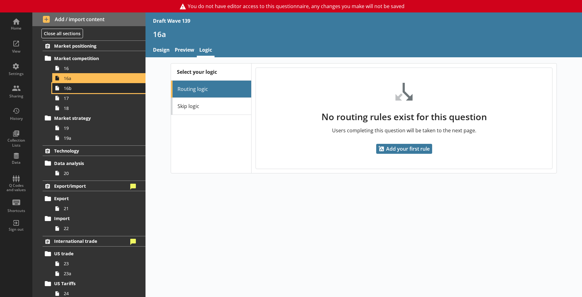
click at [69, 90] on span "16b" at bounding box center [97, 88] width 67 height 6
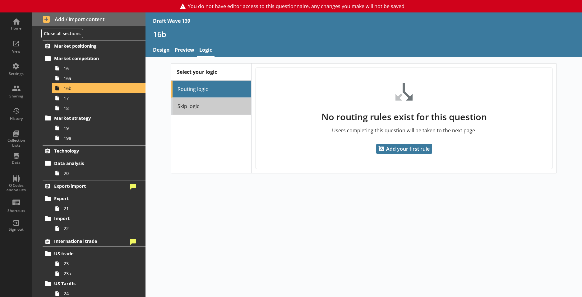
click at [233, 104] on link "Skip logic" at bounding box center [211, 106] width 80 height 17
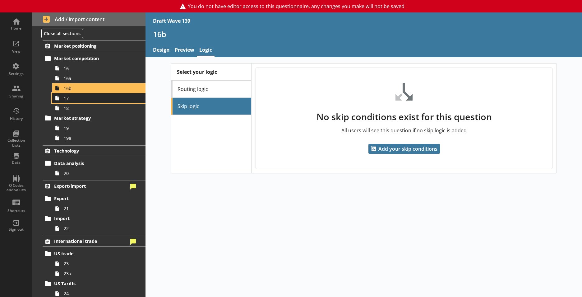
click at [99, 100] on span "17" at bounding box center [97, 98] width 67 height 6
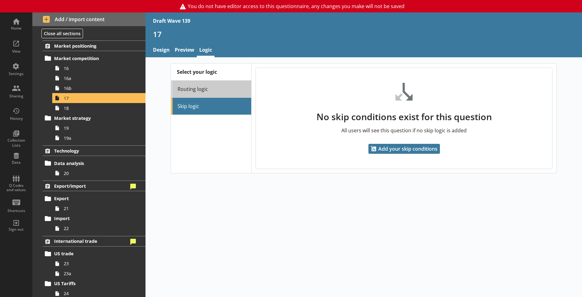
click at [220, 84] on link "Routing logic" at bounding box center [211, 89] width 80 height 17
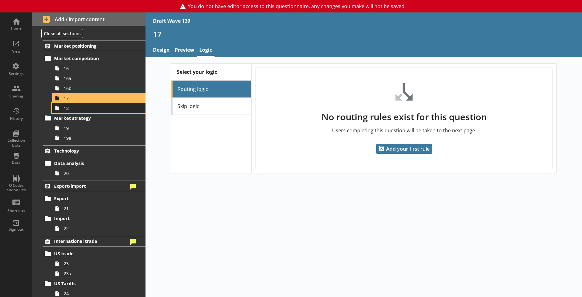
click at [76, 108] on span "18" at bounding box center [97, 108] width 67 height 6
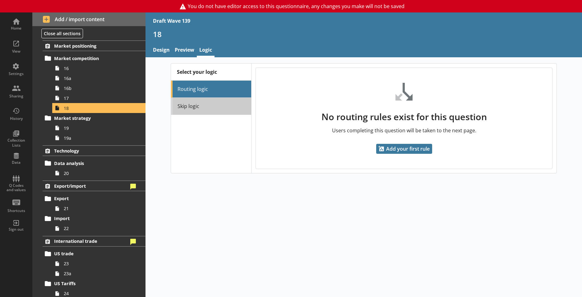
click at [203, 108] on link "Skip logic" at bounding box center [211, 106] width 80 height 17
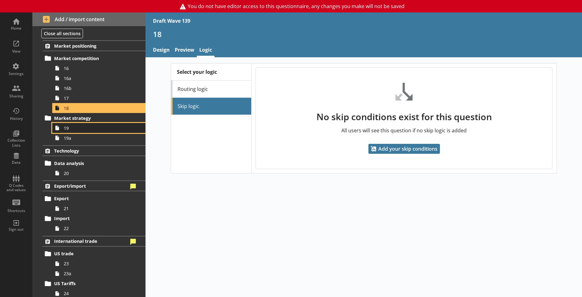
click at [86, 130] on span "19" at bounding box center [97, 128] width 67 height 6
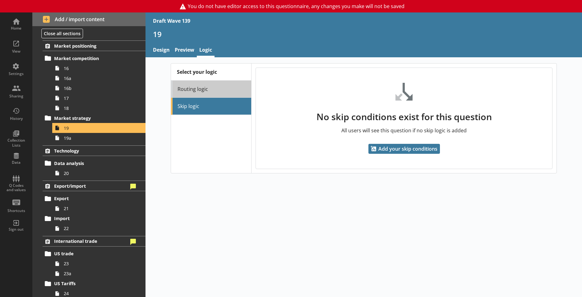
click at [210, 83] on link "Routing logic" at bounding box center [211, 89] width 80 height 17
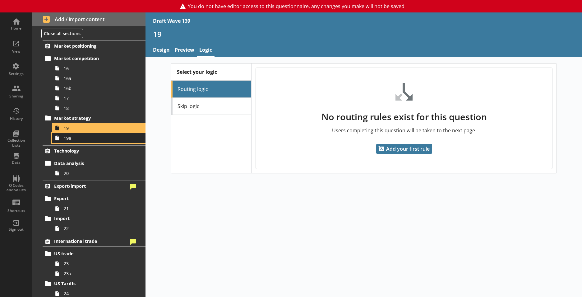
click at [76, 140] on span "19a" at bounding box center [97, 138] width 67 height 6
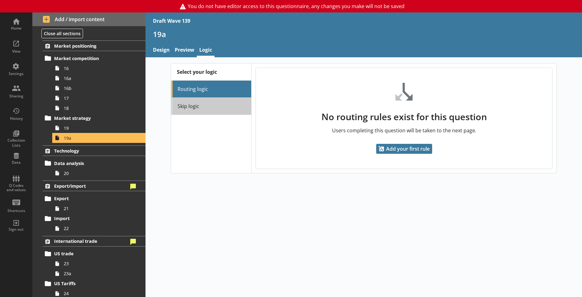
click at [195, 110] on link "Skip logic" at bounding box center [211, 106] width 80 height 17
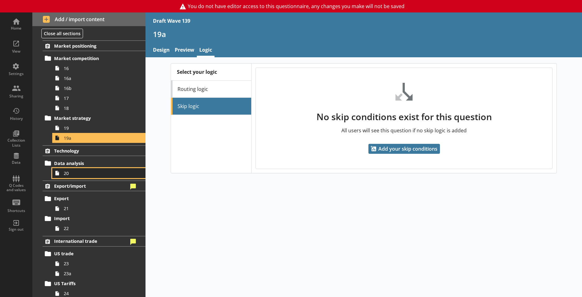
click at [87, 174] on span "20" at bounding box center [97, 173] width 67 height 6
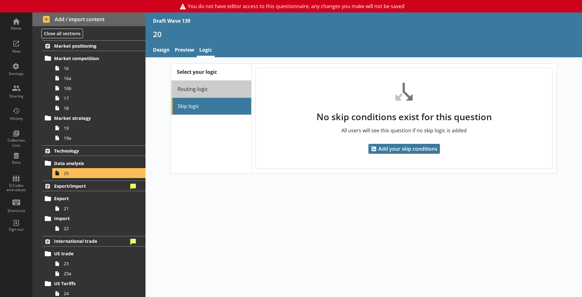
click at [220, 92] on link "Routing logic" at bounding box center [211, 89] width 80 height 17
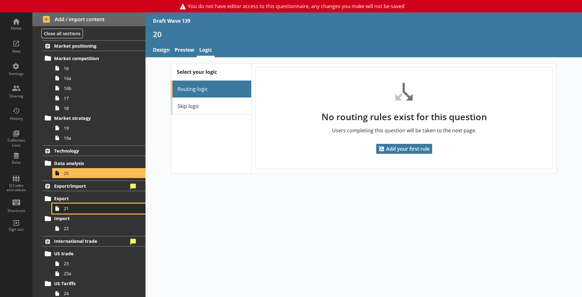
click at [99, 205] on link "21" at bounding box center [98, 208] width 93 height 10
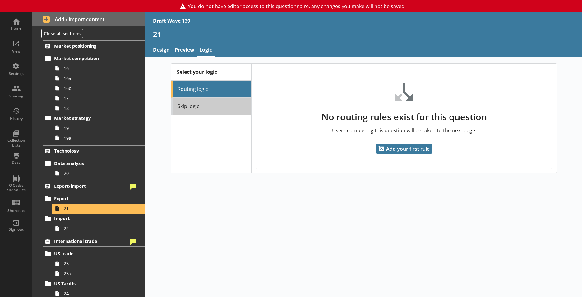
click at [199, 113] on link "Skip logic" at bounding box center [211, 106] width 80 height 17
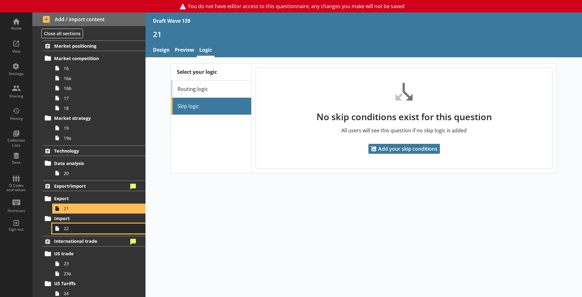
click at [82, 230] on span "22" at bounding box center [97, 228] width 67 height 6
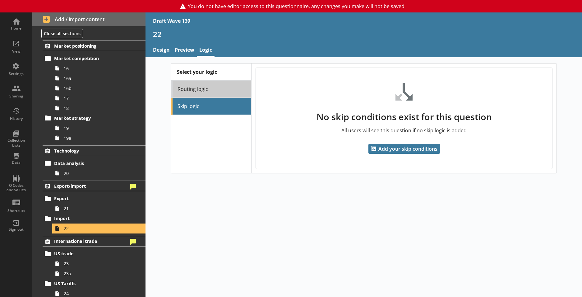
click at [227, 89] on link "Routing logic" at bounding box center [211, 89] width 80 height 17
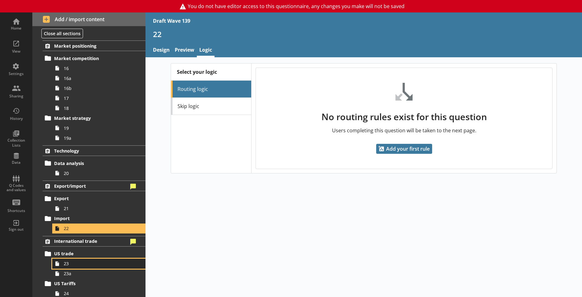
click at [81, 260] on link "23" at bounding box center [98, 263] width 93 height 10
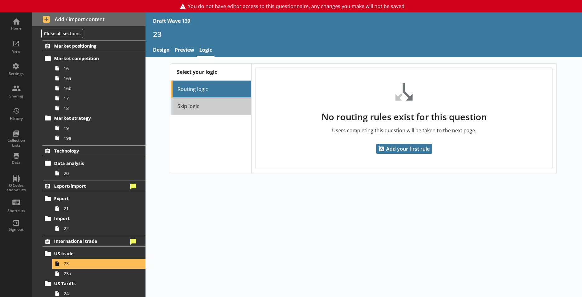
click at [206, 113] on link "Skip logic" at bounding box center [211, 106] width 80 height 17
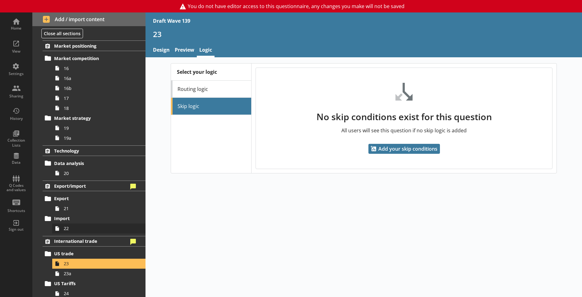
scroll to position [474, 0]
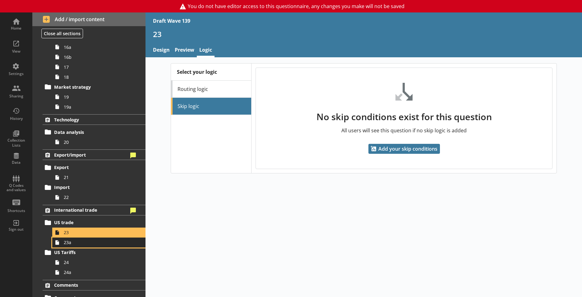
click at [83, 244] on span "23a" at bounding box center [97, 242] width 67 height 6
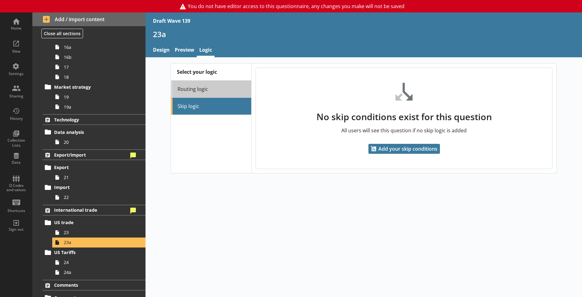
click at [214, 90] on link "Routing logic" at bounding box center [211, 89] width 80 height 17
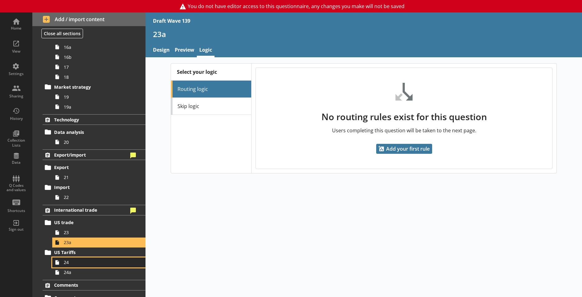
click at [70, 266] on link "24" at bounding box center [98, 262] width 93 height 10
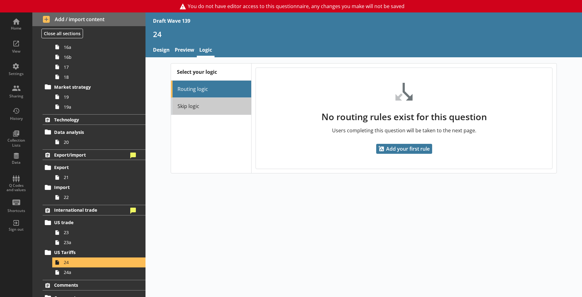
click at [224, 105] on link "Skip logic" at bounding box center [211, 106] width 80 height 17
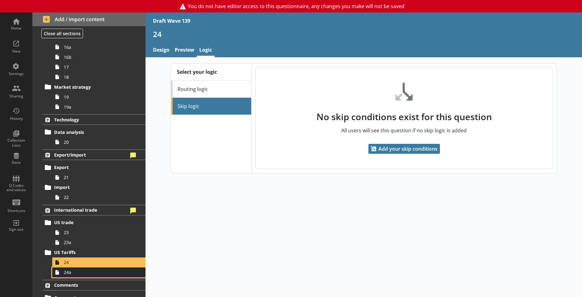
click at [63, 275] on link "24a" at bounding box center [98, 272] width 93 height 10
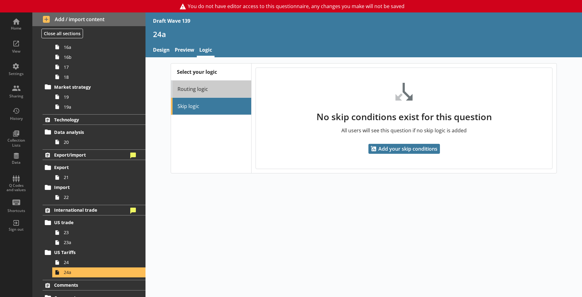
click at [211, 84] on link "Routing logic" at bounding box center [211, 89] width 80 height 17
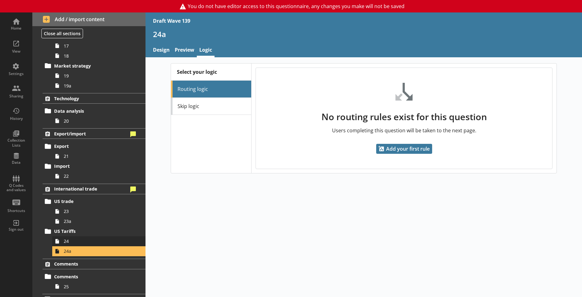
scroll to position [505, 0]
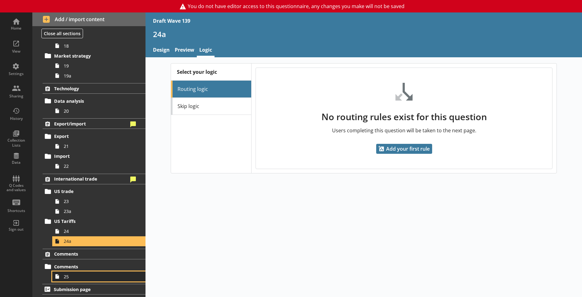
click at [79, 275] on span "25" at bounding box center [97, 276] width 67 height 6
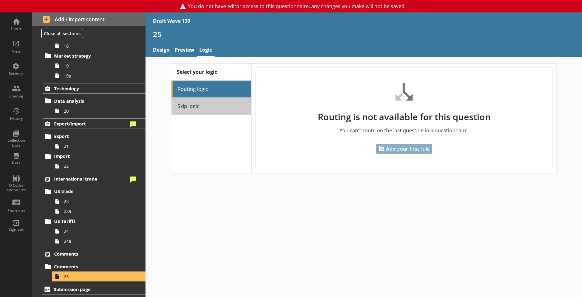
click at [219, 111] on link "Skip logic" at bounding box center [211, 106] width 80 height 17
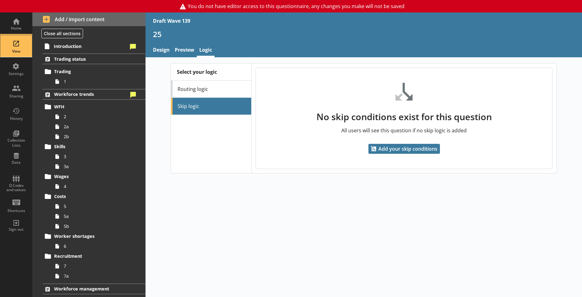
click at [19, 50] on div "View" at bounding box center [16, 51] width 22 height 5
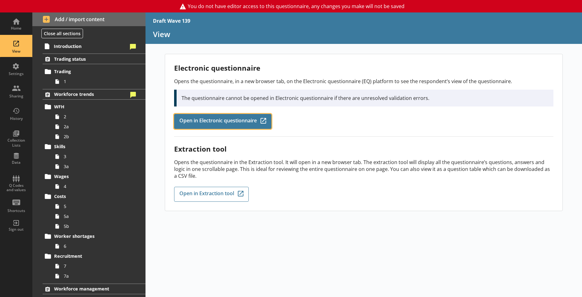
click at [218, 123] on span "Open in Electronic questionnaire" at bounding box center [217, 121] width 77 height 7
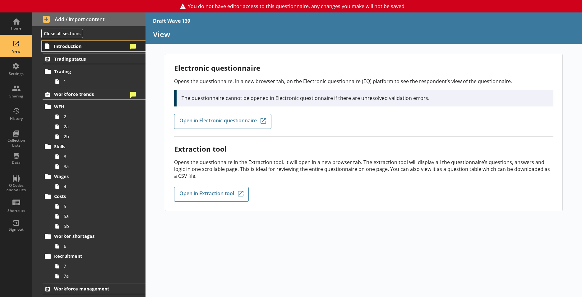
click at [62, 46] on span "Introduction" at bounding box center [91, 46] width 74 height 6
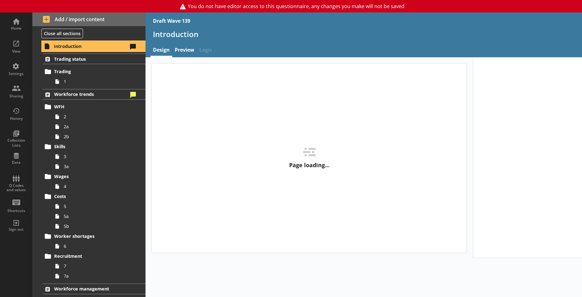
type textarea "x"
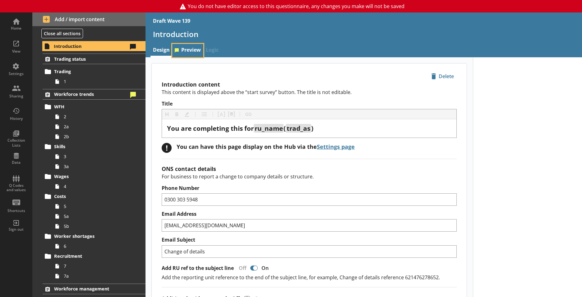
click at [190, 51] on link "Preview" at bounding box center [187, 50] width 31 height 13
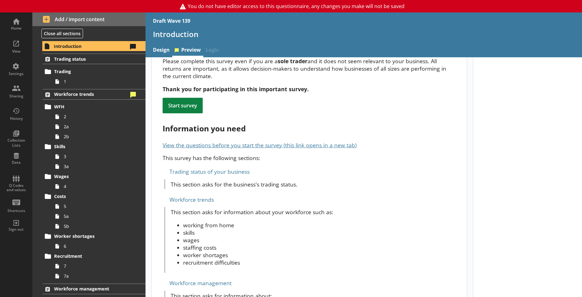
scroll to position [155, 0]
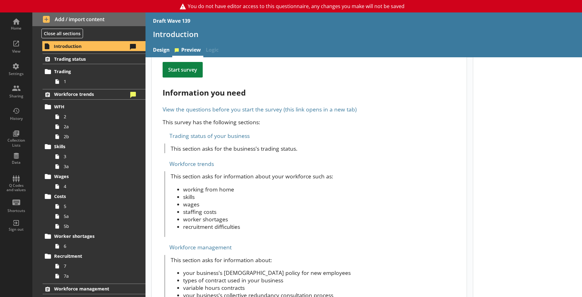
click at [170, 105] on link "View the questions before you start the survey (this link opens in a new tab)" at bounding box center [260, 108] width 194 height 7
click at [210, 131] on div "Trading status of your business" at bounding box center [309, 136] width 293 height 10
click at [174, 131] on div "Trading status of your business" at bounding box center [309, 136] width 293 height 10
click at [163, 131] on div "Trading status of your business" at bounding box center [309, 136] width 293 height 10
click at [175, 131] on div "Trading status of your business" at bounding box center [309, 136] width 293 height 10
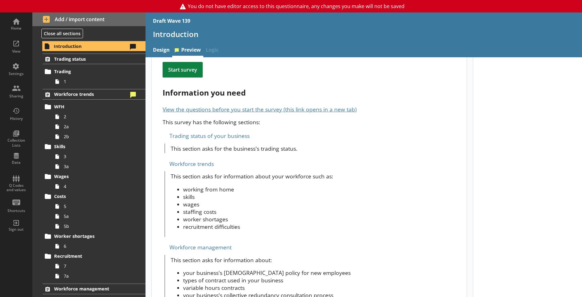
click at [191, 172] on p "This section asks for information about your workforce such as:" at bounding box center [313, 175] width 285 height 7
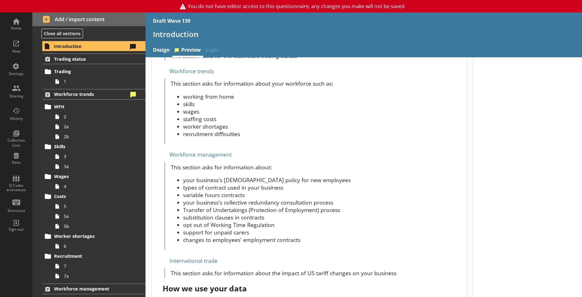
scroll to position [249, 0]
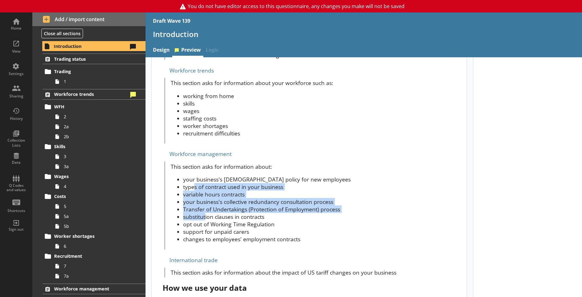
drag, startPoint x: 202, startPoint y: 192, endPoint x: 195, endPoint y: 169, distance: 23.7
click at [195, 175] on ul "your business's [DEMOGRAPHIC_DATA] policy for new employees types of [DEMOGRAPH…" at bounding box center [313, 208] width 285 height 67
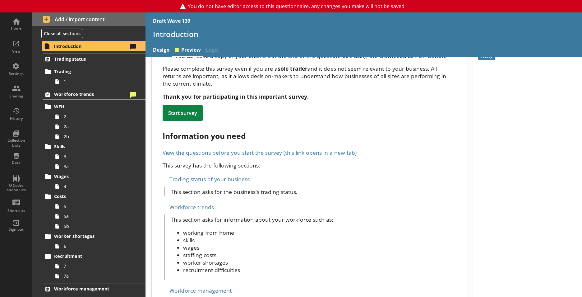
scroll to position [0, 0]
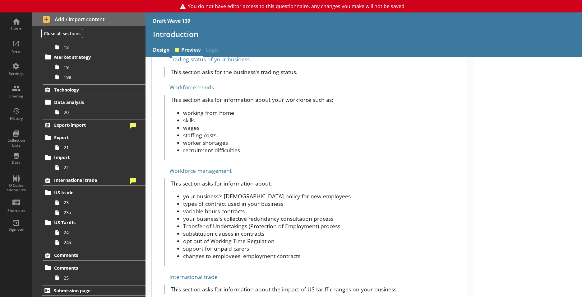
scroll to position [505, 0]
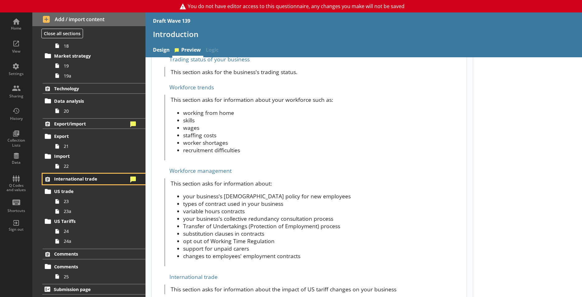
click at [49, 177] on icon at bounding box center [48, 179] width 10 height 10
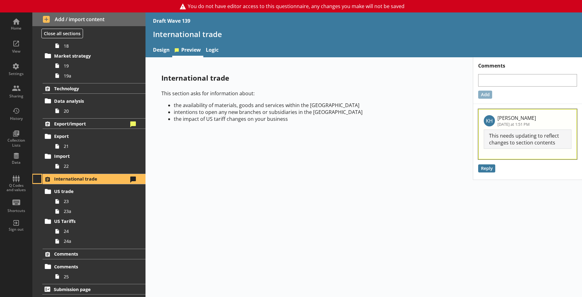
click at [39, 176] on button at bounding box center [37, 178] width 9 height 9
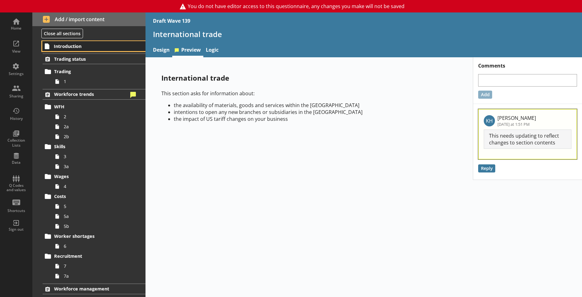
click at [73, 48] on span "Introduction" at bounding box center [91, 46] width 74 height 6
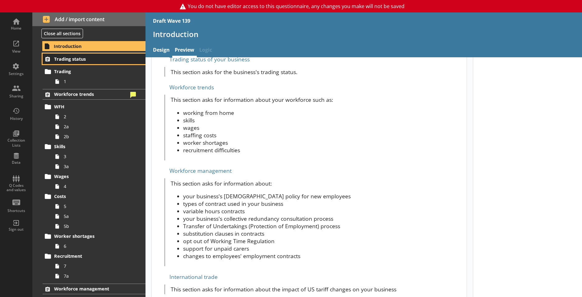
click at [77, 64] on link "Trading status" at bounding box center [94, 58] width 103 height 11
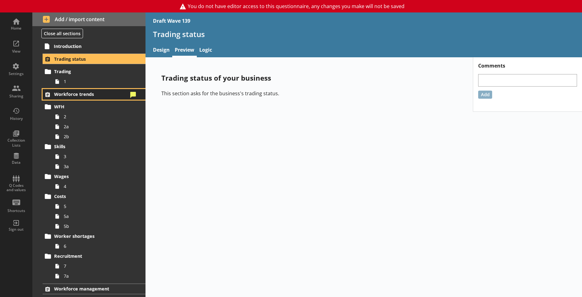
click at [65, 97] on span "Workforce trends" at bounding box center [91, 94] width 74 height 6
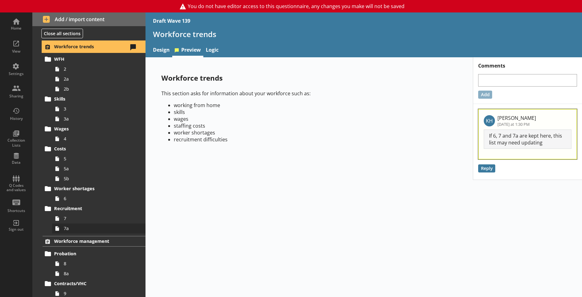
scroll to position [62, 0]
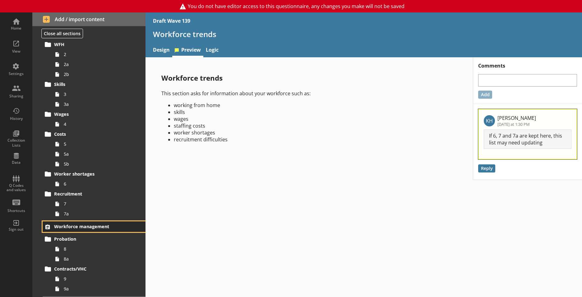
click at [83, 224] on span "Workforce management" at bounding box center [91, 226] width 74 height 6
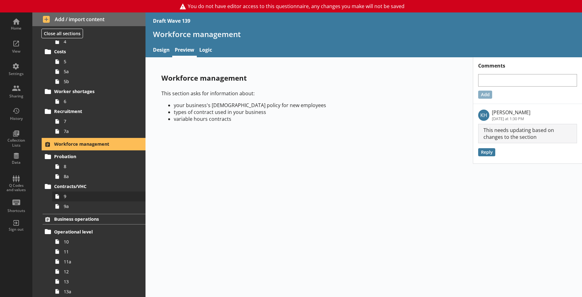
scroll to position [155, 0]
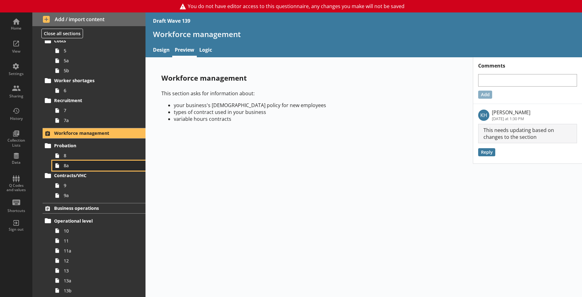
click at [72, 165] on span "8a" at bounding box center [97, 165] width 67 height 6
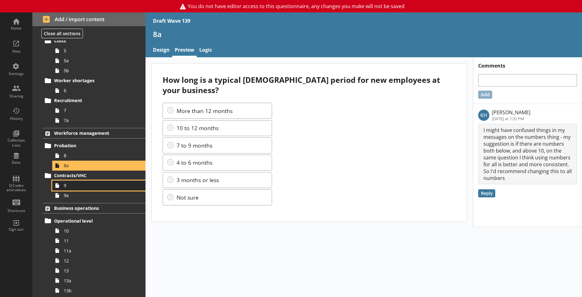
click at [81, 188] on span "9" at bounding box center [97, 185] width 67 height 6
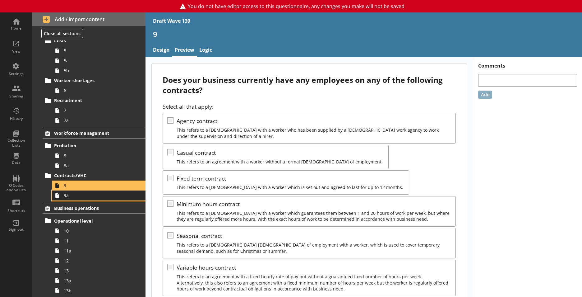
click at [83, 197] on span "9a" at bounding box center [97, 195] width 67 height 6
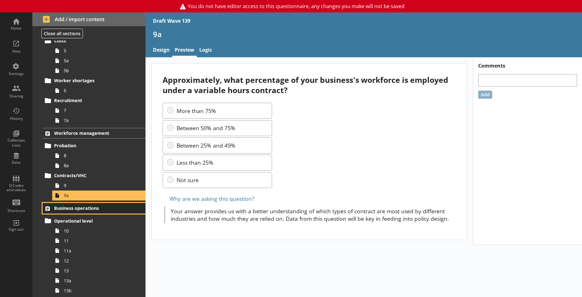
click at [77, 209] on span "Business operations" at bounding box center [91, 208] width 74 height 6
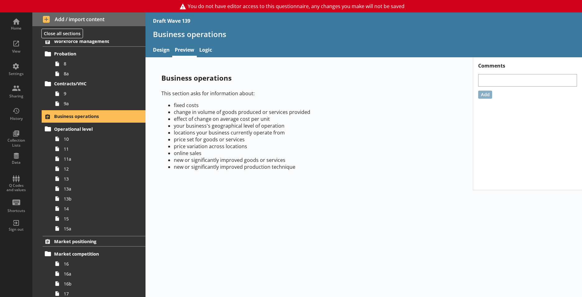
scroll to position [249, 0]
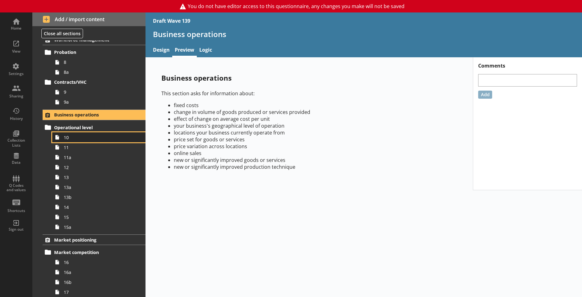
click at [83, 141] on link "10" at bounding box center [98, 137] width 93 height 10
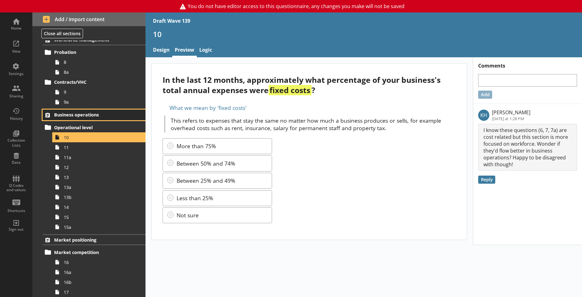
click at [75, 117] on span "Business operations" at bounding box center [91, 115] width 74 height 6
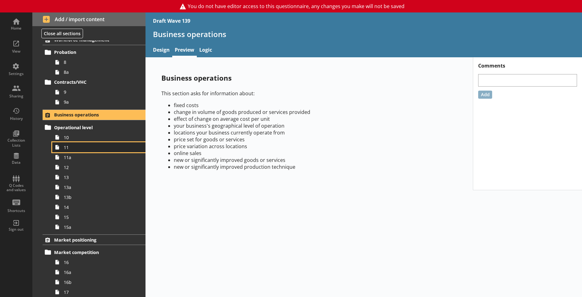
click at [89, 147] on span "11" at bounding box center [97, 147] width 67 height 6
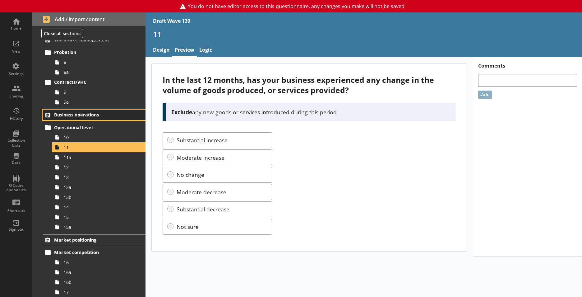
click at [80, 117] on span "Business operations" at bounding box center [91, 115] width 74 height 6
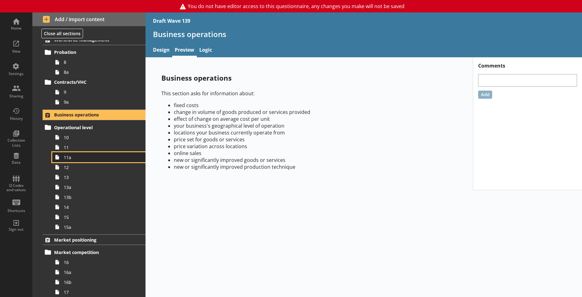
click at [80, 156] on span "11a" at bounding box center [97, 157] width 67 height 6
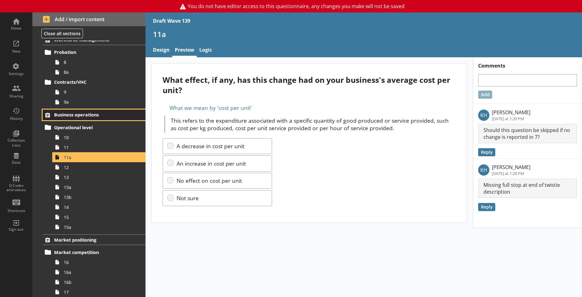
click at [78, 116] on span "Business operations" at bounding box center [91, 115] width 74 height 6
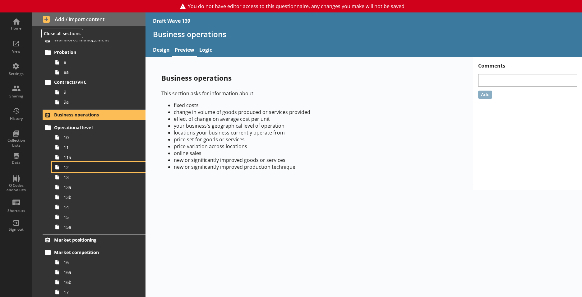
click at [79, 170] on link "12" at bounding box center [98, 167] width 93 height 10
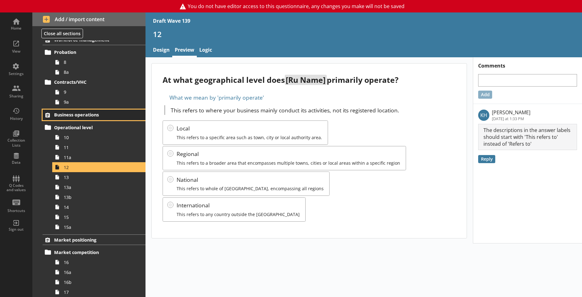
click at [111, 115] on span "Business operations" at bounding box center [91, 115] width 74 height 6
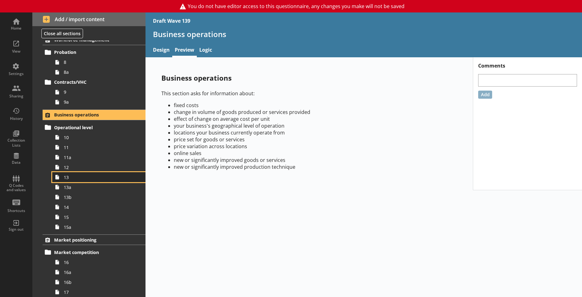
click at [78, 176] on span "13" at bounding box center [97, 177] width 67 height 6
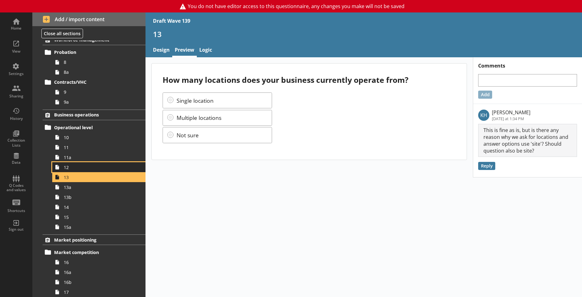
click at [74, 169] on span "12" at bounding box center [97, 167] width 67 height 6
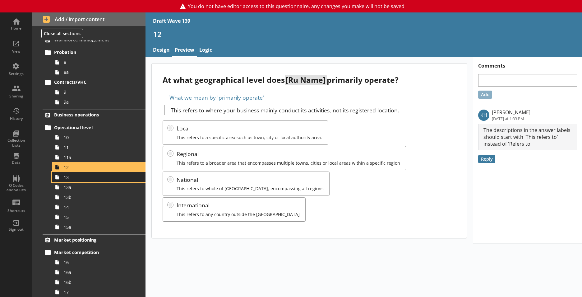
click at [76, 179] on span "13" at bounding box center [97, 177] width 67 height 6
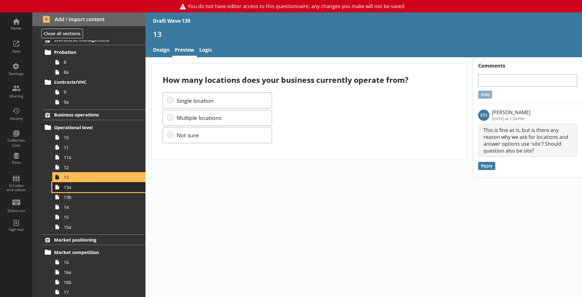
click at [77, 189] on span "13a" at bounding box center [97, 187] width 67 height 6
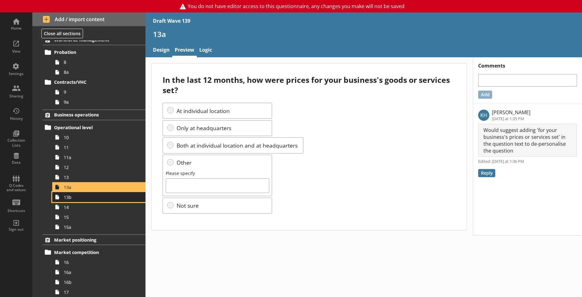
click at [78, 195] on span "13b" at bounding box center [97, 197] width 67 height 6
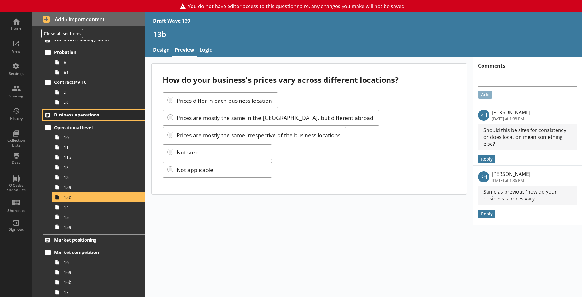
click at [82, 115] on span "Business operations" at bounding box center [91, 115] width 74 height 6
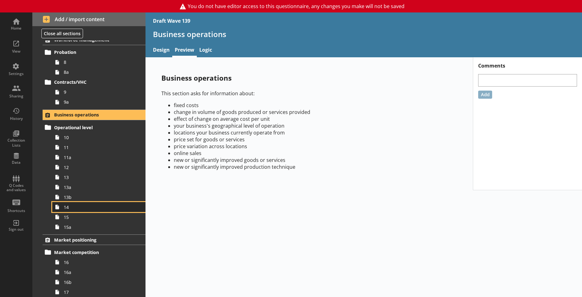
click at [98, 210] on link "14" at bounding box center [98, 207] width 93 height 10
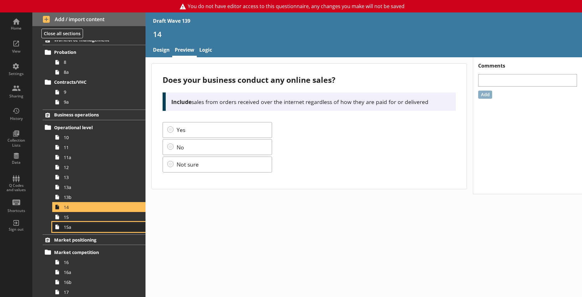
click at [98, 222] on link "15a" at bounding box center [98, 227] width 93 height 10
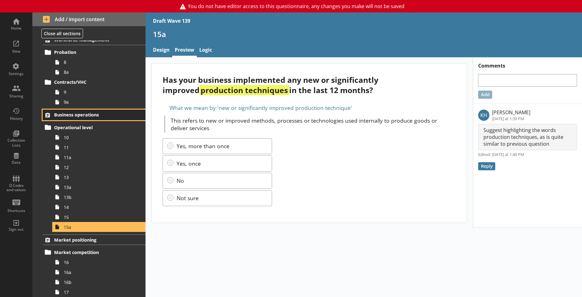
click at [91, 113] on span "Business operations" at bounding box center [91, 115] width 74 height 6
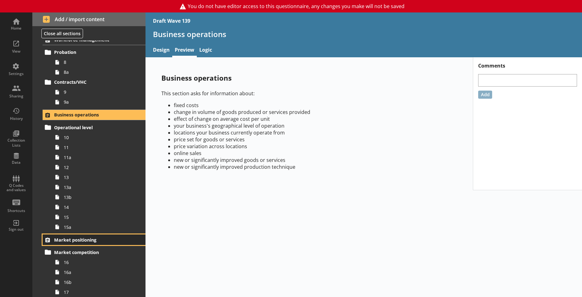
click at [91, 241] on span "Market positioning" at bounding box center [91, 240] width 74 height 6
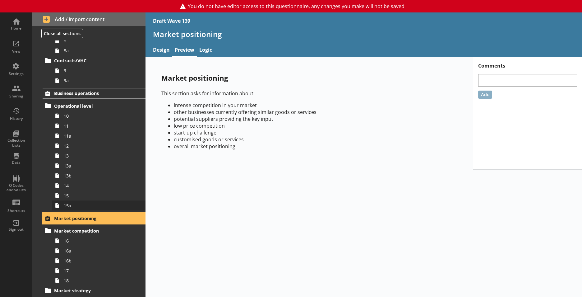
scroll to position [311, 0]
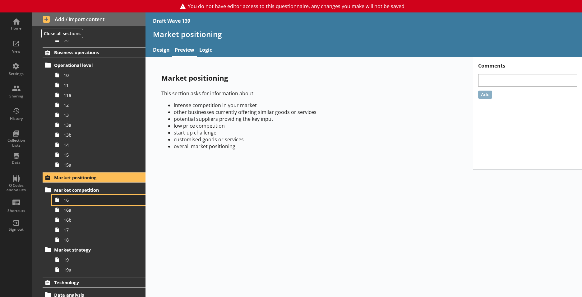
click at [82, 200] on span "16" at bounding box center [97, 200] width 67 height 6
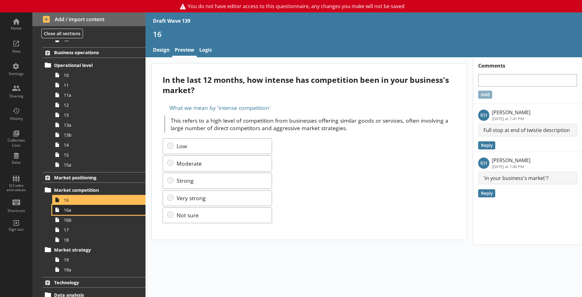
click at [82, 212] on span "16a" at bounding box center [97, 210] width 67 height 6
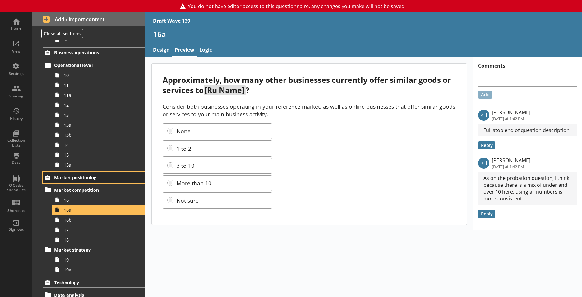
click at [74, 178] on span "Market positioning" at bounding box center [91, 177] width 74 height 6
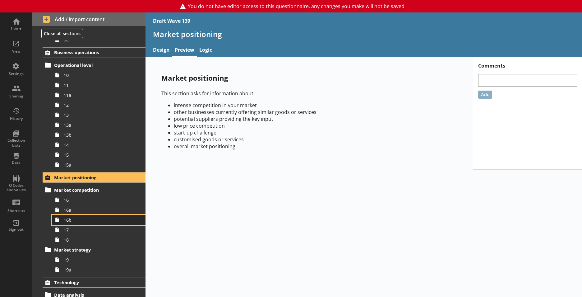
click at [71, 221] on span "16b" at bounding box center [97, 220] width 67 height 6
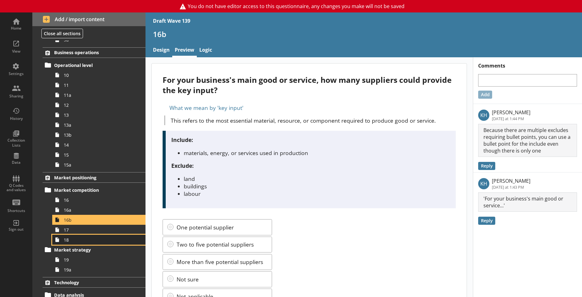
click at [71, 234] on link "18" at bounding box center [98, 239] width 93 height 10
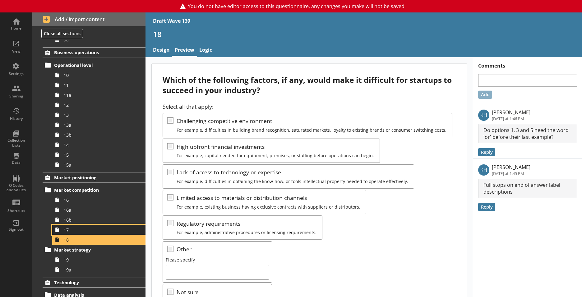
click at [67, 230] on span "17" at bounding box center [97, 230] width 67 height 6
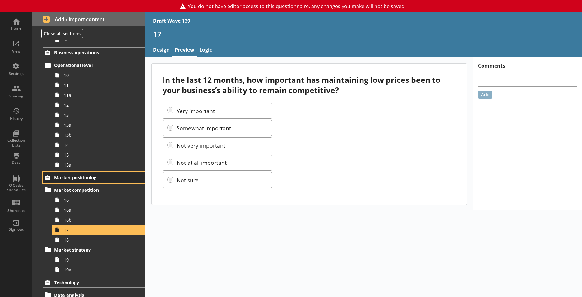
click at [95, 173] on link "Market positioning" at bounding box center [94, 177] width 103 height 11
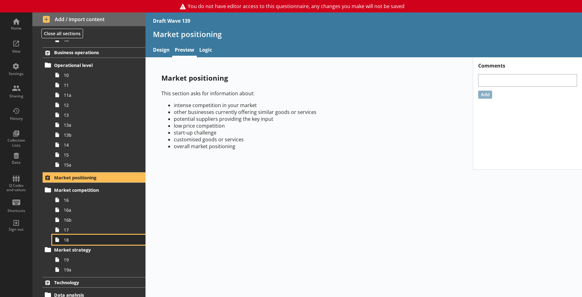
click at [91, 240] on span "18" at bounding box center [97, 240] width 67 height 6
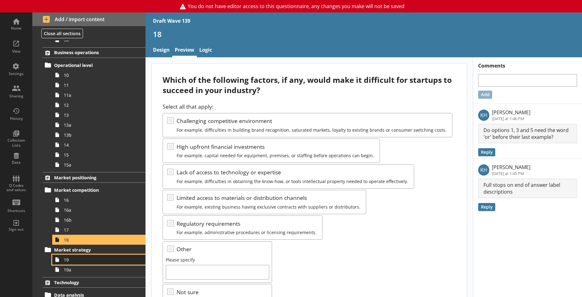
click at [84, 258] on span "19" at bounding box center [97, 260] width 67 height 6
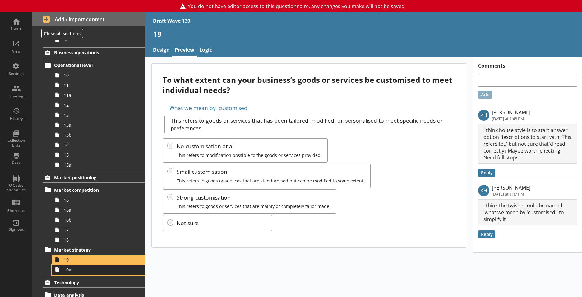
click at [84, 268] on span "19a" at bounding box center [97, 269] width 67 height 6
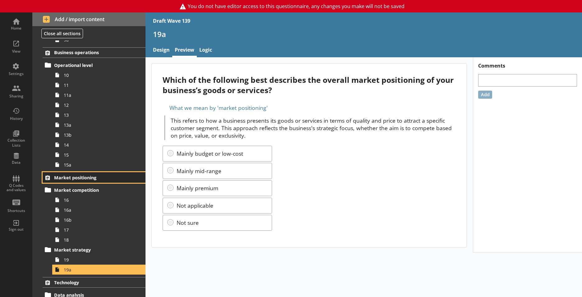
click at [84, 177] on span "Market positioning" at bounding box center [91, 177] width 74 height 6
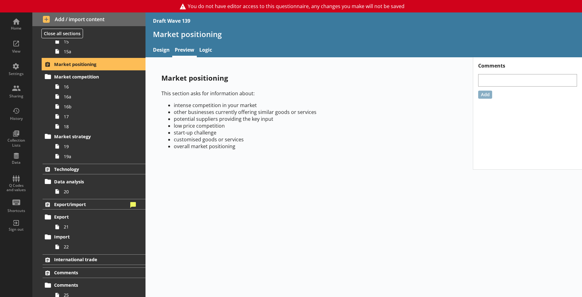
scroll to position [435, 0]
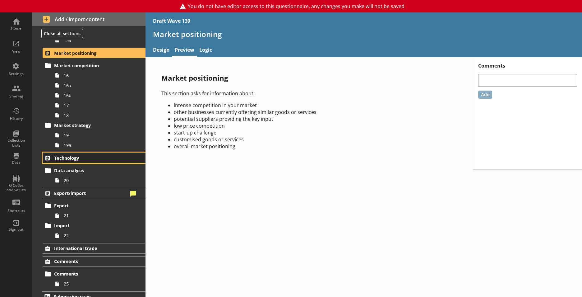
click at [70, 157] on span "Technology" at bounding box center [91, 158] width 74 height 6
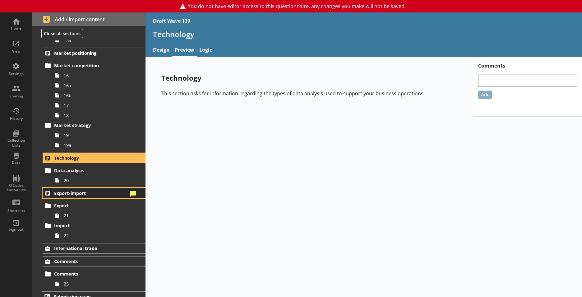
click at [79, 195] on span "Export/import" at bounding box center [91, 193] width 74 height 6
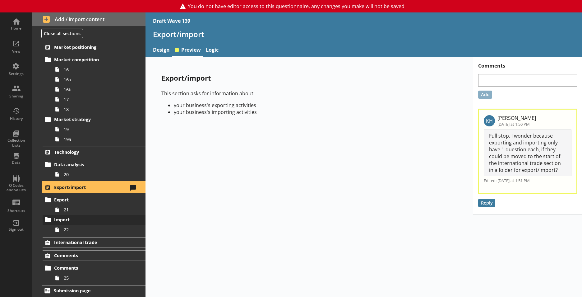
scroll to position [443, 0]
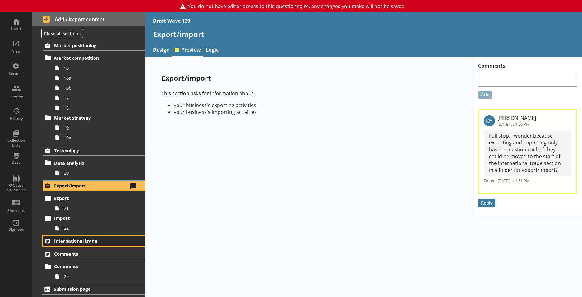
click at [81, 241] on span "International trade" at bounding box center [91, 241] width 74 height 6
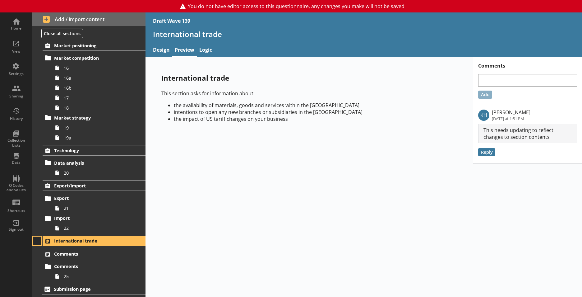
click at [37, 243] on button at bounding box center [37, 240] width 9 height 9
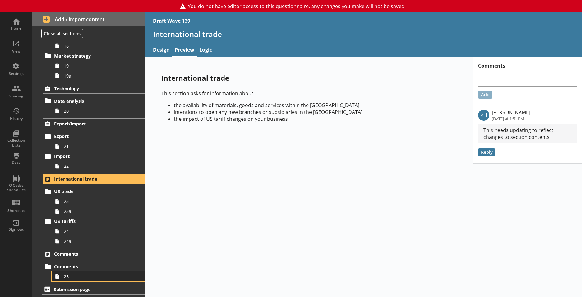
click at [83, 276] on span "25" at bounding box center [97, 276] width 67 height 6
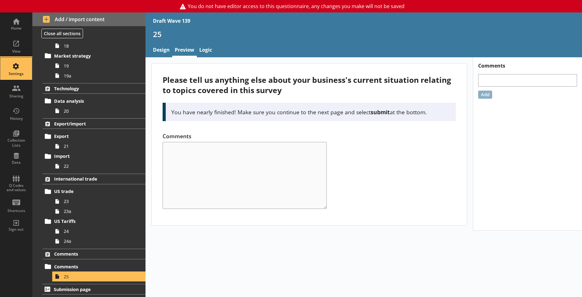
click at [15, 64] on div "Settings" at bounding box center [16, 69] width 22 height 22
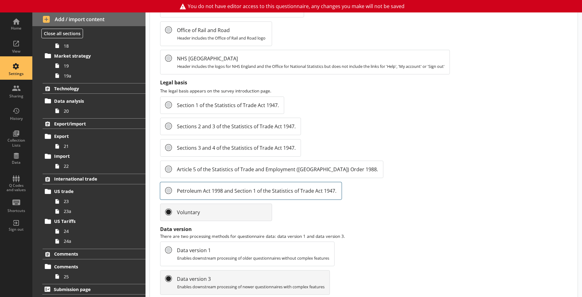
scroll to position [659, 0]
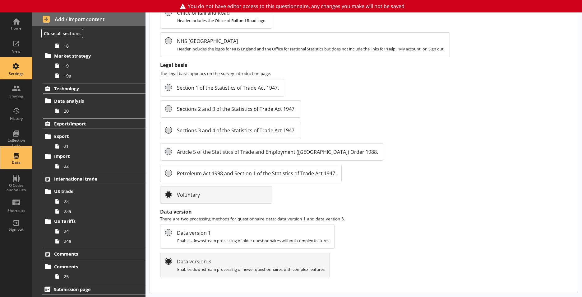
click at [22, 155] on div "Data" at bounding box center [16, 158] width 22 height 22
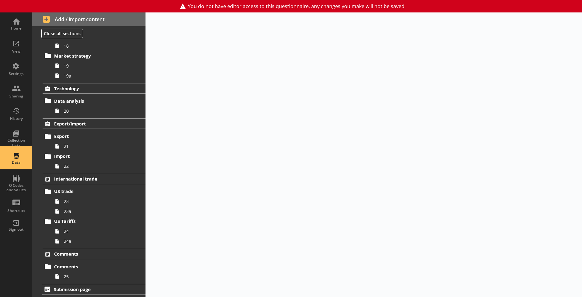
select select "Text_Optional"
select select "Date"
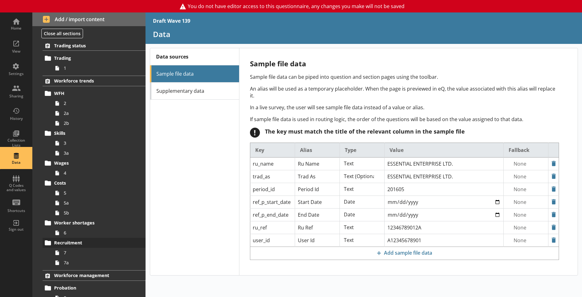
scroll to position [7, 0]
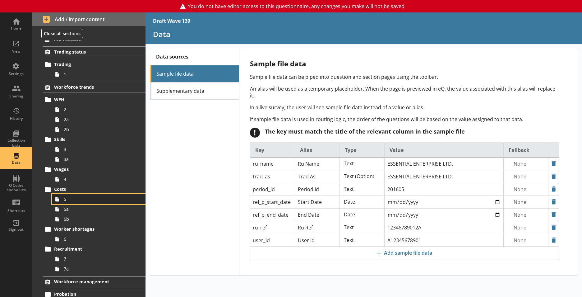
click at [84, 196] on span "5" at bounding box center [97, 199] width 67 height 6
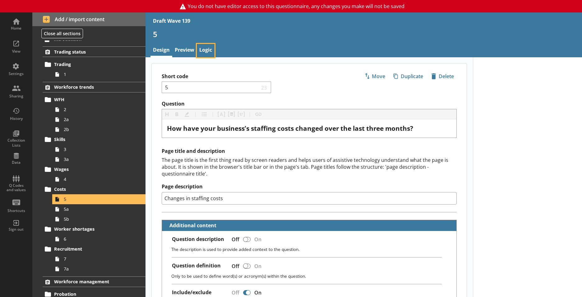
click at [208, 51] on link "Logic" at bounding box center [206, 50] width 18 height 13
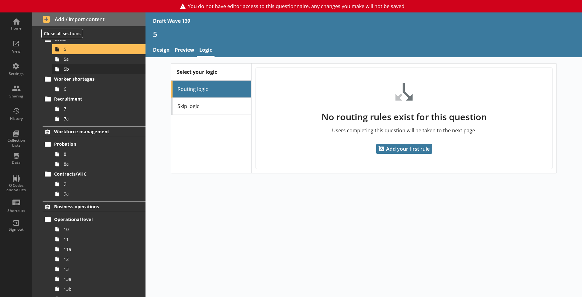
scroll to position [163, 0]
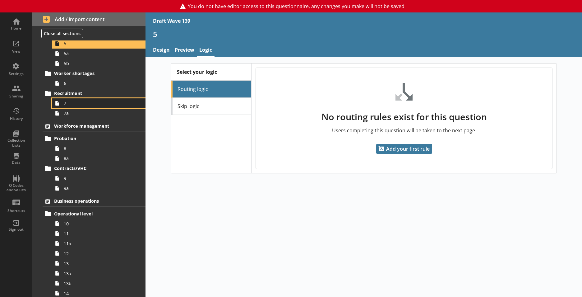
click at [80, 107] on link "7" at bounding box center [98, 103] width 93 height 10
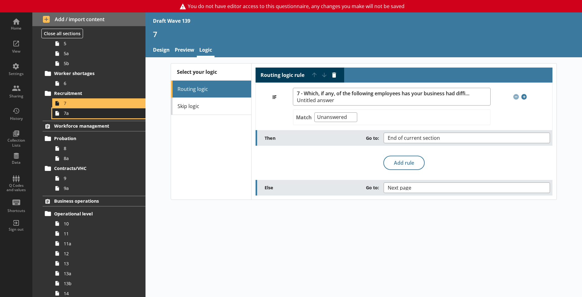
click at [103, 118] on link "7a" at bounding box center [98, 113] width 93 height 10
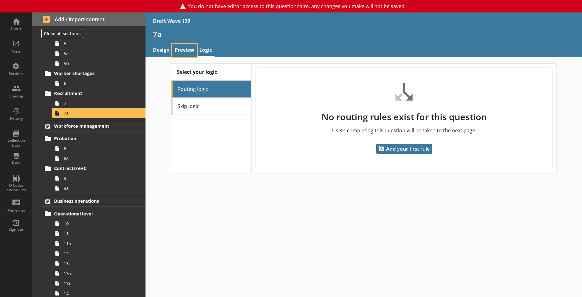
click at [179, 52] on link "Preview" at bounding box center [184, 50] width 25 height 13
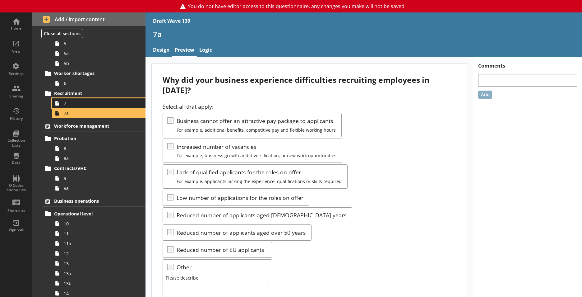
click at [74, 102] on span "7" at bounding box center [97, 103] width 67 height 6
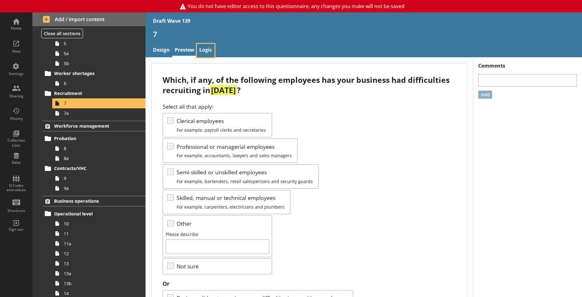
click at [206, 45] on link "Logic" at bounding box center [206, 50] width 18 height 13
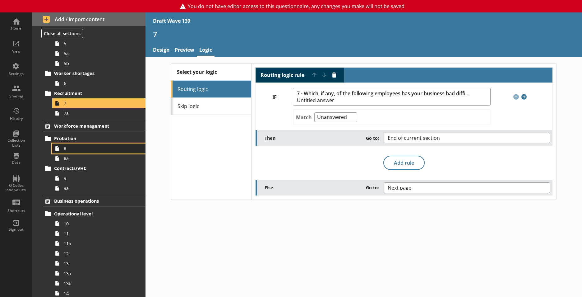
click at [98, 149] on span "8" at bounding box center [97, 148] width 67 height 6
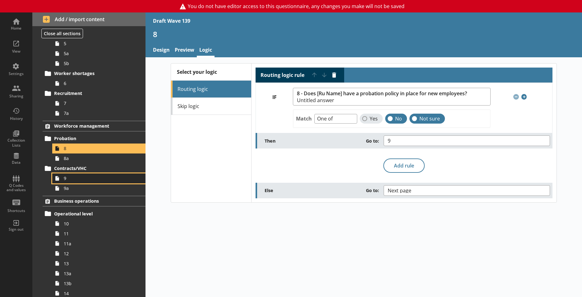
click at [85, 181] on span "9" at bounding box center [97, 178] width 67 height 6
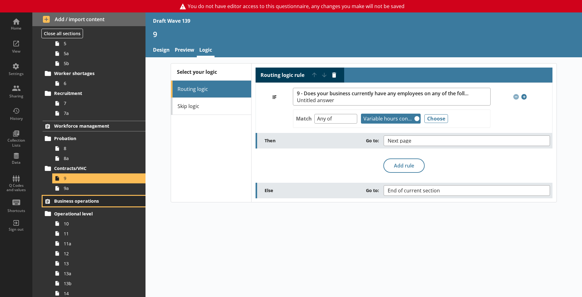
click at [89, 197] on link "Business operations" at bounding box center [94, 201] width 103 height 11
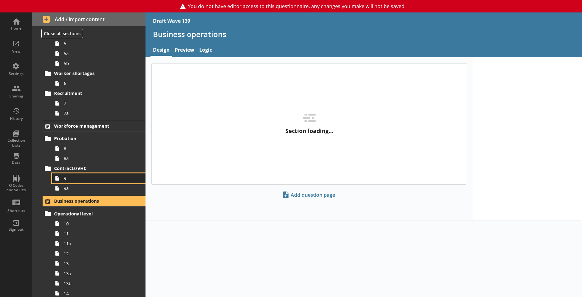
click at [71, 180] on span "9" at bounding box center [97, 178] width 67 height 6
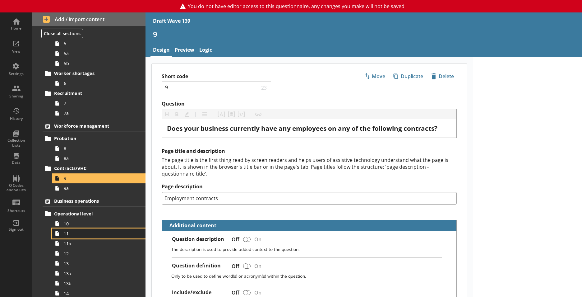
click at [61, 235] on icon at bounding box center [57, 233] width 10 height 10
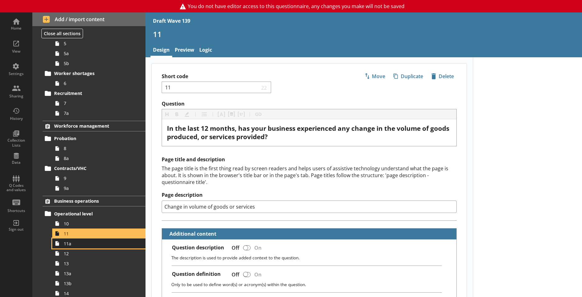
click at [89, 245] on span "11a" at bounding box center [97, 243] width 67 height 6
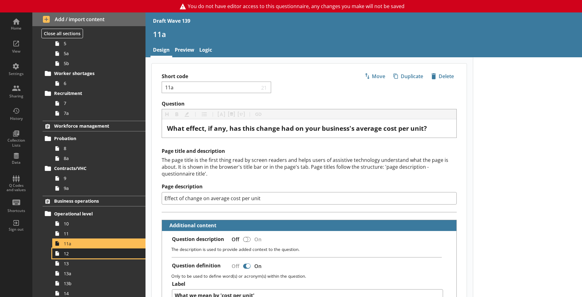
click at [86, 256] on link "12" at bounding box center [98, 253] width 93 height 10
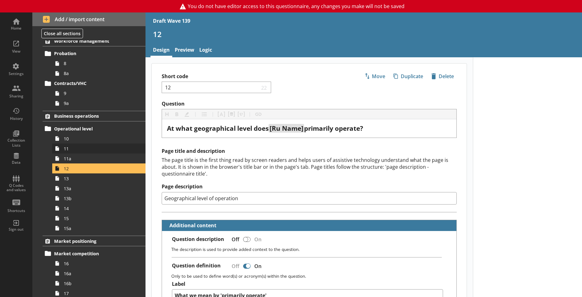
scroll to position [256, 0]
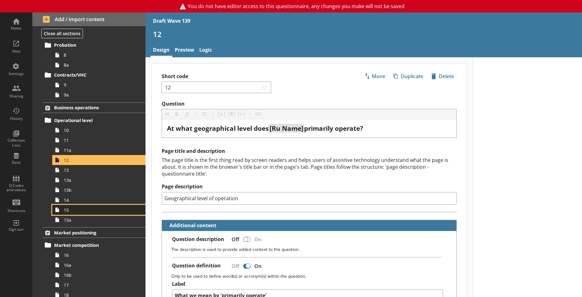
click at [77, 214] on link "15" at bounding box center [98, 210] width 93 height 10
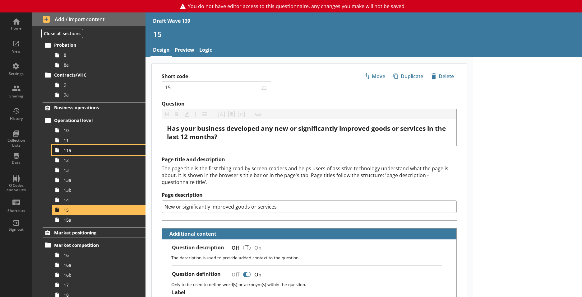
click at [80, 153] on link "11a" at bounding box center [98, 150] width 93 height 10
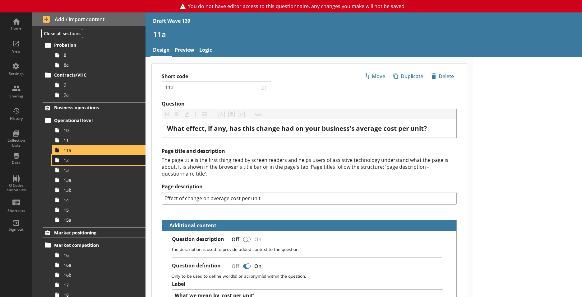
click at [81, 162] on span "12" at bounding box center [97, 160] width 67 height 6
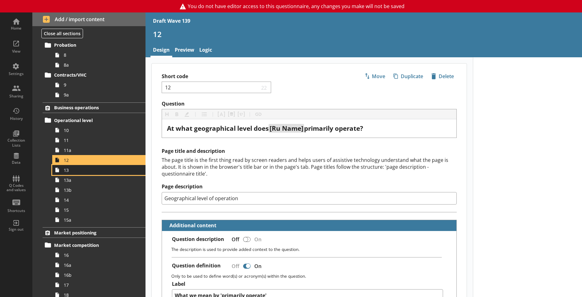
click at [84, 174] on link "13" at bounding box center [98, 170] width 93 height 10
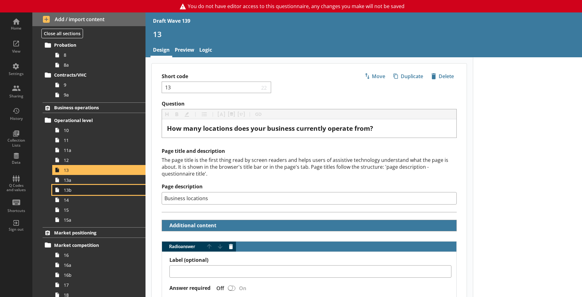
click at [86, 191] on span "13b" at bounding box center [97, 190] width 67 height 6
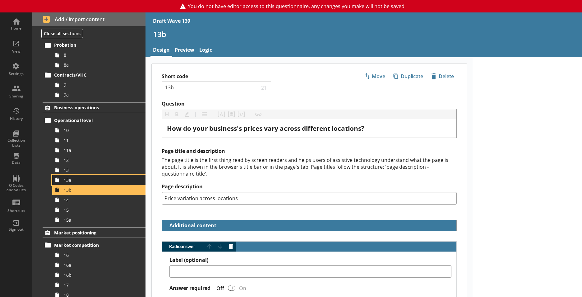
click at [83, 179] on span "13a" at bounding box center [97, 180] width 67 height 6
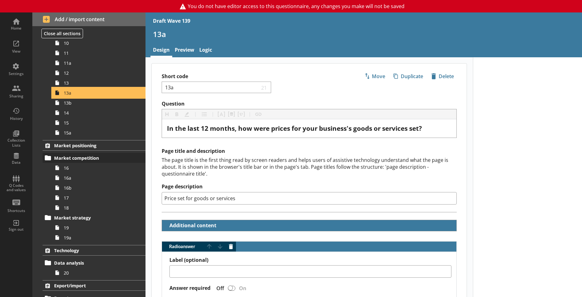
scroll to position [349, 0]
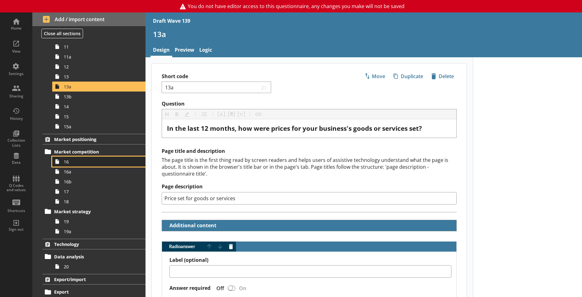
click at [75, 164] on link "16" at bounding box center [98, 161] width 93 height 10
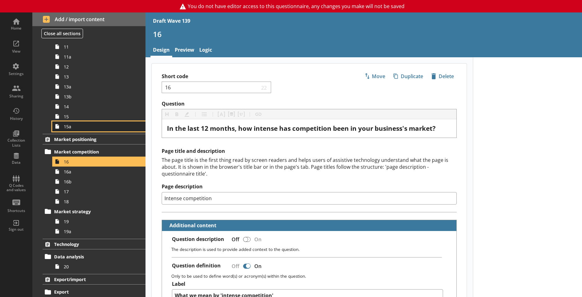
click at [82, 124] on span "15a" at bounding box center [97, 126] width 67 height 6
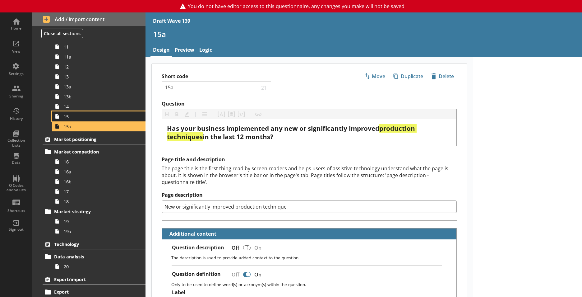
click at [77, 118] on span "15" at bounding box center [97, 116] width 67 height 6
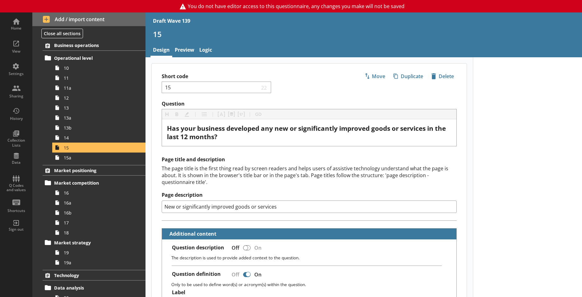
scroll to position [287, 0]
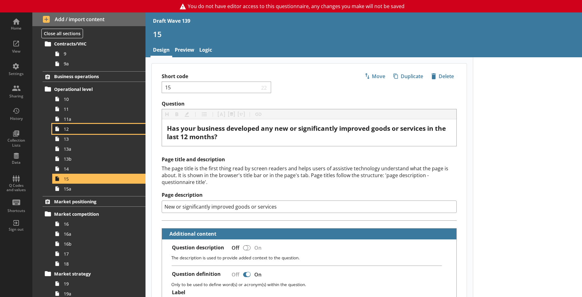
click at [75, 128] on span "12" at bounding box center [97, 129] width 67 height 6
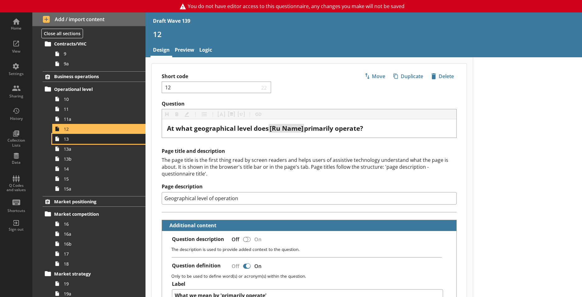
click at [79, 138] on span "13" at bounding box center [97, 139] width 67 height 6
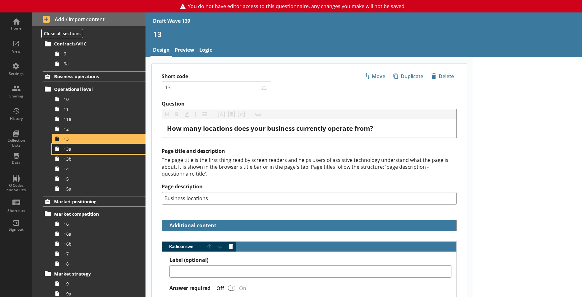
click at [80, 150] on span "13a" at bounding box center [97, 149] width 67 height 6
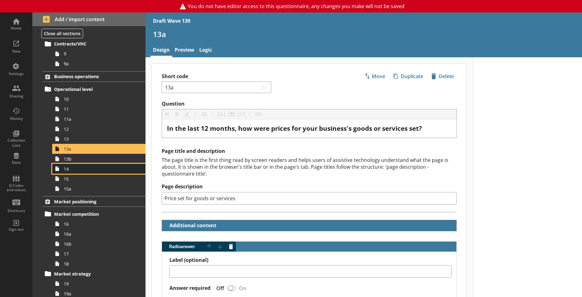
click at [77, 166] on span "14" at bounding box center [97, 169] width 67 height 6
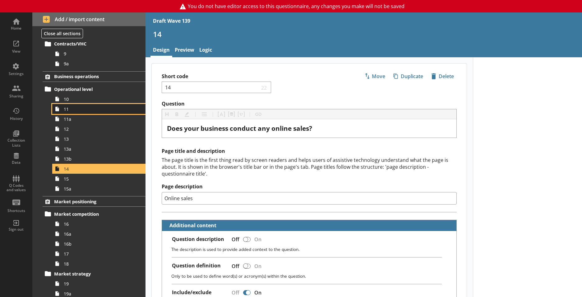
click at [123, 110] on span "11" at bounding box center [97, 109] width 67 height 6
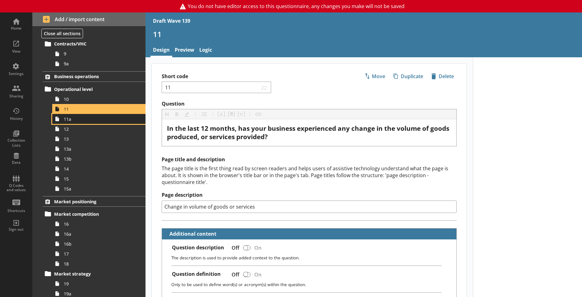
click at [79, 120] on span "11a" at bounding box center [97, 119] width 67 height 6
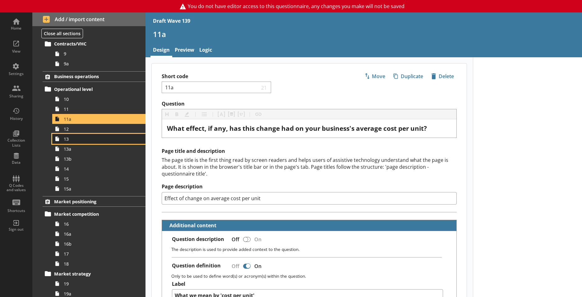
click at [78, 140] on span "13" at bounding box center [97, 139] width 67 height 6
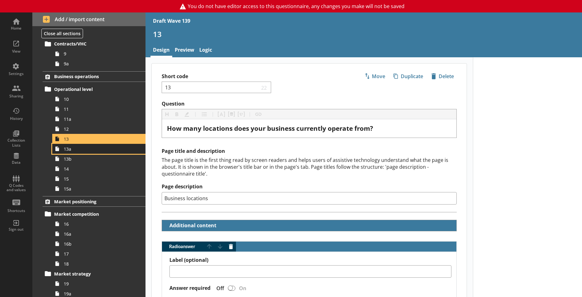
click at [86, 150] on span "13a" at bounding box center [97, 149] width 67 height 6
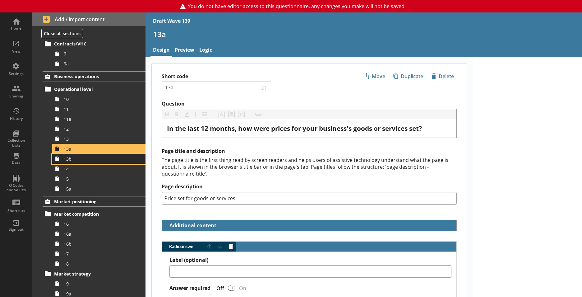
click at [85, 161] on span "13b" at bounding box center [97, 159] width 67 height 6
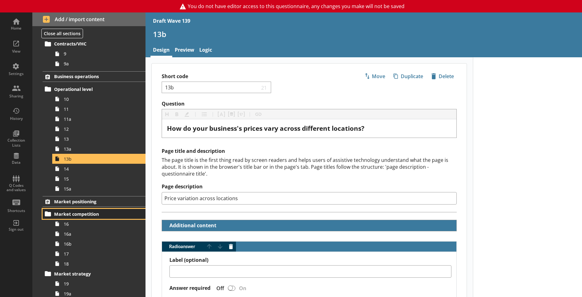
click at [85, 219] on link "Market competition" at bounding box center [94, 214] width 103 height 10
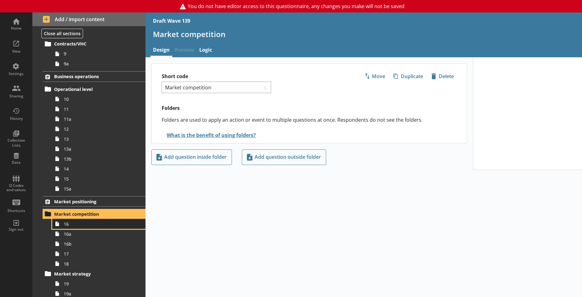
click at [84, 225] on span "16" at bounding box center [97, 224] width 67 height 6
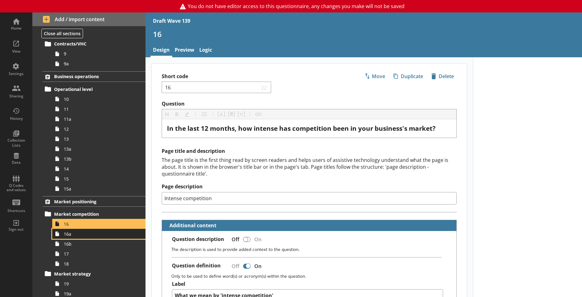
click at [69, 236] on span "16a" at bounding box center [97, 234] width 67 height 6
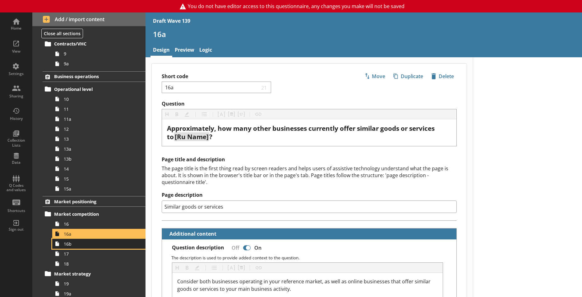
click at [100, 238] on link "16b" at bounding box center [98, 243] width 93 height 10
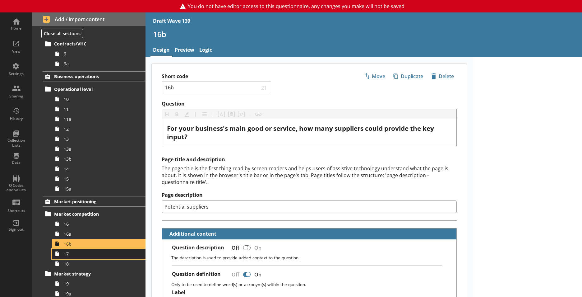
click at [81, 251] on span "17" at bounding box center [97, 254] width 67 height 6
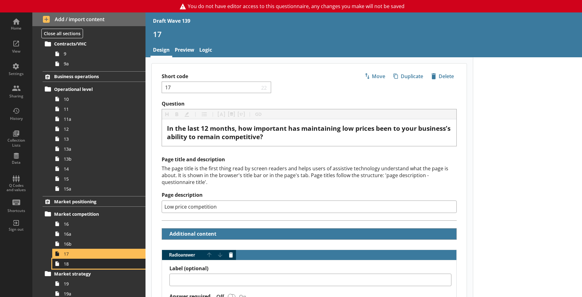
click at [73, 261] on span "18" at bounding box center [97, 264] width 67 height 6
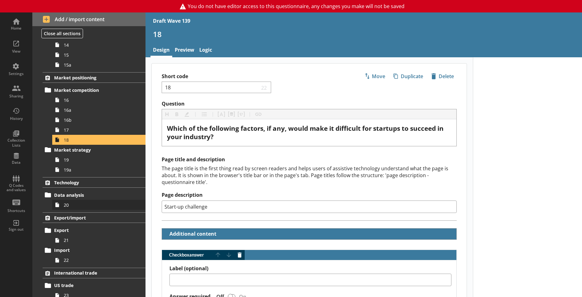
scroll to position [411, 0]
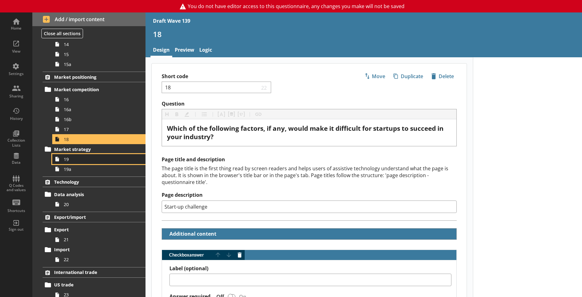
click at [81, 160] on span "19" at bounding box center [97, 159] width 67 height 6
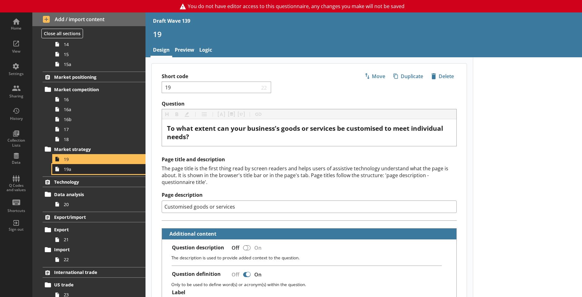
click at [80, 173] on link "19a" at bounding box center [98, 169] width 93 height 10
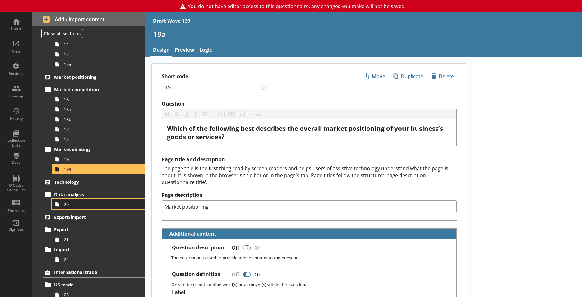
click at [67, 200] on link "20" at bounding box center [98, 204] width 93 height 10
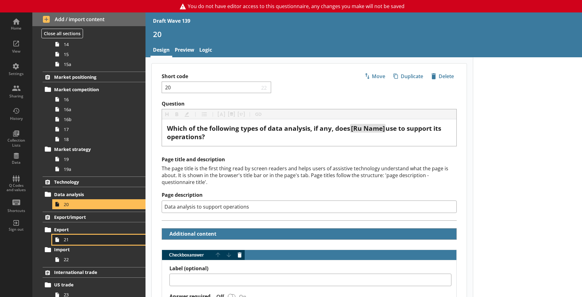
click at [77, 240] on span "21" at bounding box center [97, 239] width 67 height 6
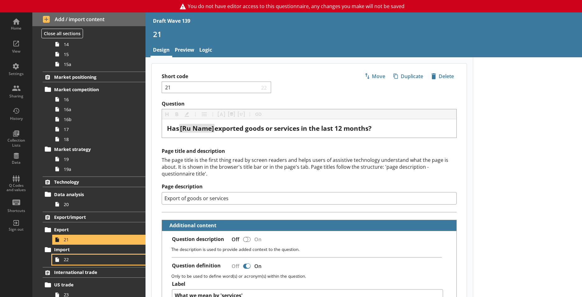
drag, startPoint x: 92, startPoint y: 264, endPoint x: 6, endPoint y: 264, distance: 86.4
click at [92, 264] on link "22" at bounding box center [98, 259] width 93 height 10
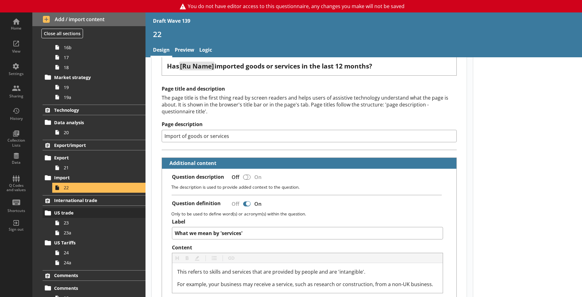
scroll to position [505, 0]
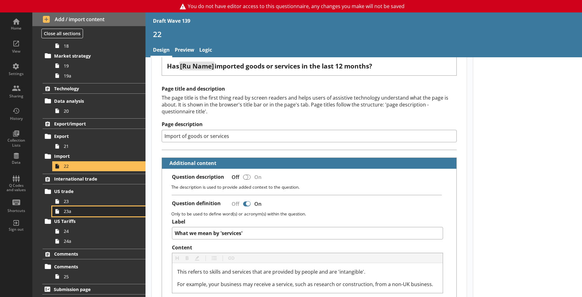
click at [67, 206] on link "23a" at bounding box center [98, 211] width 93 height 10
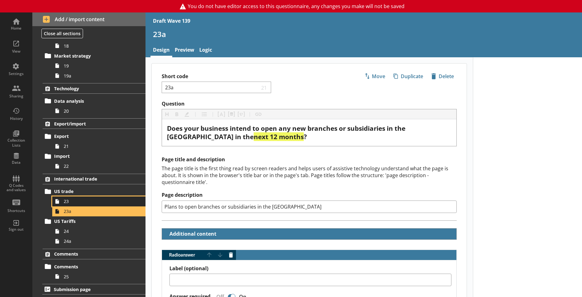
click at [62, 202] on link "23" at bounding box center [98, 201] width 93 height 10
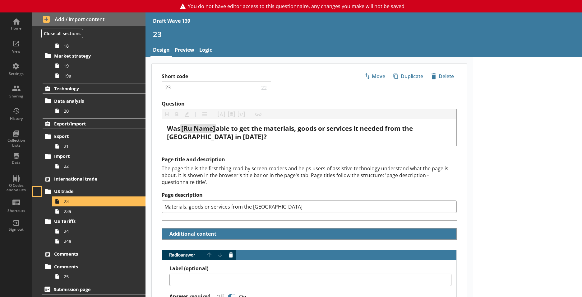
click at [34, 190] on button at bounding box center [37, 191] width 9 height 9
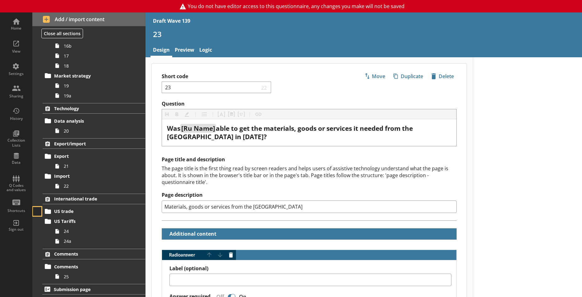
click at [39, 210] on button at bounding box center [37, 211] width 9 height 9
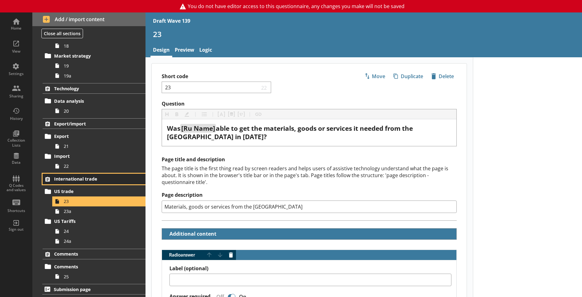
click at [76, 174] on link "International trade" at bounding box center [94, 178] width 103 height 11
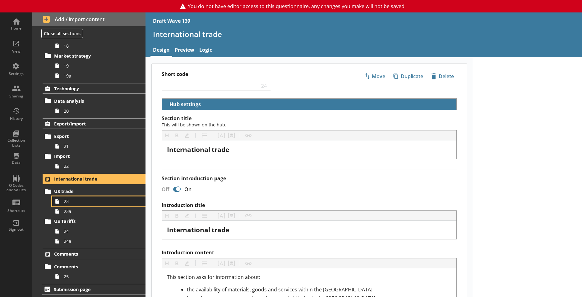
click at [77, 200] on span "23" at bounding box center [97, 201] width 67 height 6
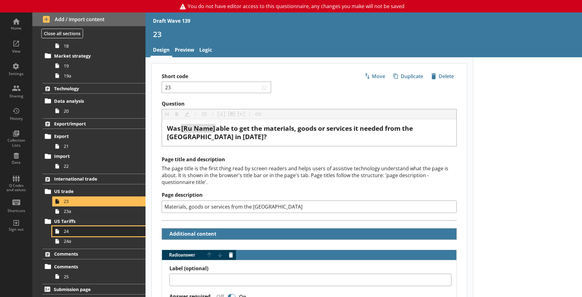
click at [59, 232] on icon at bounding box center [57, 231] width 10 height 10
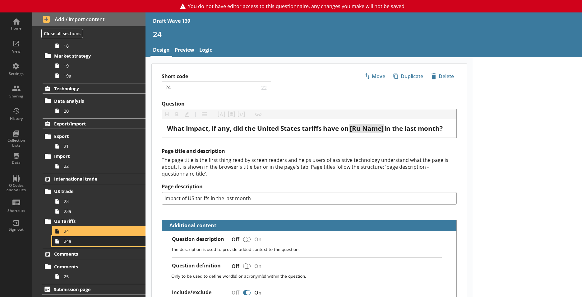
click at [64, 239] on span "24a" at bounding box center [97, 241] width 67 height 6
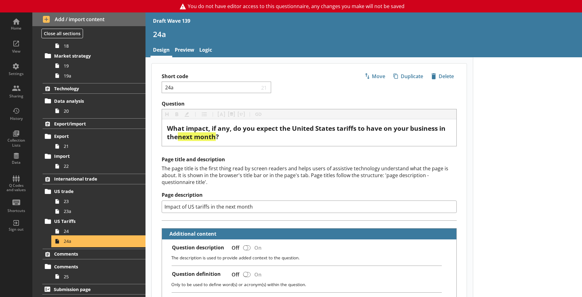
type textarea "x"
